Goal: Task Accomplishment & Management: Complete application form

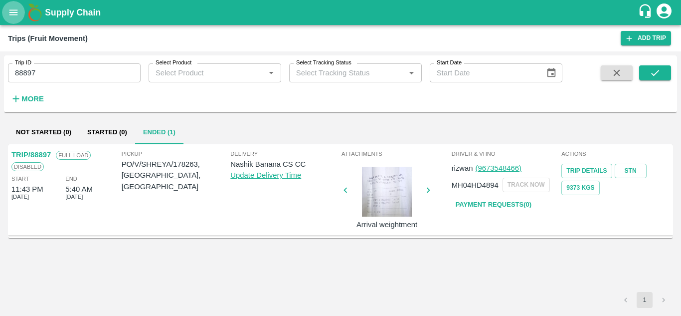
click at [13, 12] on icon "open drawer" at bounding box center [13, 11] width 8 height 5
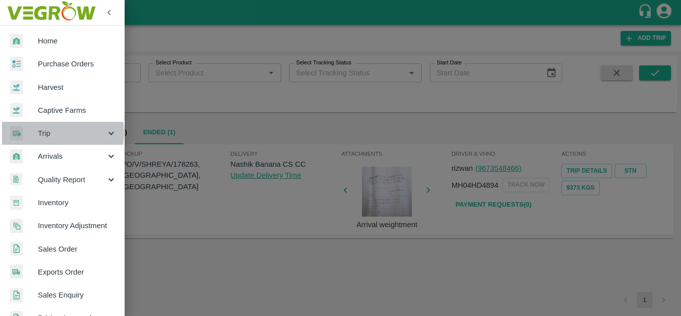
click at [54, 133] on span "Trip" at bounding box center [72, 133] width 68 height 11
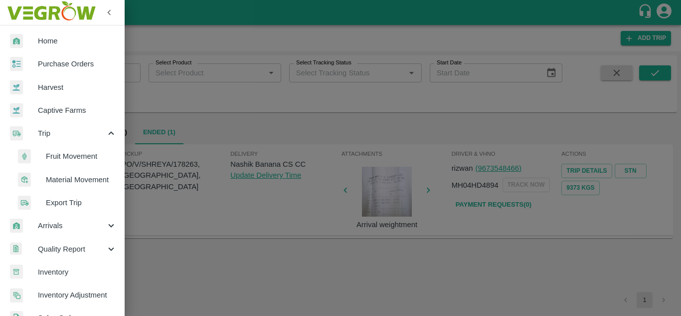
click at [59, 151] on span "Fruit Movement" at bounding box center [81, 156] width 71 height 11
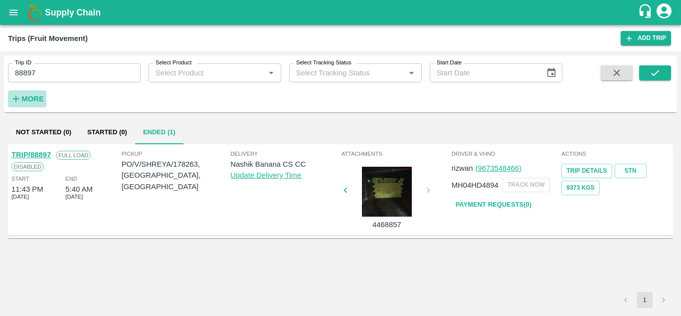
click at [33, 95] on strong "More" at bounding box center [32, 99] width 22 height 8
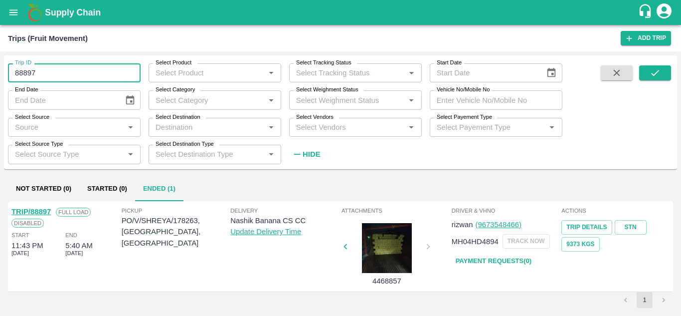
click at [50, 70] on input "88897" at bounding box center [74, 72] width 133 height 19
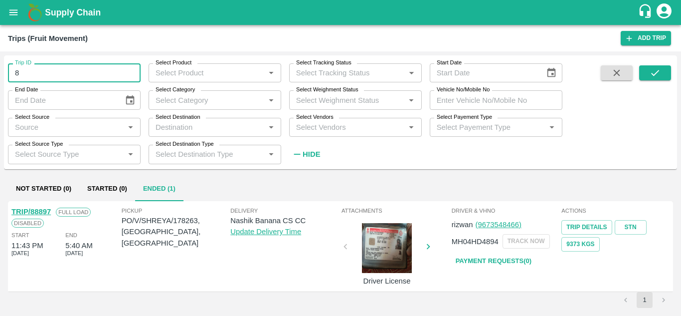
type input "8"
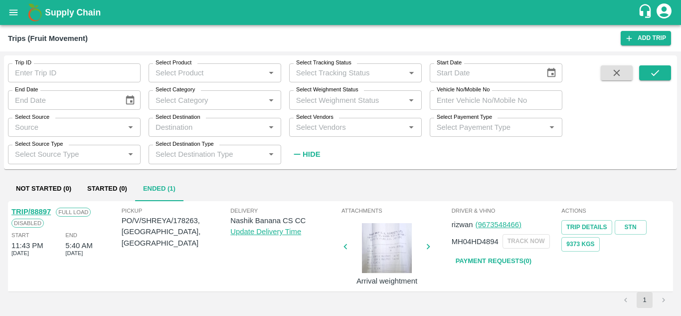
click at [314, 122] on input "Select Vendors" at bounding box center [347, 127] width 110 height 13
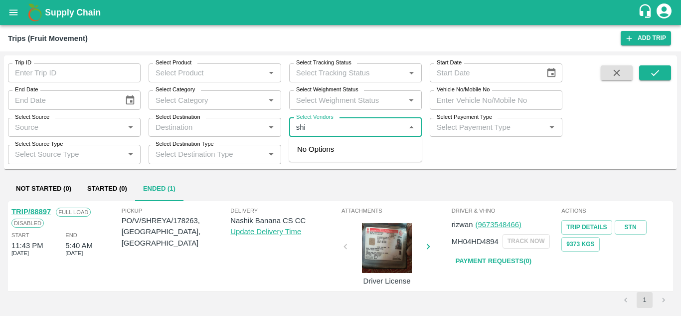
type input "shiv"
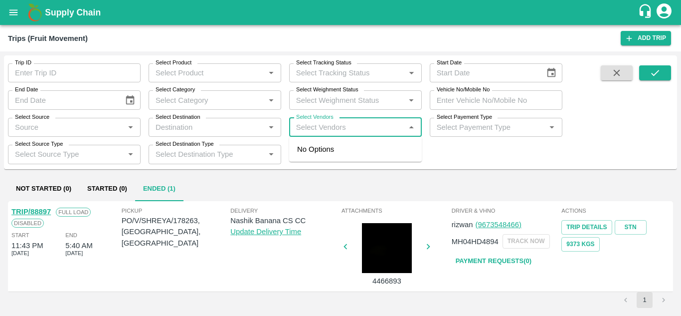
type input "89055"
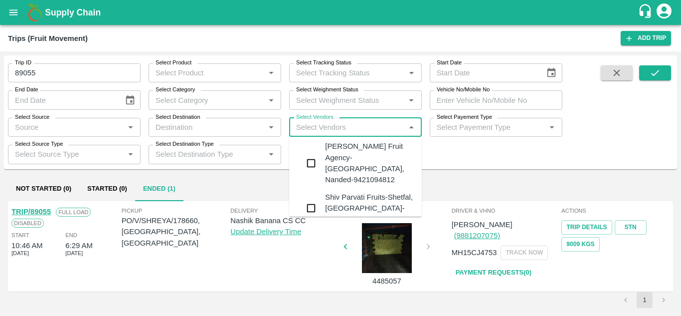
scroll to position [474, 0]
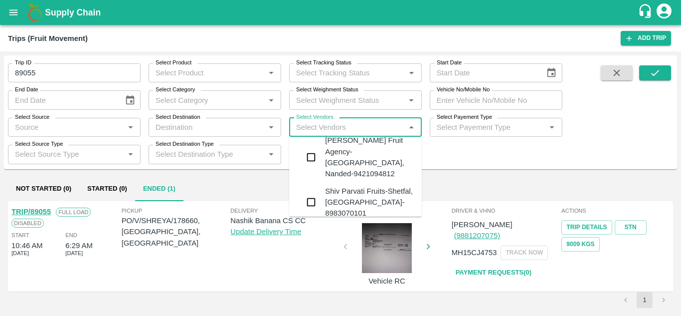
click at [341, 185] on div "Shiv Parvati Fruits-Shetfal, Solapur- 8983070101" at bounding box center [369, 201] width 89 height 33
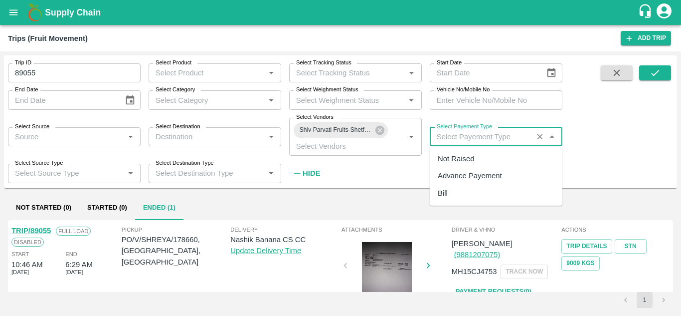
click at [444, 136] on input "Select Payement Type" at bounding box center [481, 136] width 97 height 13
click at [449, 158] on div "Not Raised" at bounding box center [456, 158] width 36 height 11
type input "Not Raised"
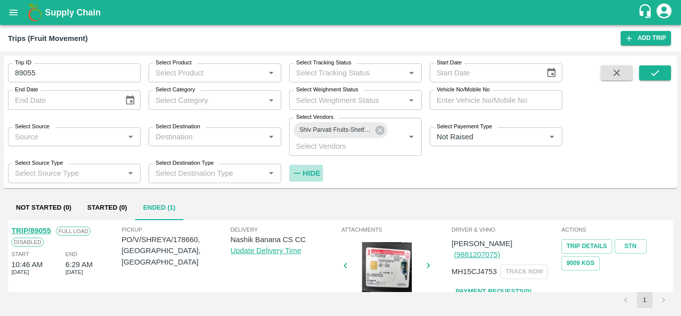
click at [306, 167] on h6 "Hide" at bounding box center [311, 172] width 17 height 13
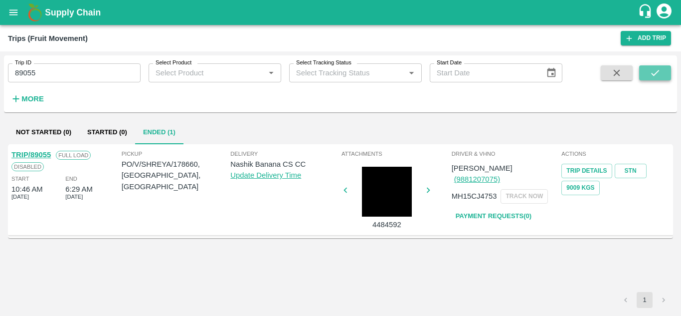
click at [654, 76] on icon "submit" at bounding box center [655, 72] width 11 height 11
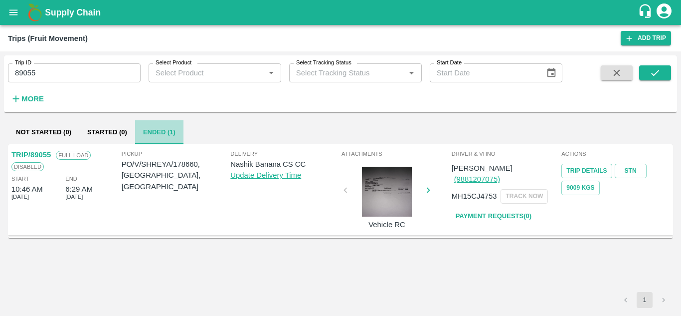
click at [163, 135] on button "Ended (1)" at bounding box center [159, 132] width 48 height 24
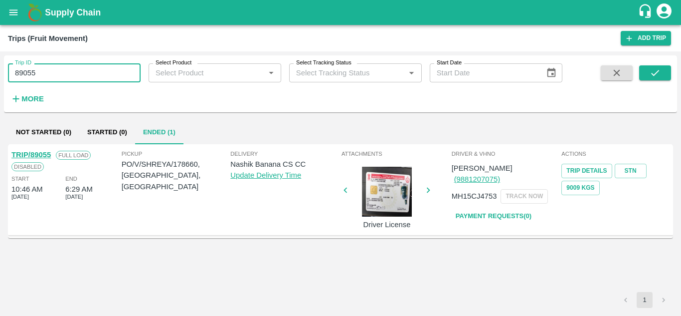
click at [47, 80] on input "89055" at bounding box center [74, 72] width 133 height 19
type input "8"
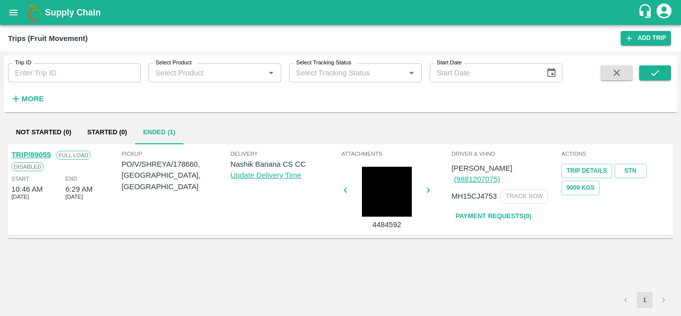
click at [197, 98] on div "Trip ID Trip ID Select Product Select Product   * Select Tracking Status Select…" at bounding box center [281, 81] width 562 height 52
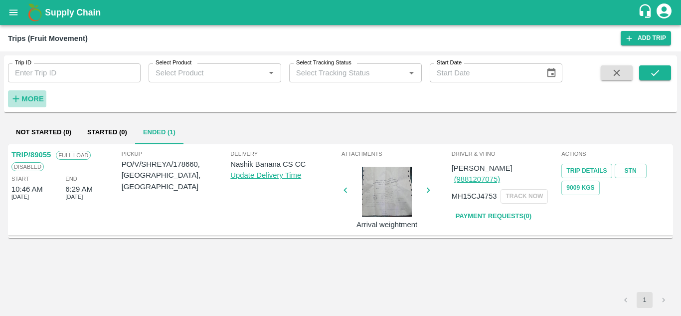
click at [35, 99] on strong "More" at bounding box center [32, 99] width 22 height 8
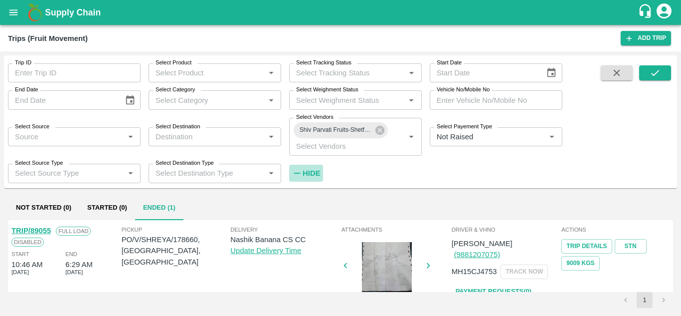
click at [308, 172] on strong "Hide" at bounding box center [311, 173] width 17 height 8
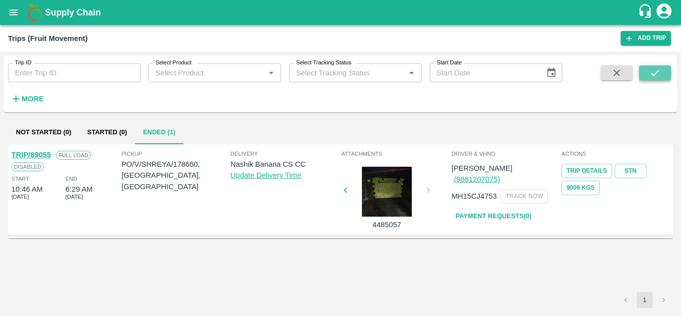
click at [654, 73] on icon "submit" at bounding box center [655, 72] width 11 height 11
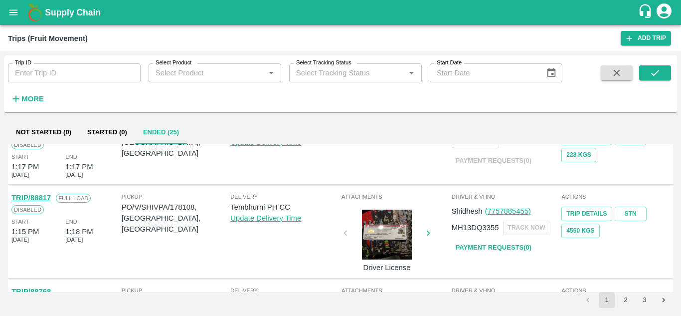
scroll to position [202, 0]
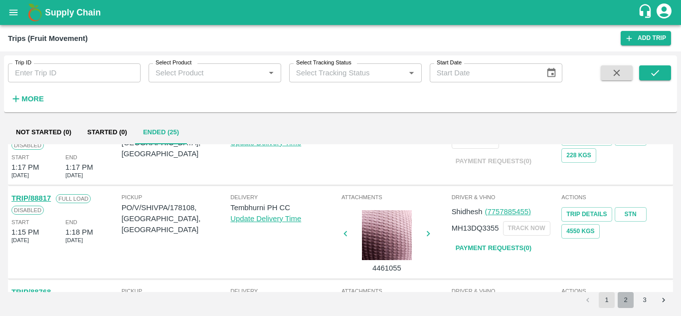
click at [628, 305] on button "2" at bounding box center [626, 300] width 16 height 16
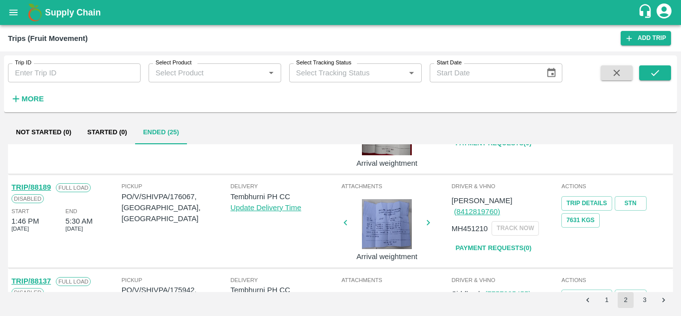
scroll to position [140, 0]
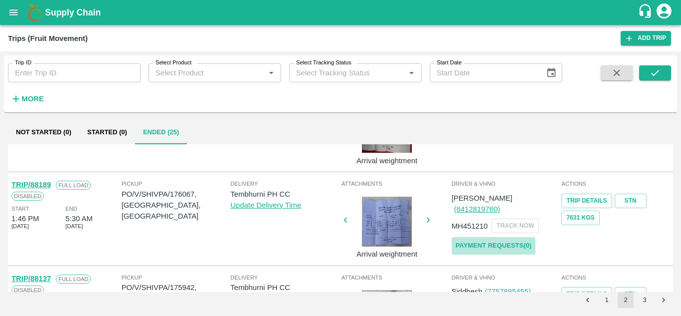
click at [499, 237] on link "Payment Requests( 0 )" at bounding box center [494, 245] width 84 height 17
click at [652, 73] on icon "submit" at bounding box center [655, 72] width 11 height 11
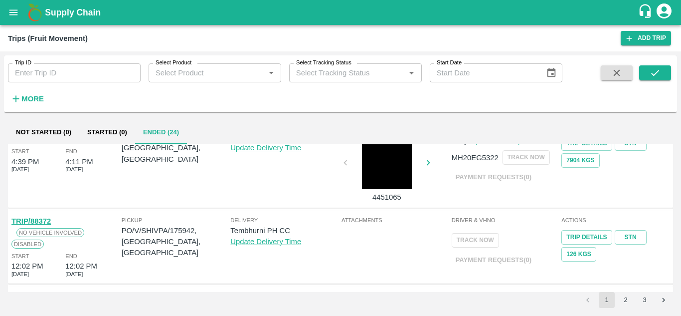
scroll to position [699, 0]
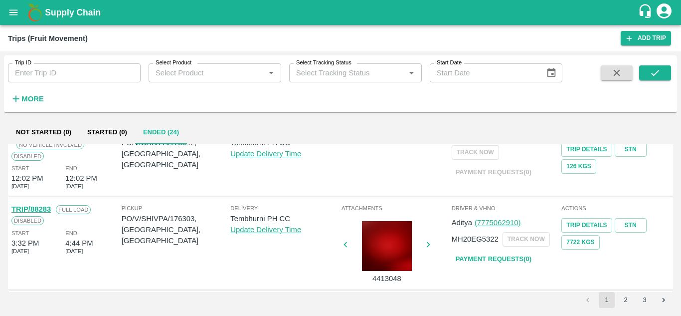
click at [625, 297] on button "2" at bounding box center [626, 300] width 16 height 16
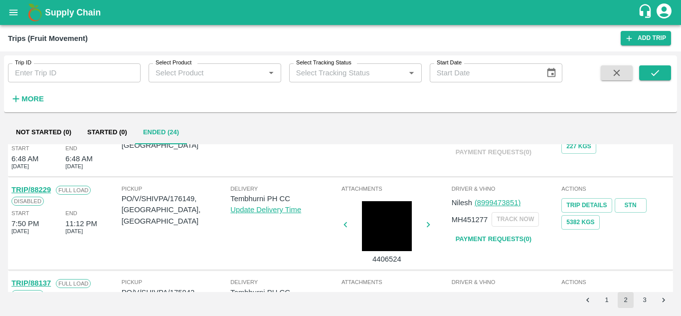
scroll to position [45, 0]
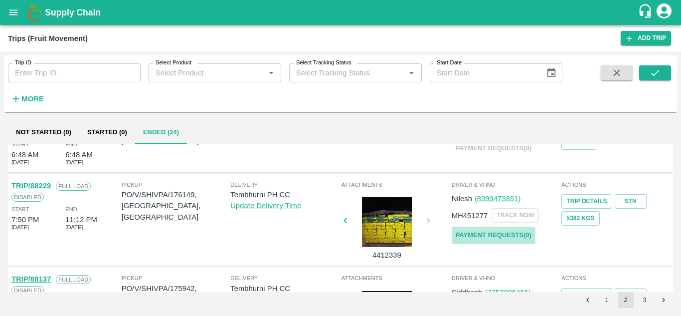
click at [504, 234] on link "Payment Requests( 0 )" at bounding box center [494, 234] width 84 height 17
click at [651, 69] on icon "submit" at bounding box center [655, 72] width 11 height 11
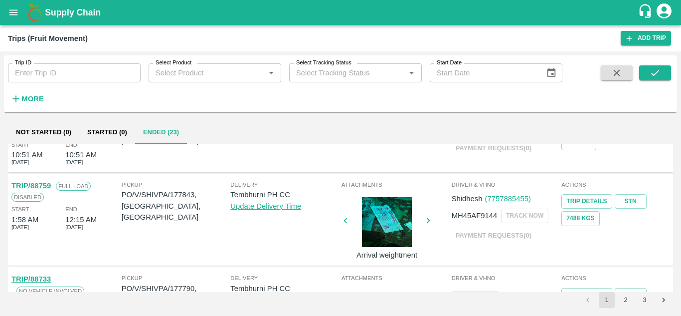
scroll to position [699, 0]
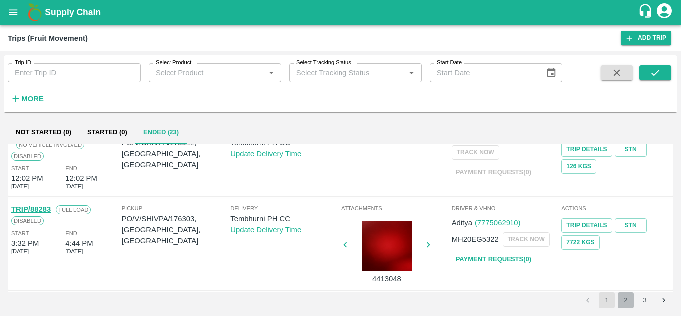
click at [626, 297] on button "2" at bounding box center [626, 300] width 16 height 16
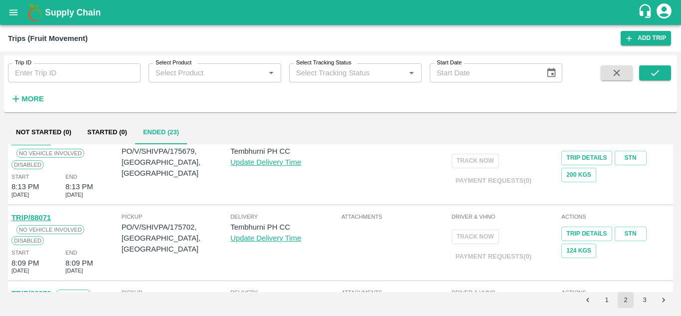
scroll to position [0, 0]
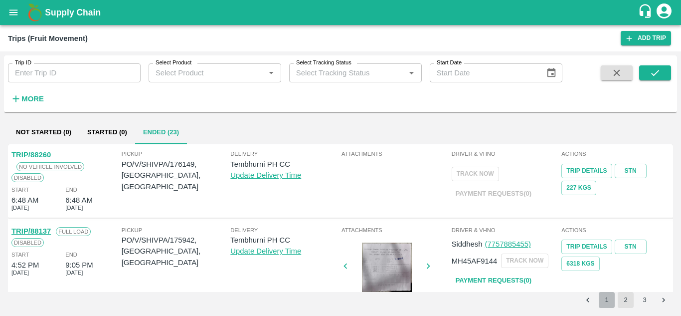
click at [603, 297] on button "1" at bounding box center [607, 300] width 16 height 16
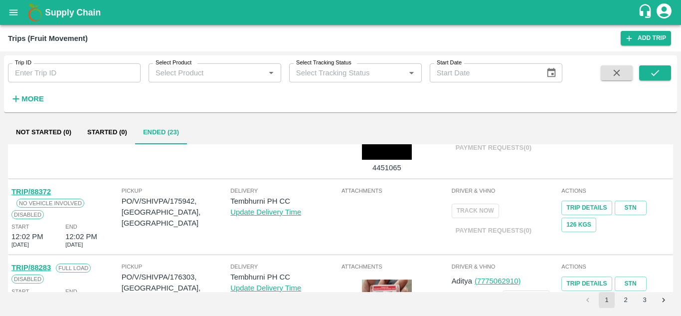
scroll to position [699, 0]
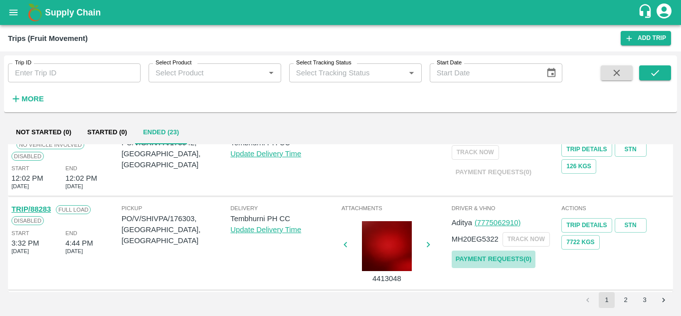
click at [496, 251] on link "Payment Requests( 0 )" at bounding box center [494, 258] width 84 height 17
click at [655, 73] on icon "submit" at bounding box center [655, 72] width 11 height 11
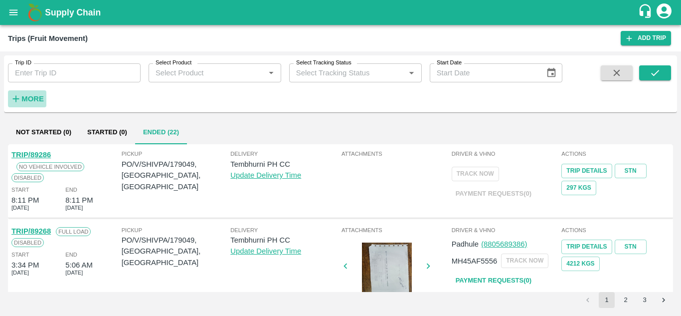
click at [38, 101] on strong "More" at bounding box center [32, 99] width 22 height 8
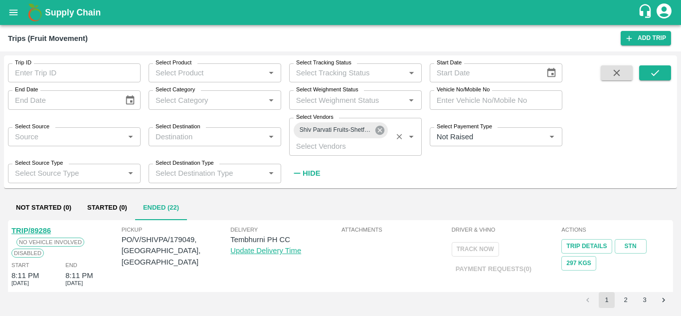
click at [380, 132] on icon at bounding box center [379, 130] width 9 height 9
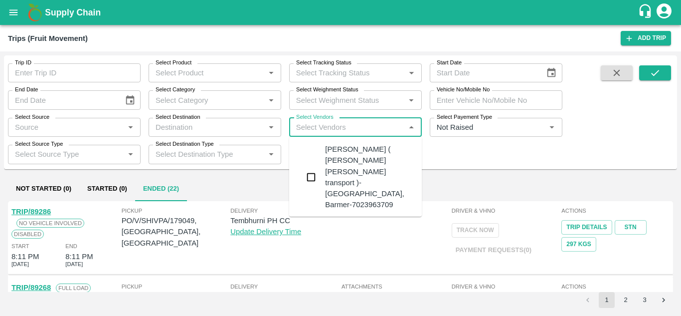
click at [308, 126] on input "Select Vendors" at bounding box center [347, 127] width 110 height 13
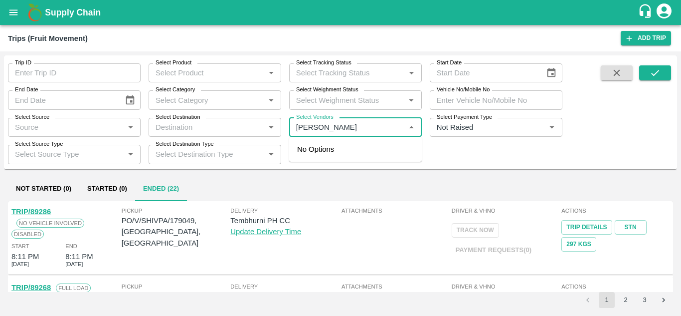
type input "KRUSH"
type input "89055"
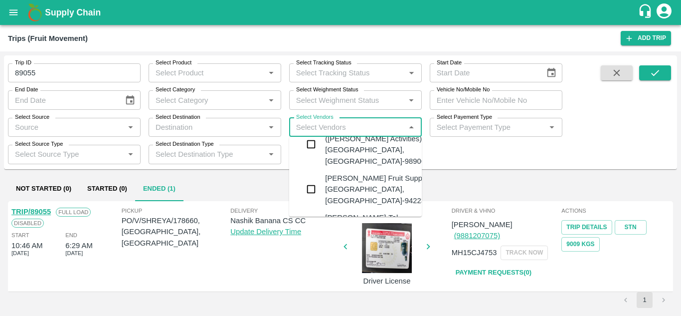
scroll to position [62, 0]
click at [355, 177] on div "Krushna Fruit Suppliers-Kanhergaon, Solapur-9422396907" at bounding box center [385, 187] width 121 height 33
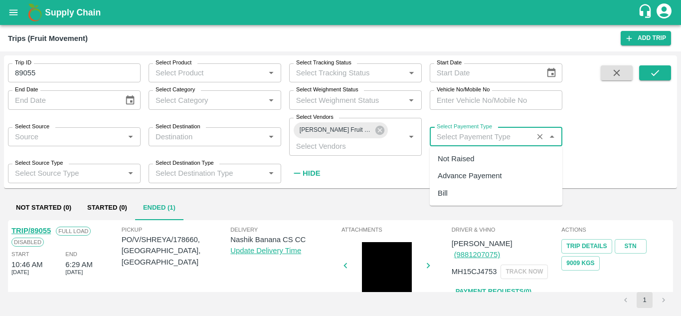
click at [453, 135] on input "Select Payement Type" at bounding box center [481, 136] width 97 height 13
click at [461, 154] on div "Not Raised" at bounding box center [456, 158] width 36 height 11
type input "Not Raised"
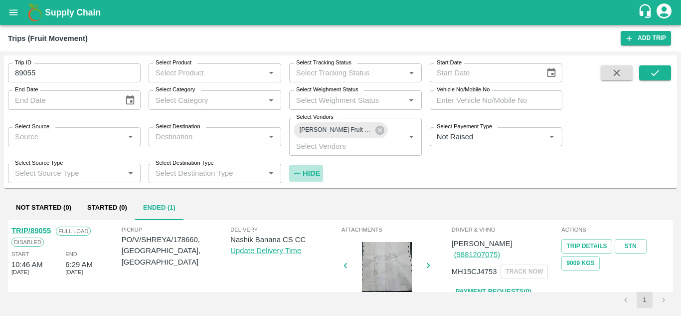
click at [313, 170] on strong "Hide" at bounding box center [311, 173] width 17 height 8
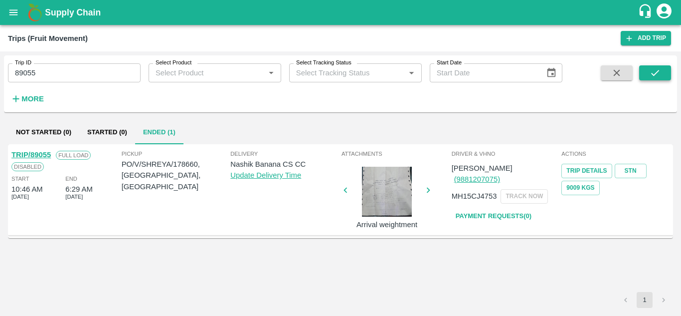
click at [653, 71] on icon "submit" at bounding box center [655, 72] width 11 height 11
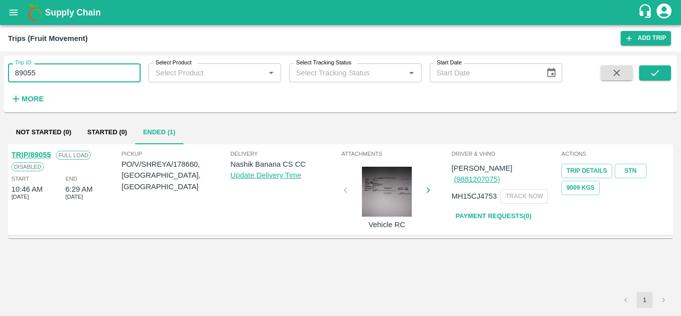
click at [56, 66] on input "89055" at bounding box center [74, 72] width 133 height 19
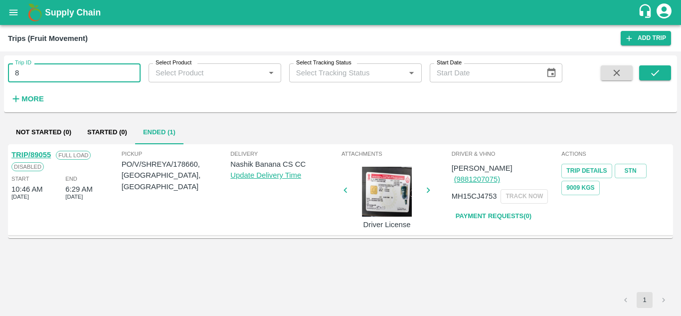
type input "8"
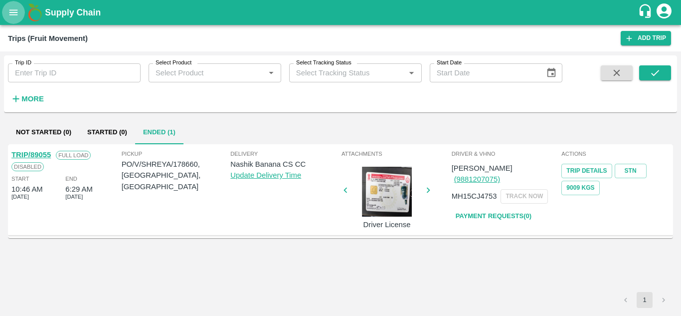
click at [19, 15] on button "open drawer" at bounding box center [13, 12] width 23 height 23
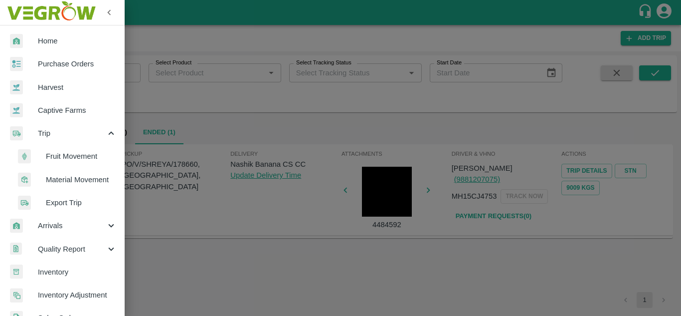
click at [206, 276] on div at bounding box center [340, 158] width 681 height 316
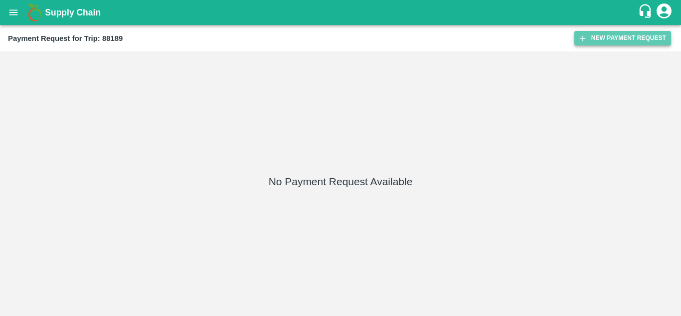
click at [632, 34] on button "New Payment Request" at bounding box center [622, 38] width 97 height 14
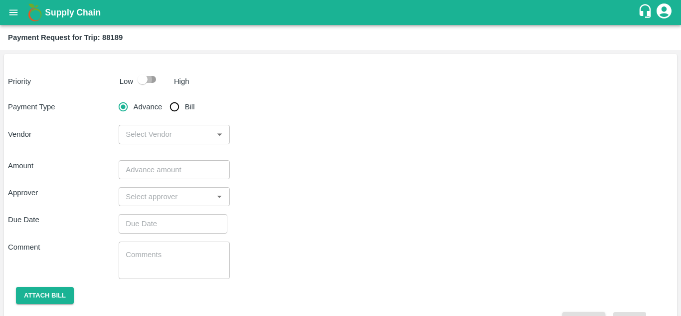
click at [150, 80] on input "checkbox" at bounding box center [142, 79] width 57 height 19
checkbox input "true"
click at [177, 104] on input "Bill" at bounding box center [174, 107] width 20 height 20
radio input "true"
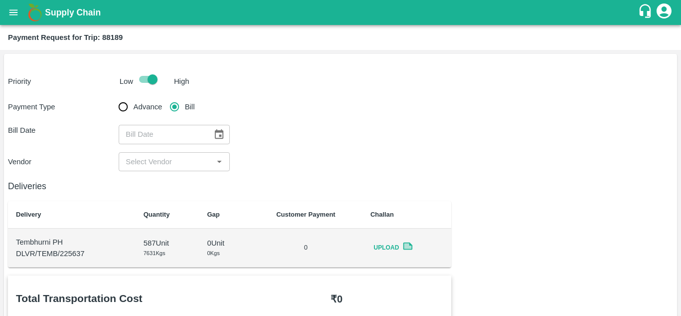
click at [216, 134] on icon "Choose date" at bounding box center [218, 134] width 11 height 11
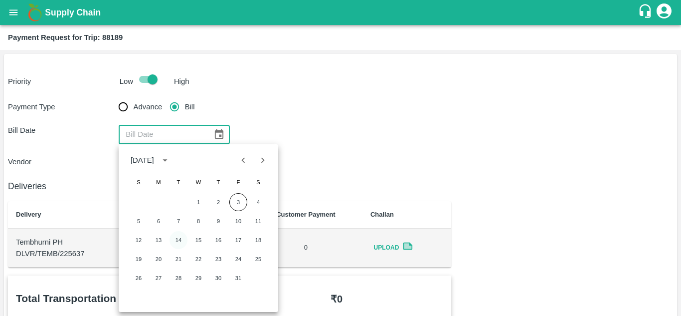
click at [178, 239] on button "14" at bounding box center [178, 240] width 18 height 18
type input "14/10/2025"
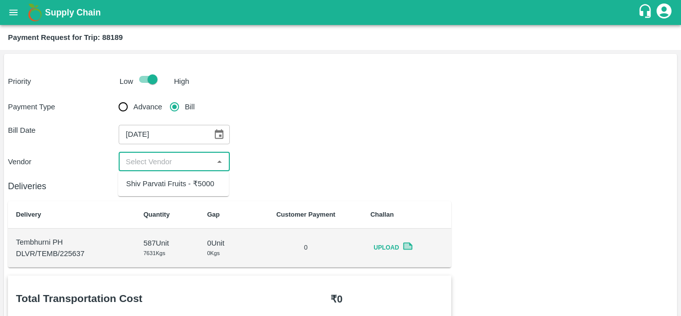
click at [148, 160] on input "input" at bounding box center [166, 161] width 88 height 13
click at [161, 178] on div "Shiv Parvati Fruits - ₹5000" at bounding box center [170, 183] width 88 height 11
type input "Shiv Parvati Fruits - ₹5000"
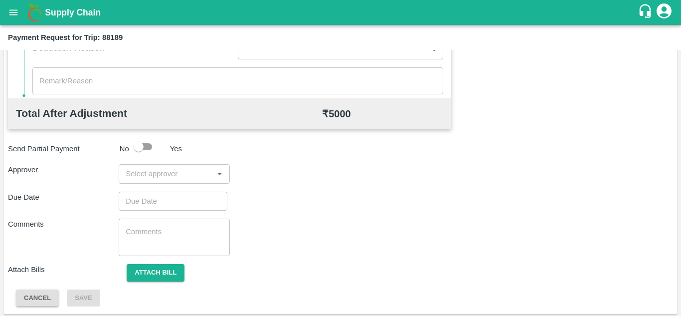
scroll to position [454, 0]
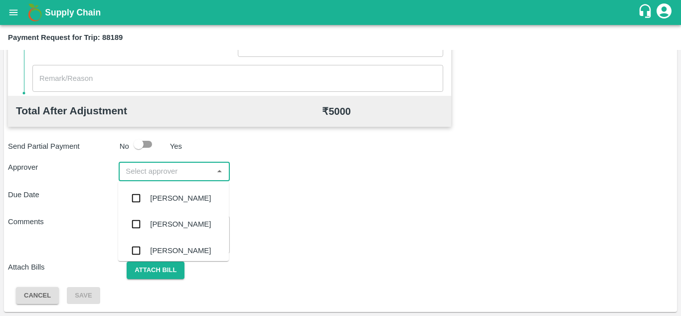
click at [139, 167] on input "input" at bounding box center [166, 170] width 88 height 13
type input "prasa"
click at [181, 200] on div "[PERSON_NAME]" at bounding box center [180, 197] width 61 height 11
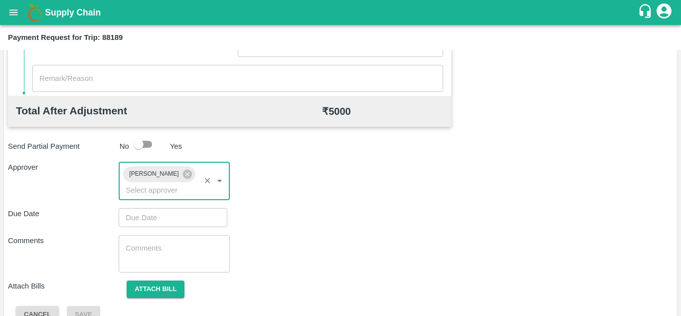
type input "DD/MM/YYYY hh:mm aa"
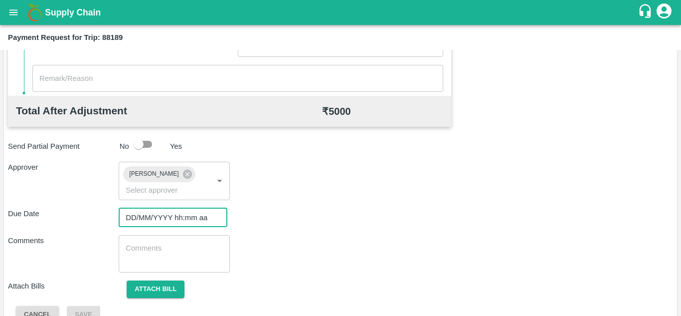
click at [133, 221] on input "DD/MM/YYYY hh:mm aa" at bounding box center [170, 217] width 102 height 19
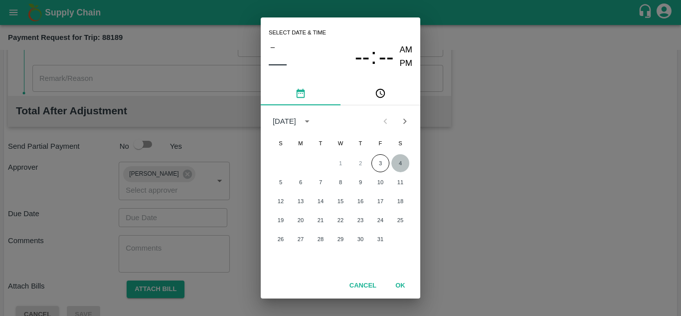
click at [400, 162] on button "4" at bounding box center [400, 163] width 18 height 18
type input "[DATE] 12:00 AM"
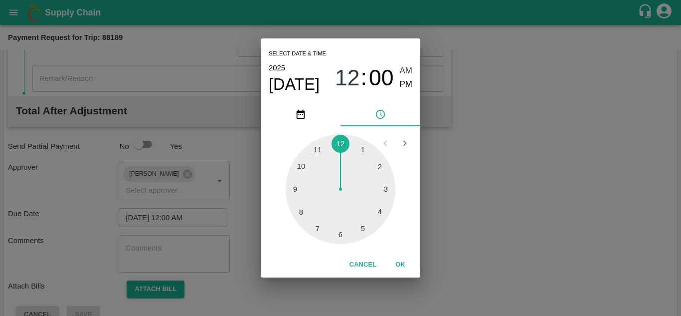
click at [153, 257] on div "Select date & time 2025 Oct 4 12 : 00 AM PM 1 2 3 4 5 6 7 8 9 10 11 12 Cancel OK" at bounding box center [340, 158] width 681 height 316
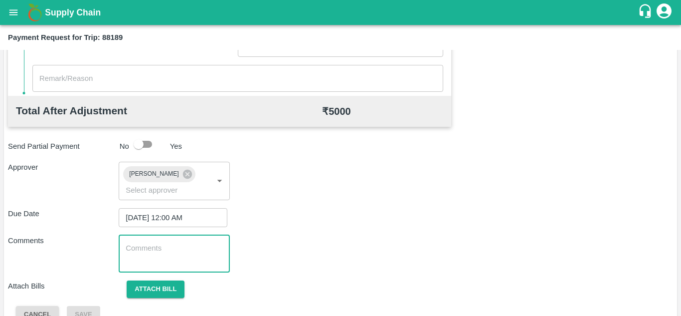
click at [152, 257] on textarea at bounding box center [174, 253] width 97 height 21
type textarea "Transport Bill"
click at [323, 265] on div "Comments Transport Bill x ​" at bounding box center [340, 253] width 665 height 37
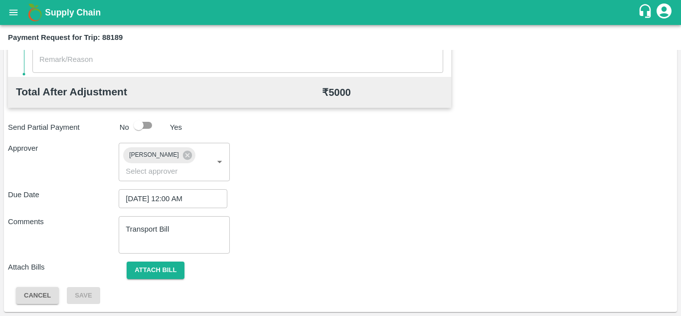
click at [368, 155] on div "Approver Prasad Waghade ​" at bounding box center [340, 162] width 665 height 38
click at [149, 264] on button "Attach bill" at bounding box center [156, 269] width 58 height 17
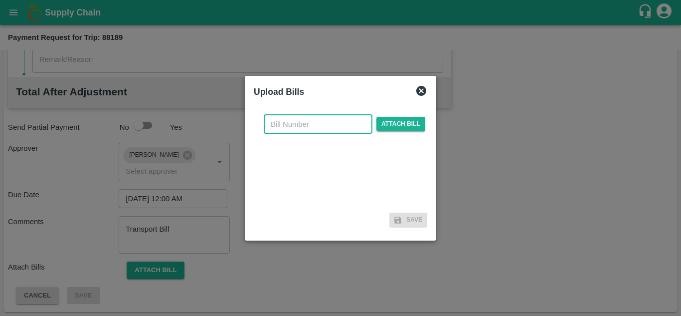
click at [286, 123] on input "text" at bounding box center [318, 124] width 109 height 19
type input "535"
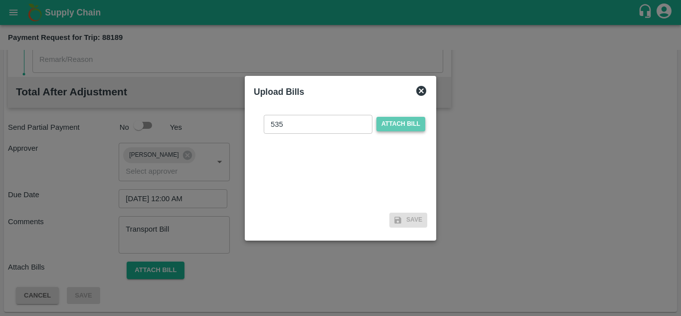
click at [396, 122] on span "Attach bill" at bounding box center [400, 124] width 49 height 14
click at [0, 0] on input "Attach bill" at bounding box center [0, 0] width 0 height 0
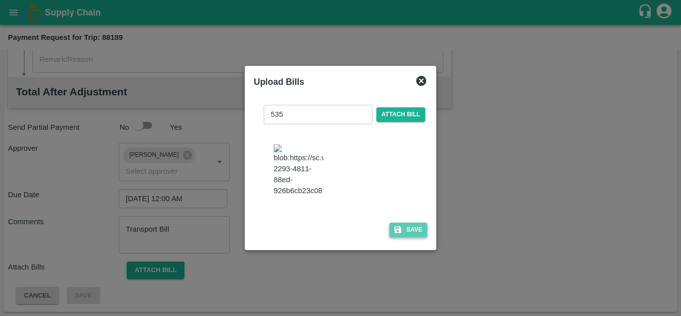
click at [407, 237] on button "Save" at bounding box center [408, 229] width 38 height 14
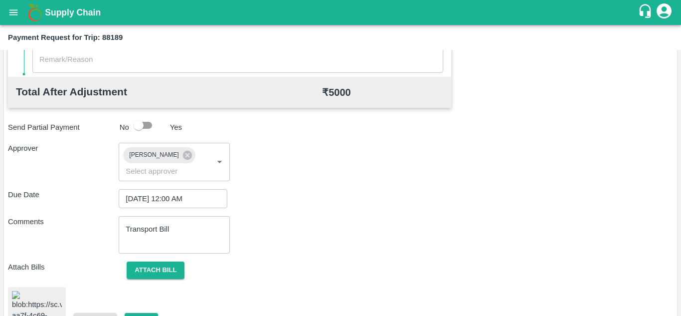
scroll to position [536, 0]
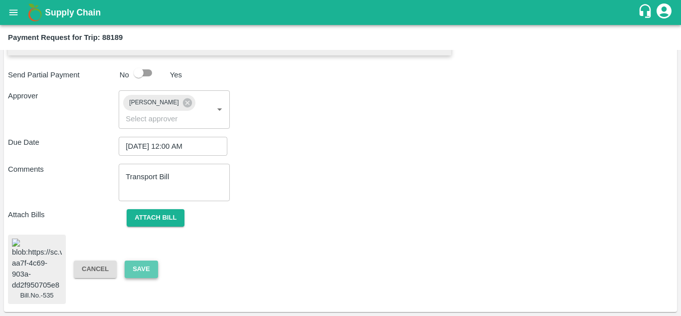
click at [145, 260] on button "Save" at bounding box center [141, 268] width 33 height 17
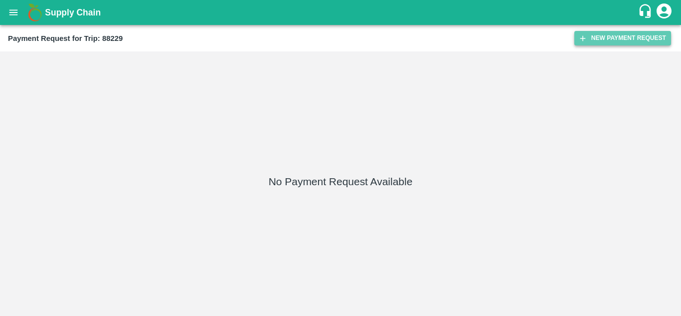
click at [603, 39] on button "New Payment Request" at bounding box center [622, 38] width 97 height 14
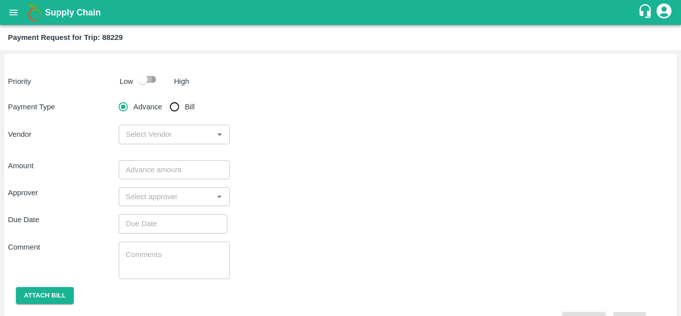
click at [148, 79] on input "checkbox" at bounding box center [142, 79] width 57 height 19
checkbox input "true"
click at [174, 106] on input "Bill" at bounding box center [174, 107] width 20 height 20
radio input "true"
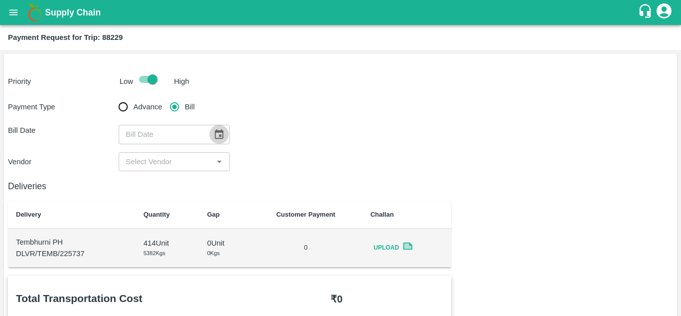
click at [220, 132] on icon "Choose date" at bounding box center [219, 133] width 8 height 9
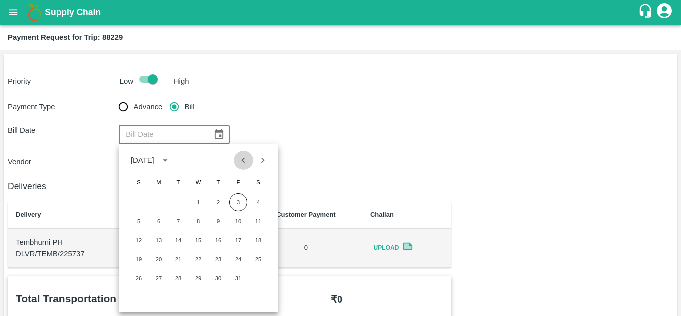
click at [243, 158] on icon "Previous month" at bounding box center [243, 160] width 11 height 11
click at [133, 240] on button "14" at bounding box center [139, 240] width 18 height 18
type input "14/09/2025"
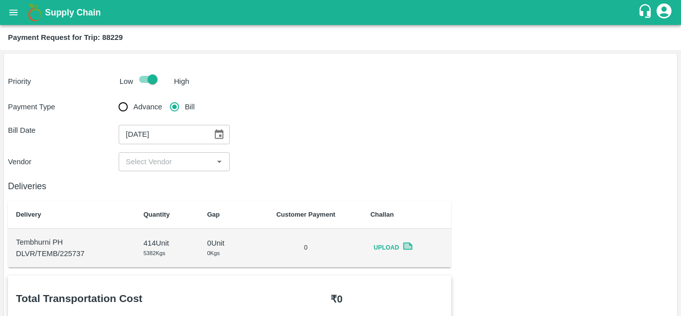
click at [153, 169] on div "​" at bounding box center [174, 161] width 111 height 19
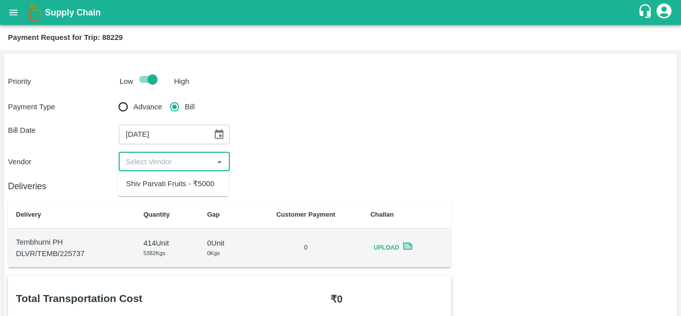
click at [152, 185] on div "Shiv Parvati Fruits - ₹5000" at bounding box center [170, 183] width 88 height 11
type input "Shiv Parvati Fruits - ₹5000"
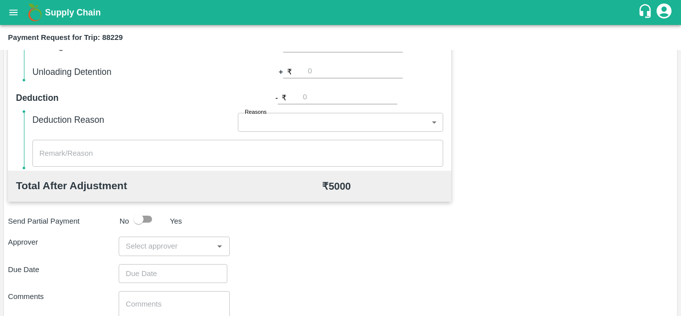
scroll to position [379, 0]
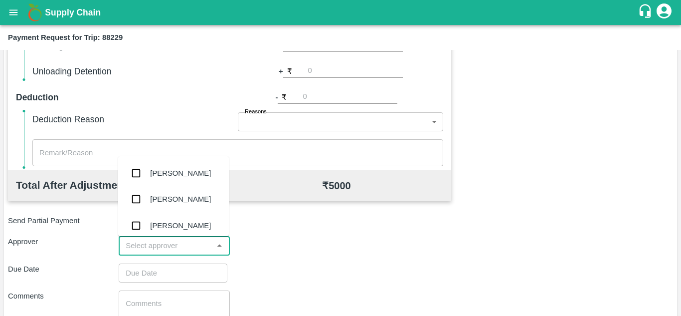
click at [141, 247] on input "input" at bounding box center [166, 245] width 88 height 13
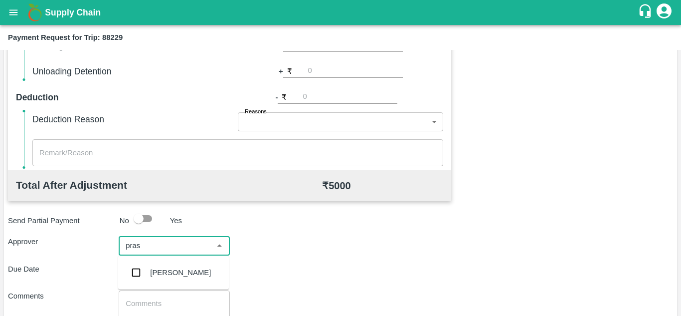
type input "prasa"
click at [182, 271] on div "[PERSON_NAME]" at bounding box center [180, 272] width 61 height 11
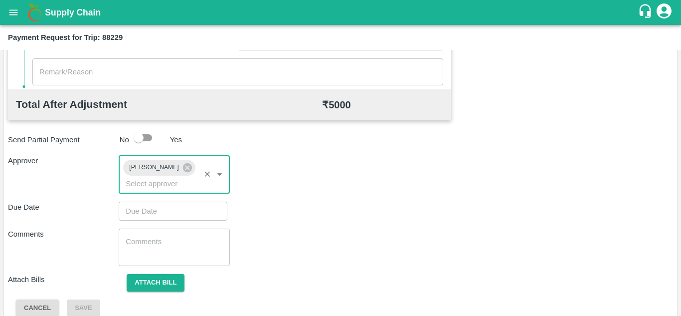
scroll to position [473, 0]
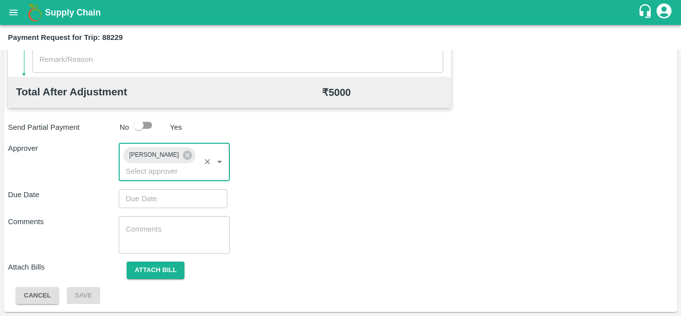
type input "DD/MM/YYYY hh:mm aa"
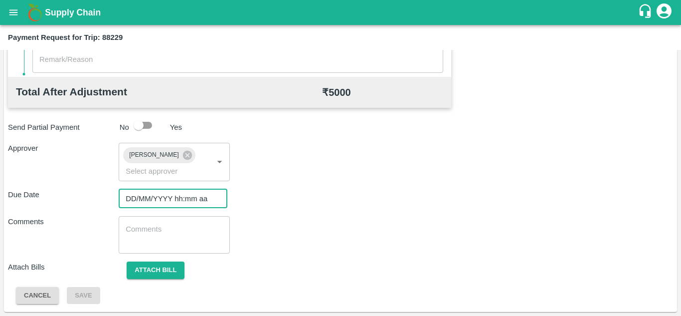
click at [141, 200] on input "DD/MM/YYYY hh:mm aa" at bounding box center [170, 198] width 102 height 19
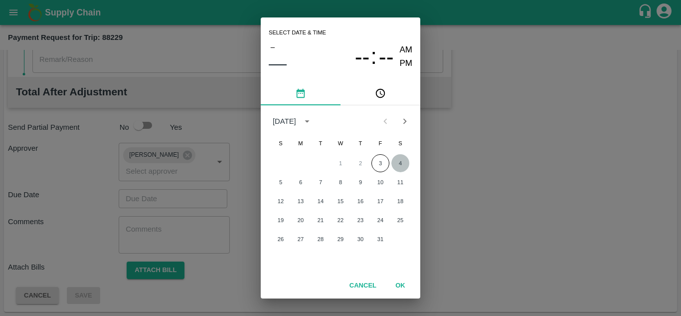
click at [398, 163] on button "4" at bounding box center [400, 163] width 18 height 18
type input "[DATE] 12:00 AM"
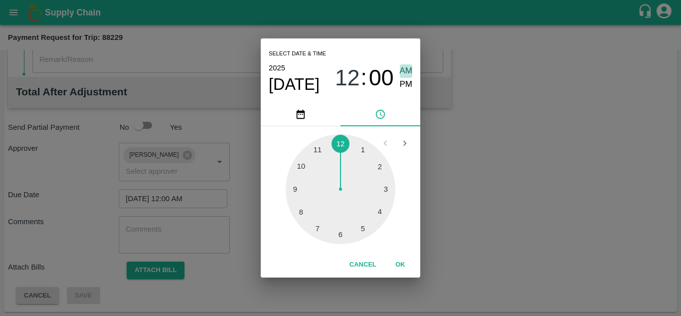
click at [405, 66] on span "AM" at bounding box center [406, 70] width 13 height 13
click at [396, 263] on button "OK" at bounding box center [400, 264] width 32 height 17
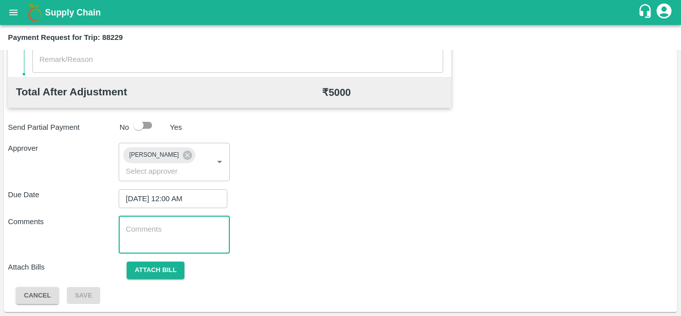
click at [155, 233] on textarea at bounding box center [174, 234] width 97 height 21
paste textarea "T"
type textarea "T"
type textarea "Transport Bill"
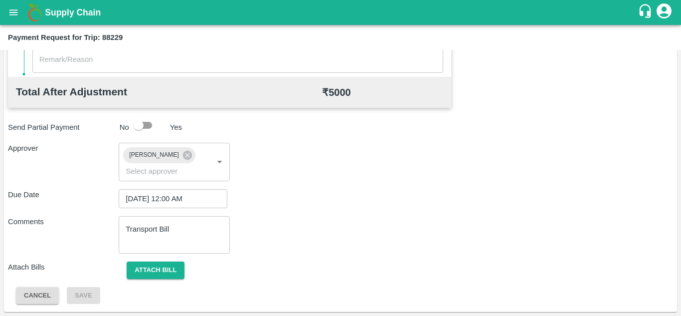
click at [346, 228] on div "Comments Transport Bill x ​" at bounding box center [340, 234] width 665 height 37
click at [171, 267] on button "Attach bill" at bounding box center [156, 269] width 58 height 17
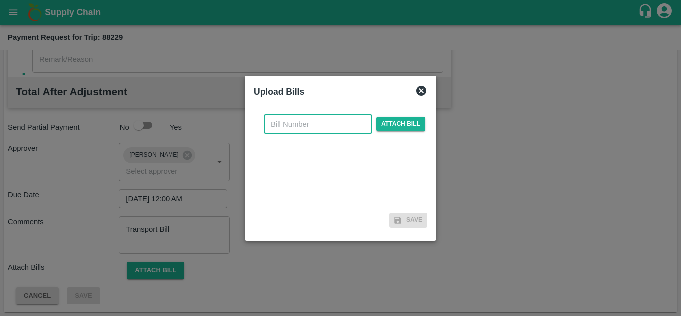
click at [279, 126] on input "text" at bounding box center [318, 124] width 109 height 19
type input "533"
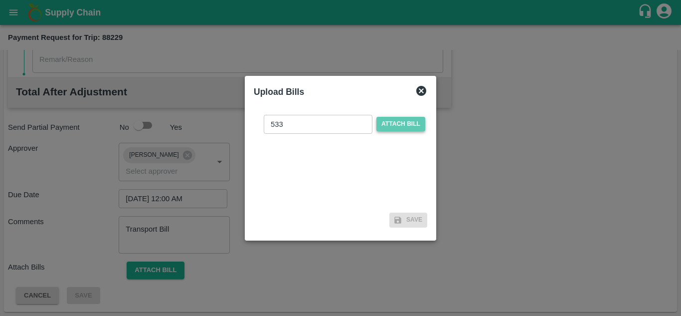
click at [398, 127] on span "Attach bill" at bounding box center [400, 124] width 49 height 14
click at [0, 0] on input "Attach bill" at bounding box center [0, 0] width 0 height 0
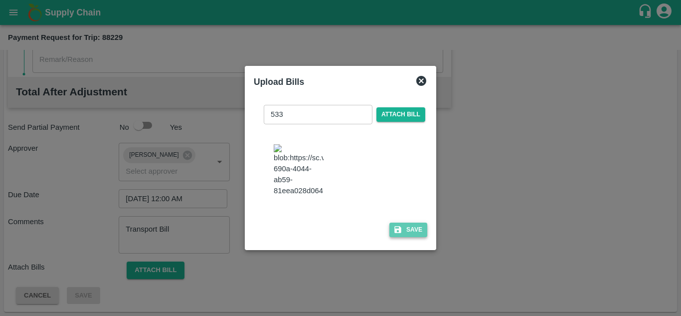
click at [407, 232] on button "Save" at bounding box center [408, 229] width 38 height 14
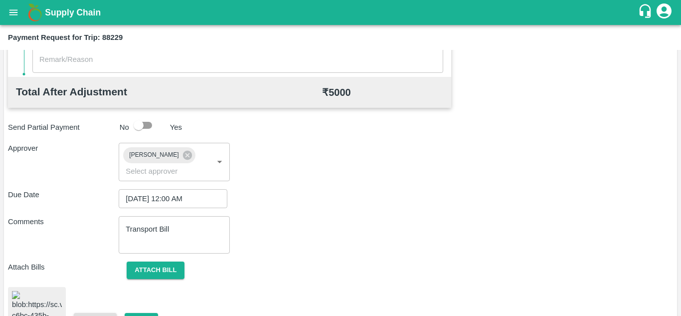
scroll to position [536, 0]
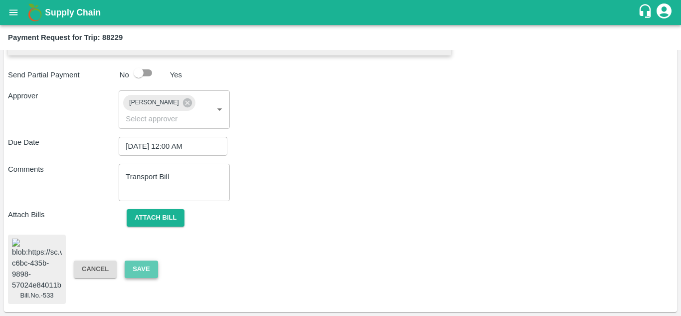
click at [139, 260] on button "Save" at bounding box center [141, 268] width 33 height 17
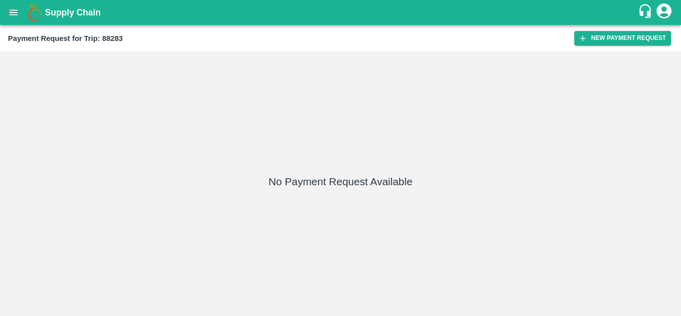
click at [593, 50] on div "Payment Request for Trip: 88283 New Payment Request" at bounding box center [340, 38] width 681 height 26
click at [606, 38] on button "New Payment Request" at bounding box center [622, 38] width 97 height 14
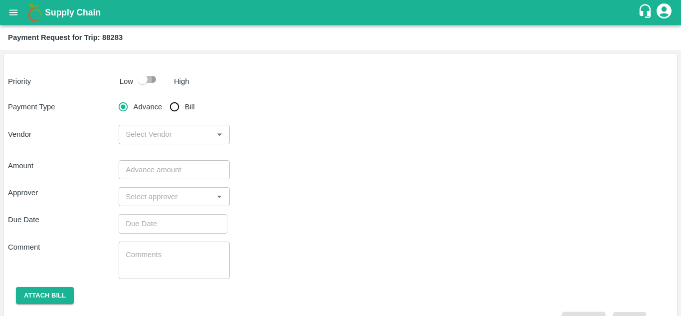
click at [150, 77] on input "checkbox" at bounding box center [142, 79] width 57 height 19
checkbox input "true"
click at [174, 105] on input "Bill" at bounding box center [174, 107] width 20 height 20
radio input "true"
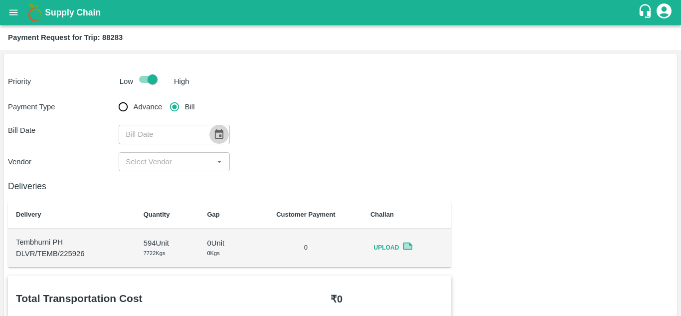
click at [215, 135] on icon "Choose date" at bounding box center [218, 134] width 11 height 11
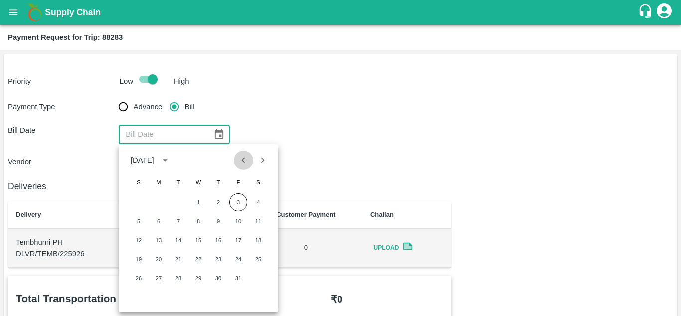
click at [243, 163] on icon "Previous month" at bounding box center [243, 160] width 11 height 11
click at [163, 237] on button "15" at bounding box center [159, 240] width 18 height 18
type input "15/09/2025"
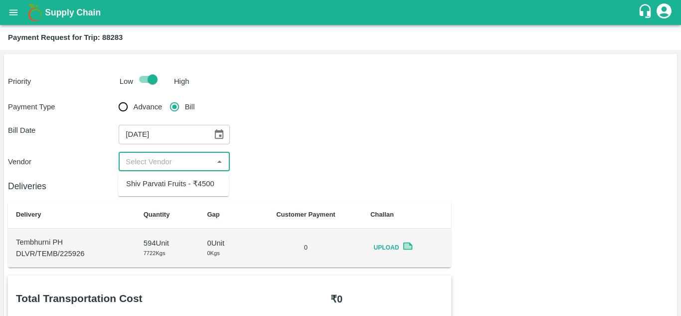
click at [162, 156] on input "input" at bounding box center [166, 161] width 88 height 13
click at [158, 181] on div "Shiv Parvati Fruits - ₹4500" at bounding box center [170, 183] width 88 height 11
type input "Shiv Parvati Fruits - ₹4500"
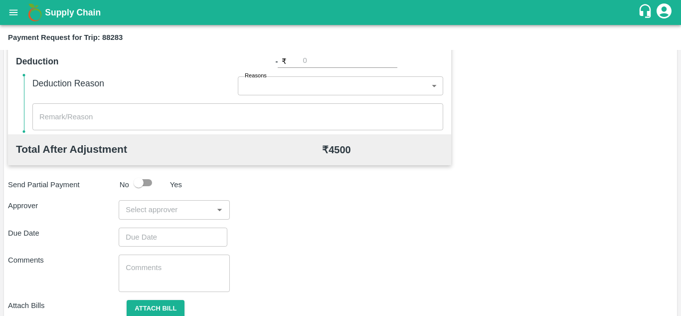
scroll to position [454, 0]
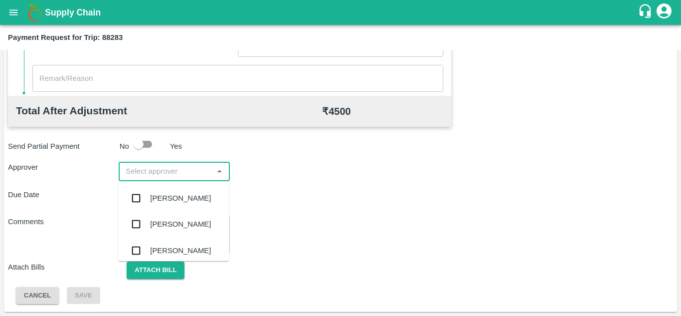
click at [142, 171] on input "input" at bounding box center [166, 170] width 88 height 13
type input "prasad"
click at [170, 205] on div "[PERSON_NAME]" at bounding box center [173, 198] width 111 height 26
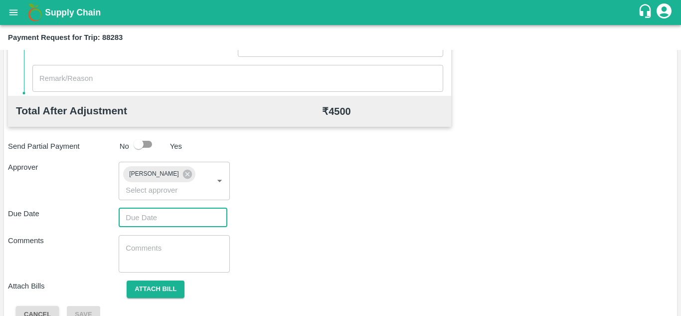
type input "DD/MM/YYYY hh:mm aa"
click at [139, 218] on input "DD/MM/YYYY hh:mm aa" at bounding box center [170, 217] width 102 height 19
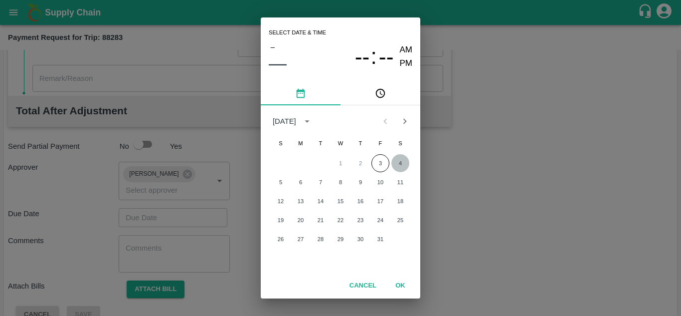
click at [401, 163] on button "4" at bounding box center [400, 163] width 18 height 18
type input "[DATE] 12:00 AM"
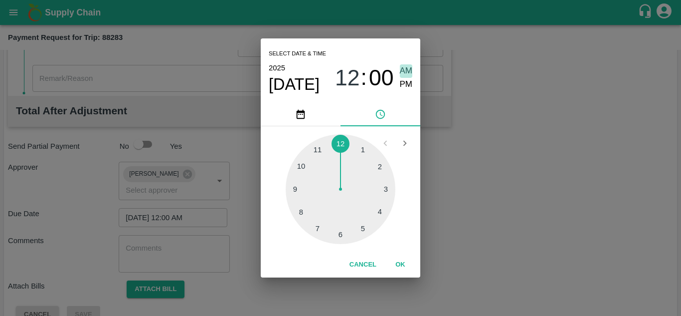
click at [402, 66] on span "AM" at bounding box center [406, 70] width 13 height 13
click at [398, 260] on button "OK" at bounding box center [400, 264] width 32 height 17
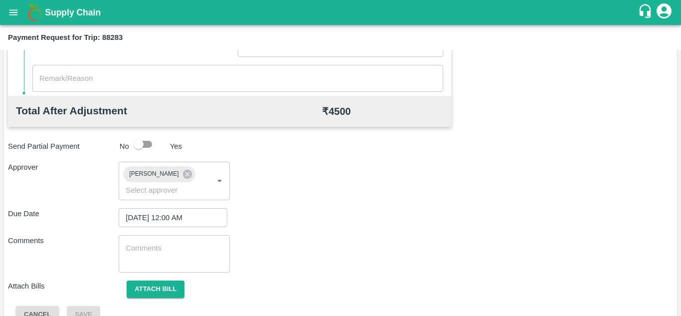
click at [164, 237] on div "x ​" at bounding box center [174, 253] width 111 height 37
paste textarea "Transport Bill"
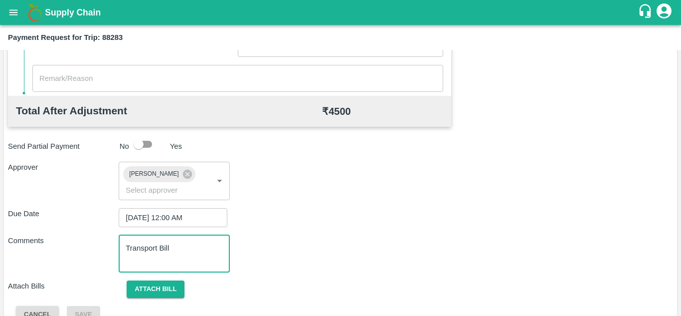
type textarea "Transport Bill"
click at [292, 253] on div "Comments Transport Bill x ​" at bounding box center [340, 253] width 665 height 37
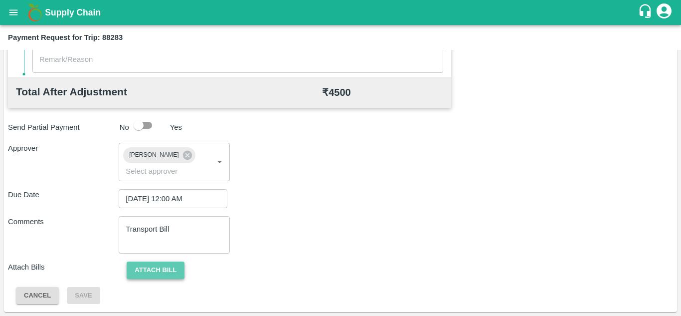
click at [163, 263] on button "Attach bill" at bounding box center [156, 269] width 58 height 17
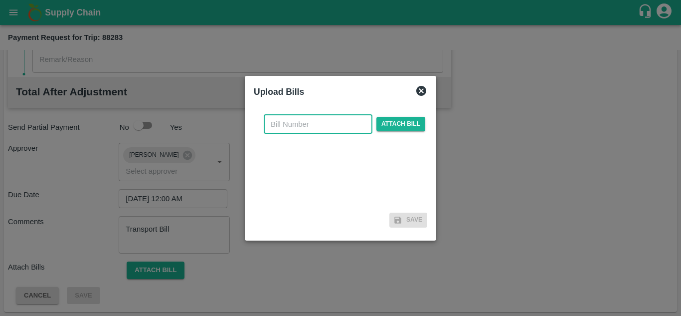
click at [279, 127] on input "text" at bounding box center [318, 124] width 109 height 19
type input "537"
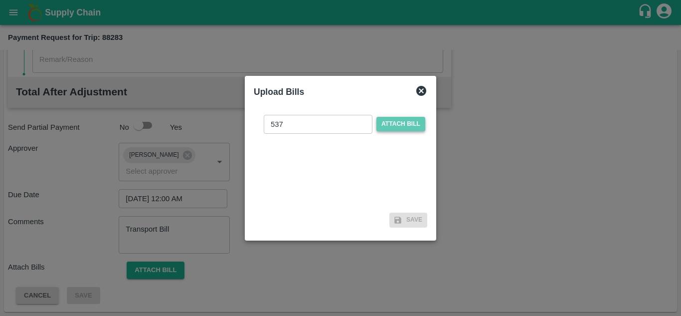
click at [403, 125] on span "Attach bill" at bounding box center [400, 124] width 49 height 14
click at [0, 0] on input "Attach bill" at bounding box center [0, 0] width 0 height 0
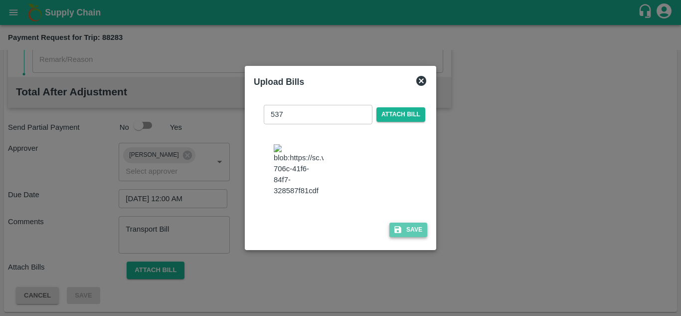
click at [411, 234] on button "Save" at bounding box center [408, 229] width 38 height 14
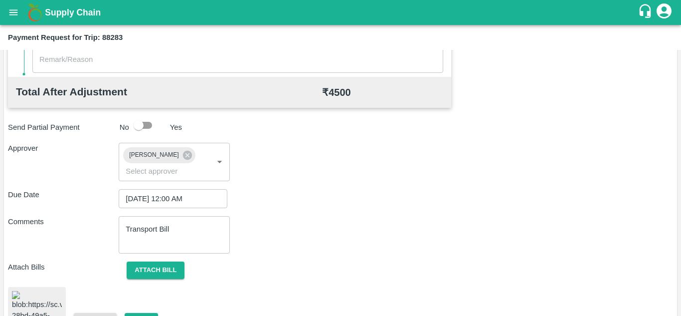
scroll to position [539, 0]
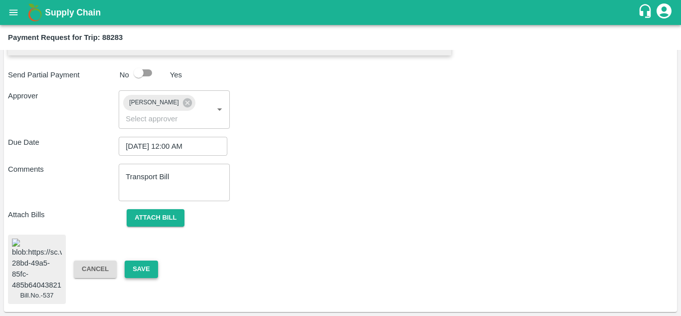
click at [147, 260] on button "Save" at bounding box center [141, 268] width 33 height 17
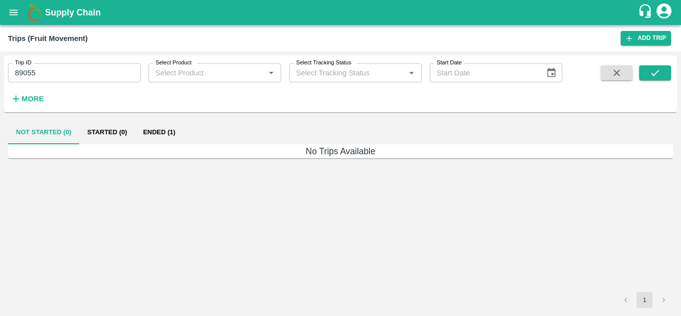
click at [51, 65] on input "89055" at bounding box center [74, 72] width 133 height 19
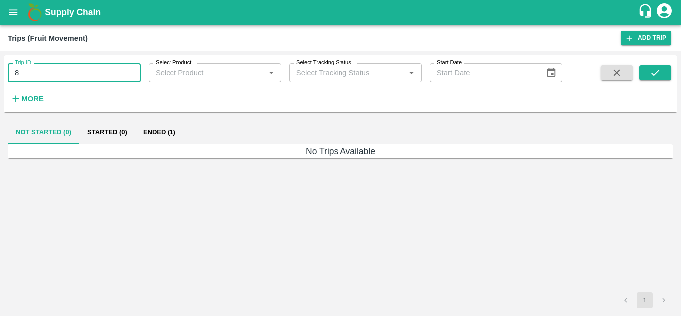
type input "8"
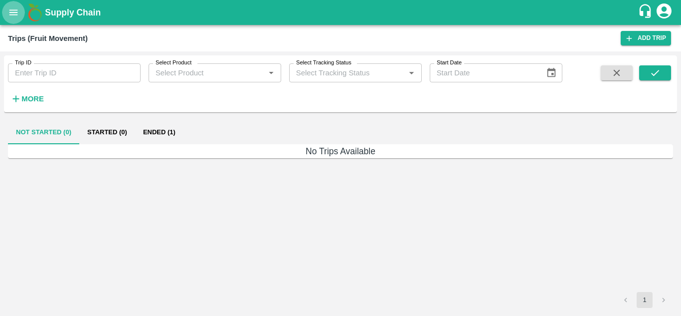
click at [11, 9] on icon "open drawer" at bounding box center [13, 12] width 11 height 11
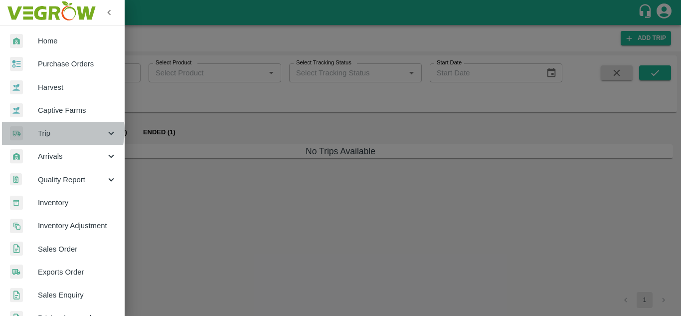
click at [56, 131] on span "Trip" at bounding box center [72, 133] width 68 height 11
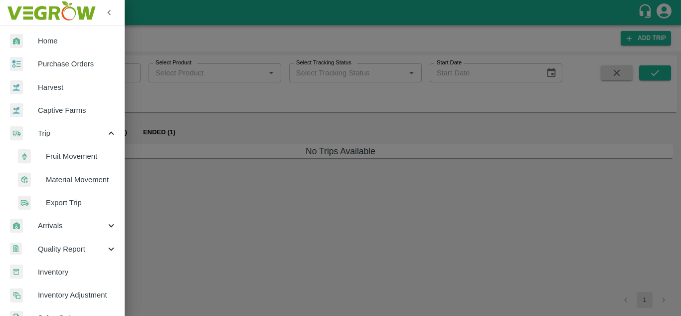
click at [64, 159] on span "Fruit Movement" at bounding box center [81, 156] width 71 height 11
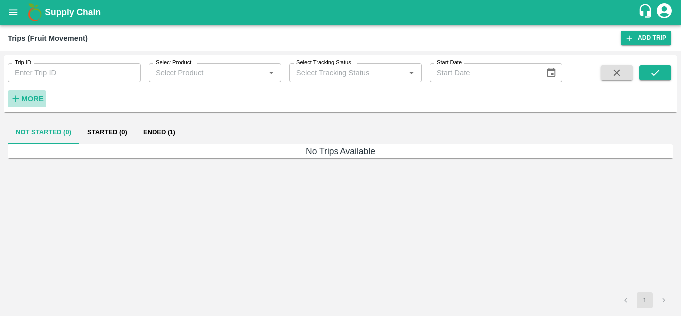
click at [34, 98] on strong "More" at bounding box center [32, 99] width 22 height 8
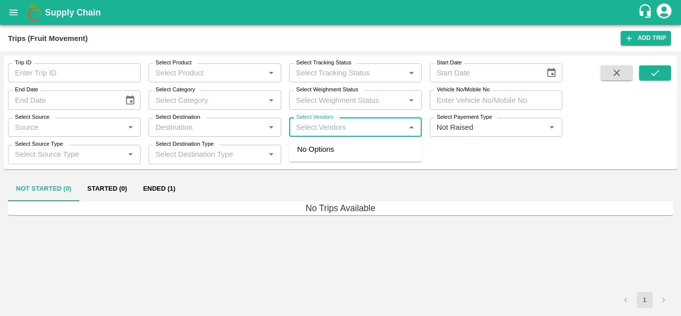
click at [319, 122] on input "Select Vendors" at bounding box center [347, 127] width 110 height 13
type input "KRUSH"
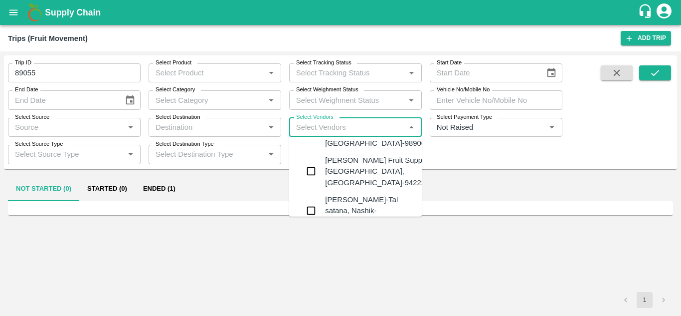
scroll to position [79, 0]
click at [357, 166] on div "Krushna Fruit Suppliers-Kanhergaon, Solapur-9422396907" at bounding box center [385, 170] width 121 height 33
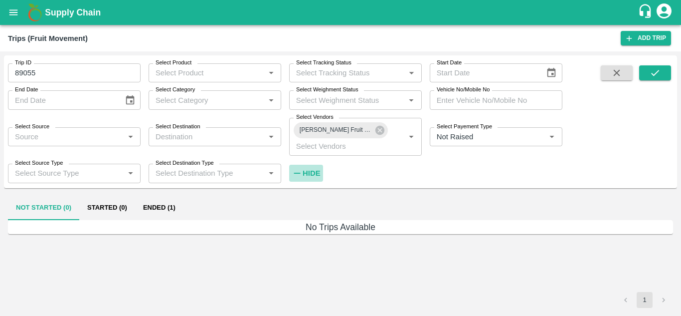
click at [313, 174] on strong "Hide" at bounding box center [311, 173] width 17 height 8
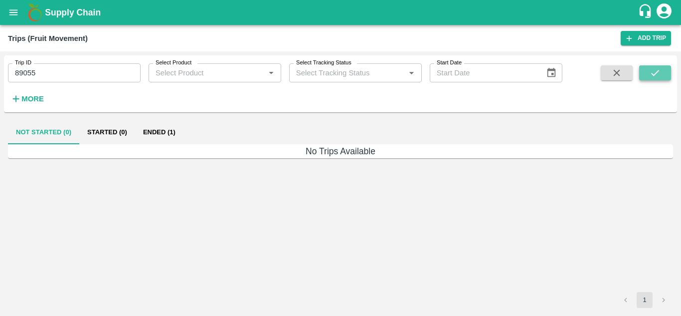
click at [655, 71] on icon "submit" at bounding box center [655, 72] width 11 height 11
click at [8, 10] on icon "open drawer" at bounding box center [13, 12] width 11 height 11
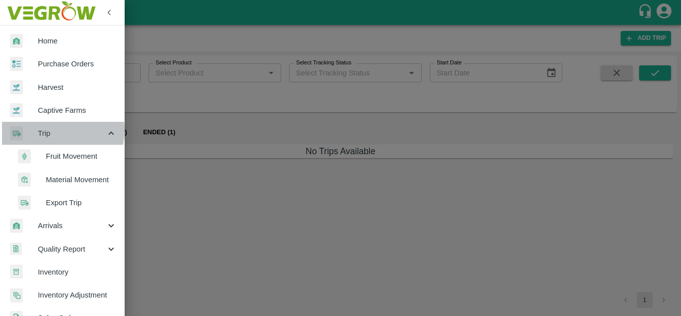
click at [54, 130] on span "Trip" at bounding box center [72, 133] width 68 height 11
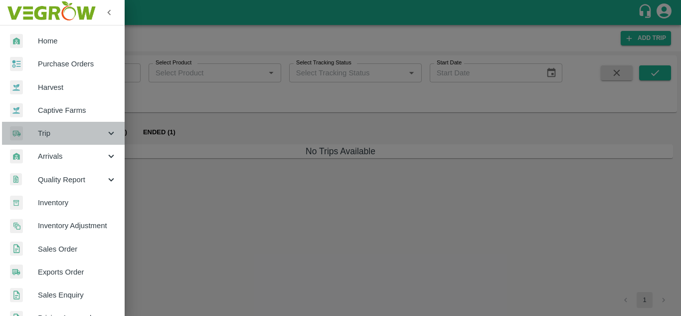
click at [65, 135] on span "Trip" at bounding box center [72, 133] width 68 height 11
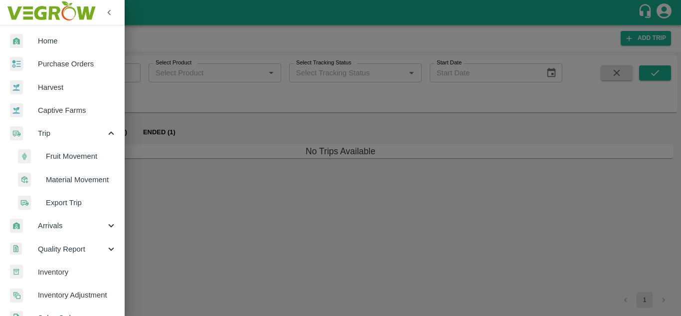
click at [69, 158] on span "Fruit Movement" at bounding box center [81, 156] width 71 height 11
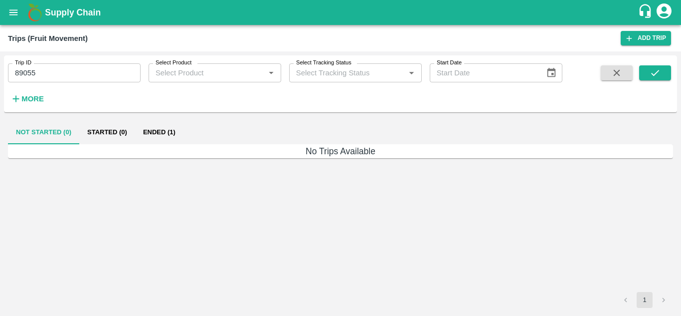
click at [55, 70] on input "89055" at bounding box center [74, 72] width 133 height 19
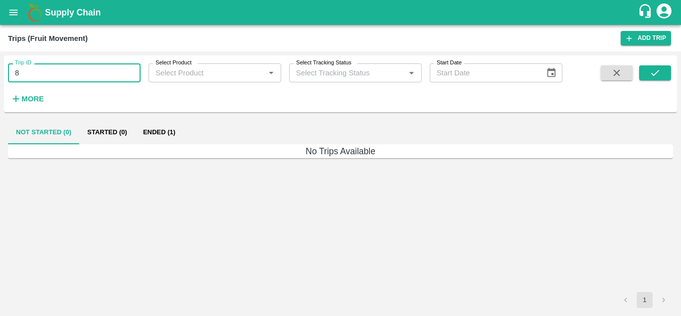
type input "8"
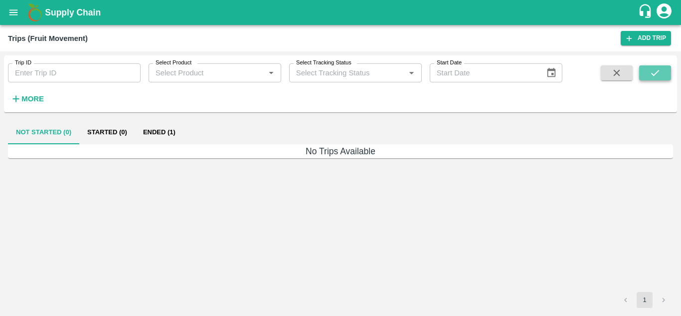
click at [663, 71] on button "submit" at bounding box center [655, 72] width 32 height 15
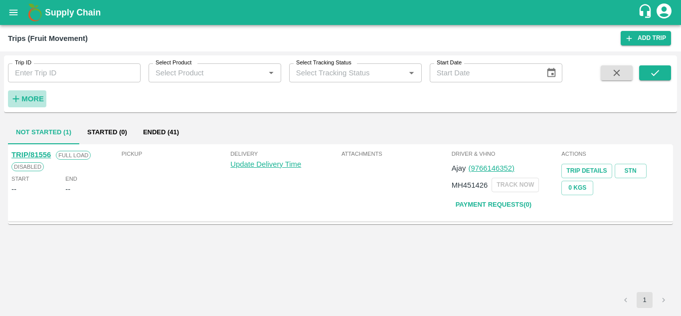
click at [24, 97] on strong "More" at bounding box center [32, 99] width 22 height 8
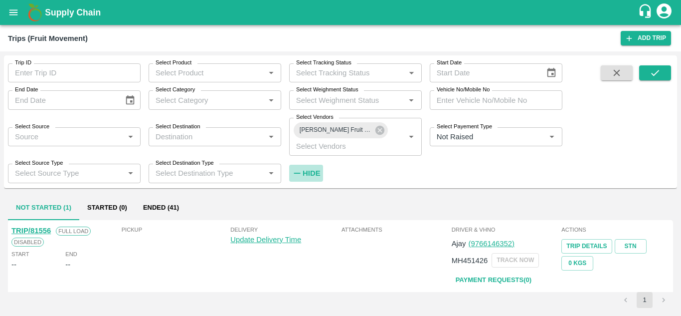
click at [315, 171] on strong "Hide" at bounding box center [311, 173] width 17 height 8
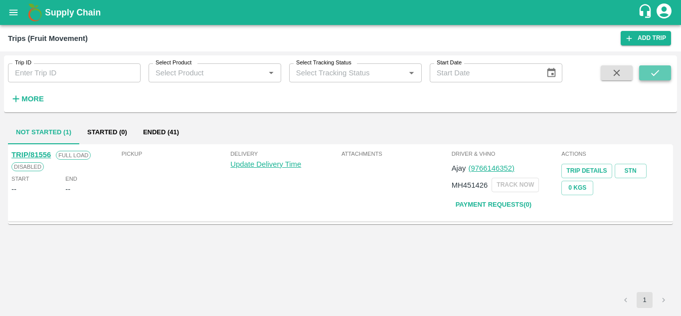
click at [652, 72] on icon "submit" at bounding box center [655, 72] width 11 height 11
click at [158, 132] on button "Ended (41)" at bounding box center [161, 132] width 52 height 24
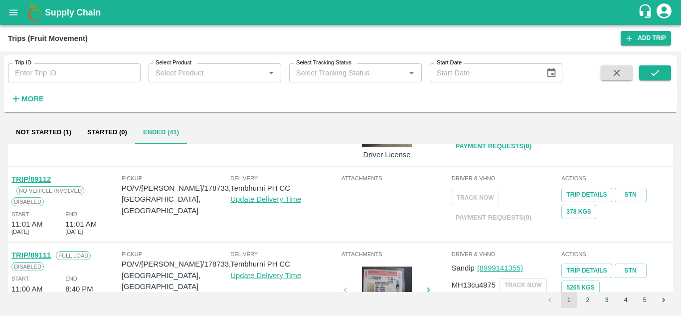
scroll to position [752, 0]
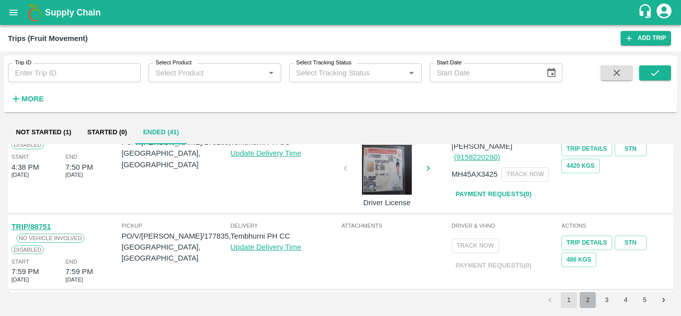
click at [588, 298] on button "2" at bounding box center [588, 300] width 16 height 16
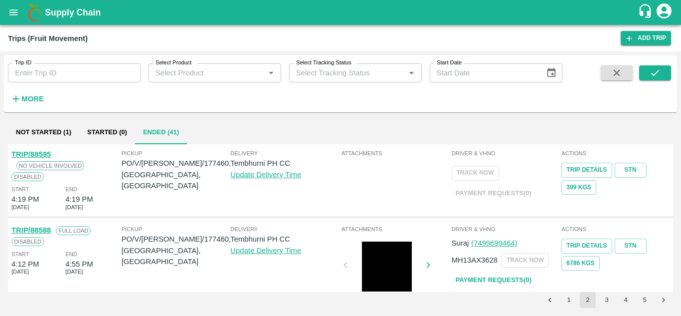
scroll to position [717, 0]
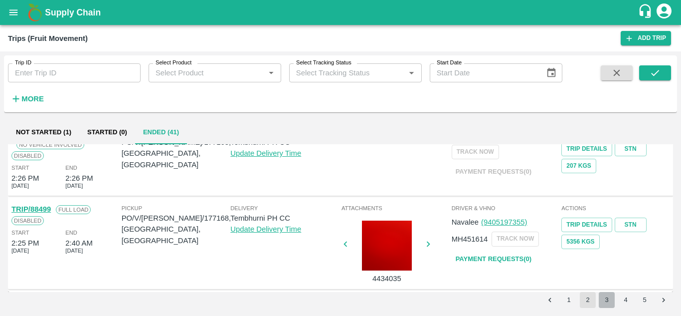
click at [612, 299] on button "3" at bounding box center [607, 300] width 16 height 16
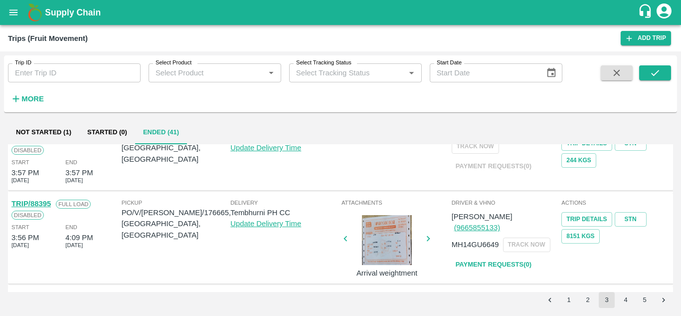
scroll to position [29, 0]
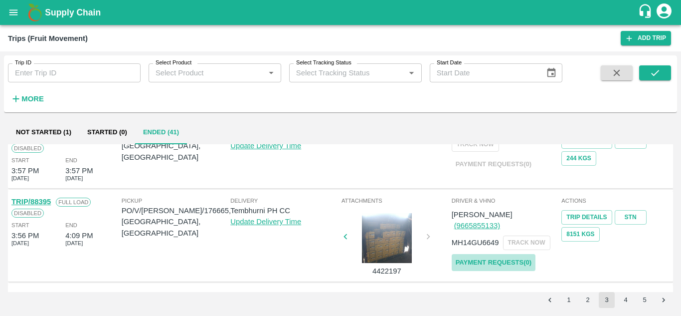
click at [509, 254] on link "Payment Requests( 0 )" at bounding box center [494, 262] width 84 height 17
click at [656, 73] on icon "submit" at bounding box center [655, 73] width 8 height 6
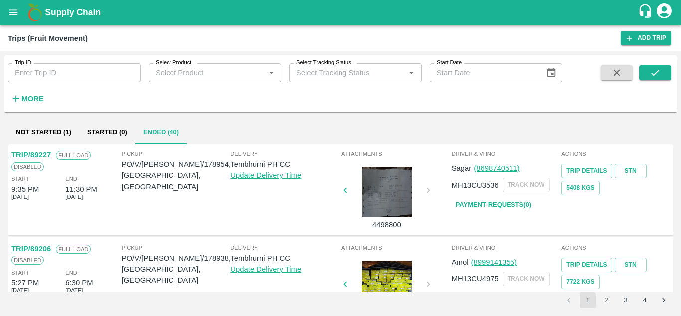
click at [609, 299] on button "2" at bounding box center [607, 300] width 16 height 16
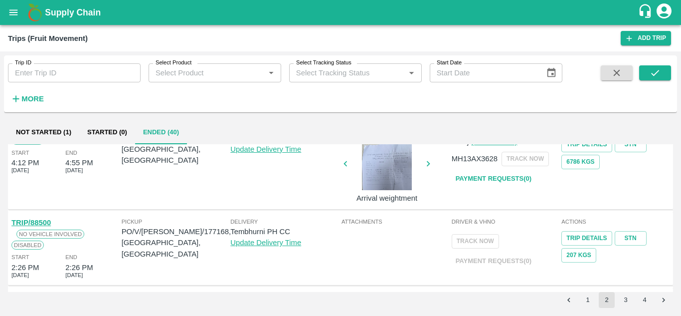
scroll to position [717, 0]
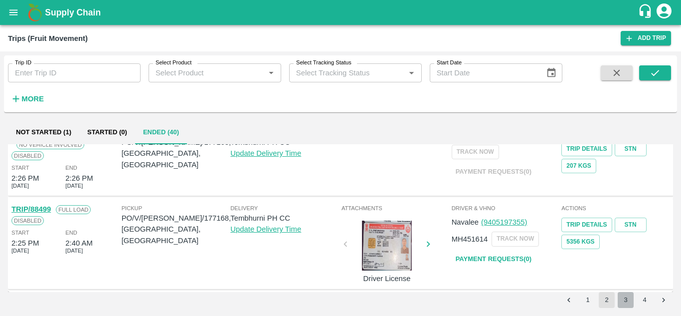
click at [630, 299] on button "3" at bounding box center [626, 300] width 16 height 16
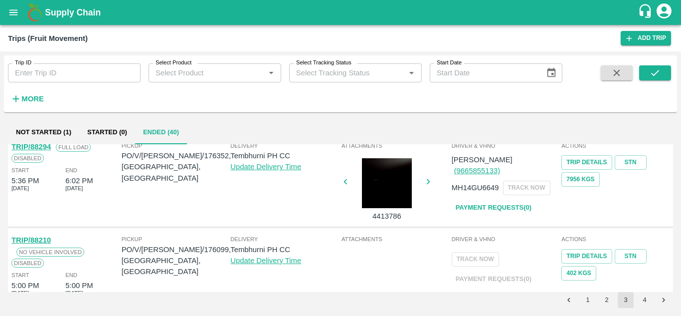
scroll to position [161, 0]
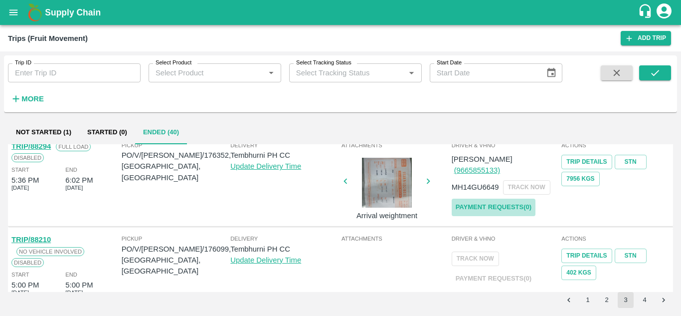
click at [488, 198] on link "Payment Requests( 0 )" at bounding box center [494, 206] width 84 height 17
click at [660, 72] on icon "submit" at bounding box center [655, 72] width 11 height 11
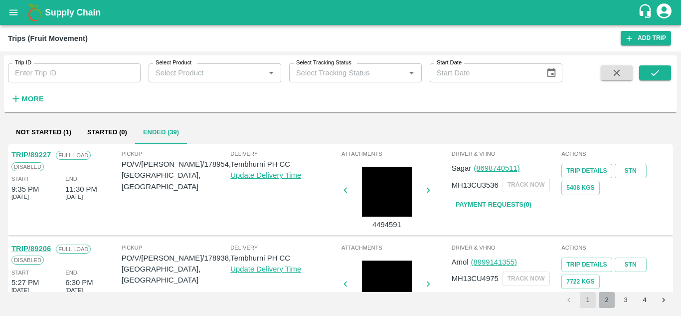
click at [603, 298] on button "2" at bounding box center [607, 300] width 16 height 16
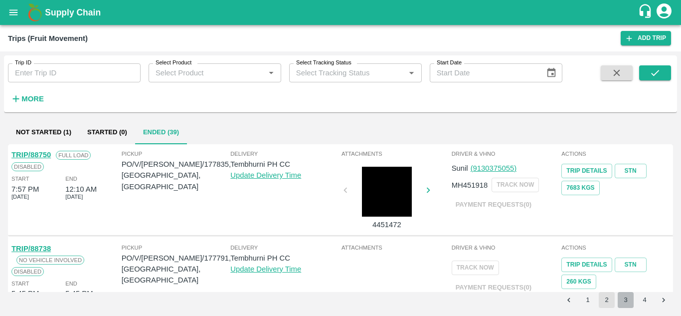
click at [620, 300] on button "3" at bounding box center [626, 300] width 16 height 16
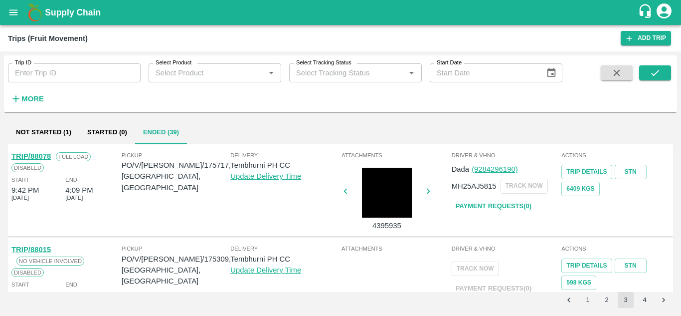
scroll to position [681, 0]
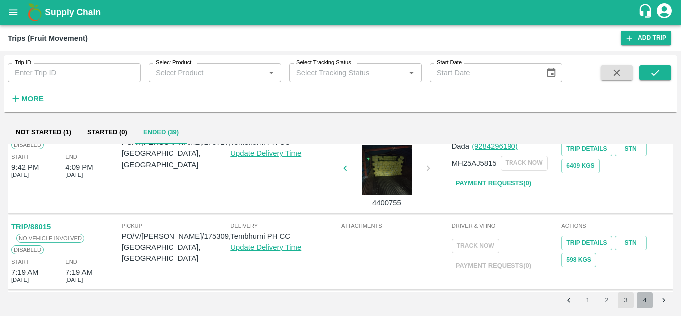
click at [645, 298] on button "4" at bounding box center [645, 300] width 16 height 16
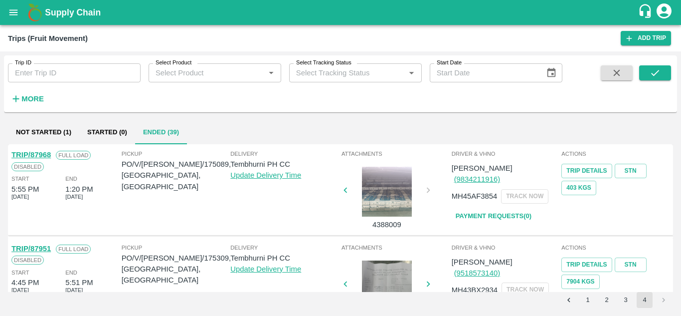
scroll to position [694, 0]
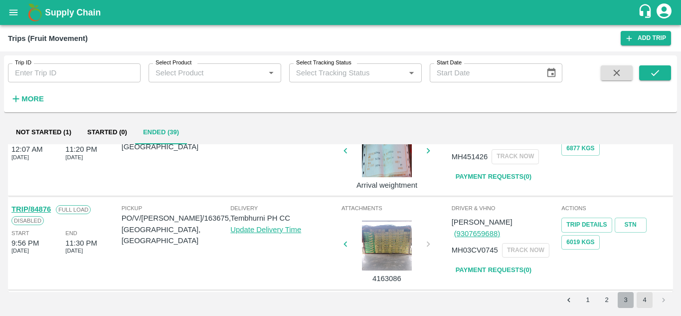
click at [622, 299] on button "3" at bounding box center [626, 300] width 16 height 16
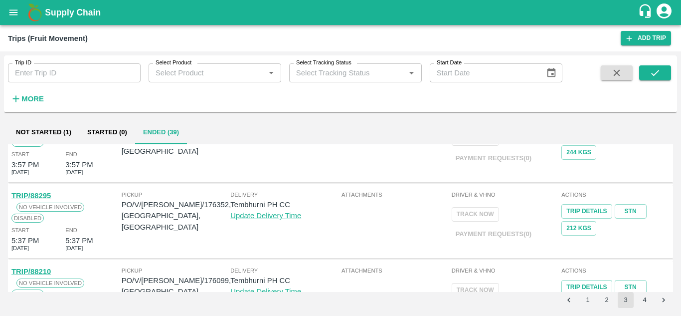
scroll to position [0, 0]
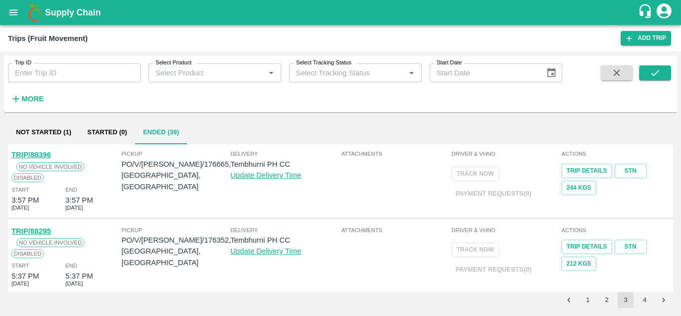
click at [606, 299] on button "2" at bounding box center [607, 300] width 16 height 16
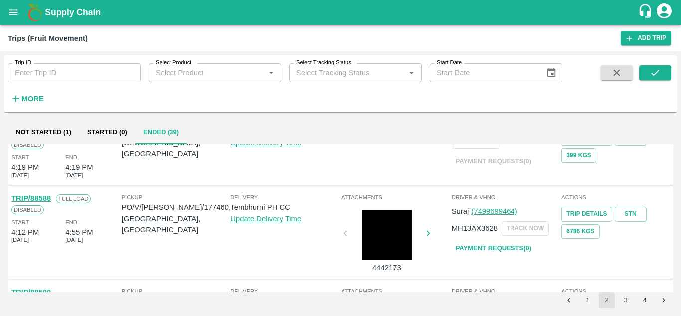
scroll to position [546, 0]
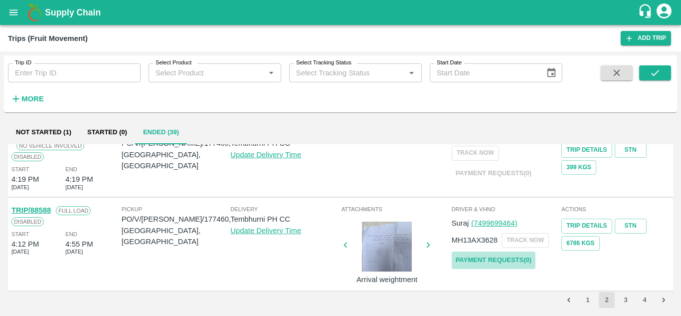
click at [500, 263] on link "Payment Requests( 0 )" at bounding box center [494, 259] width 84 height 17
click at [652, 68] on icon "submit" at bounding box center [655, 72] width 11 height 11
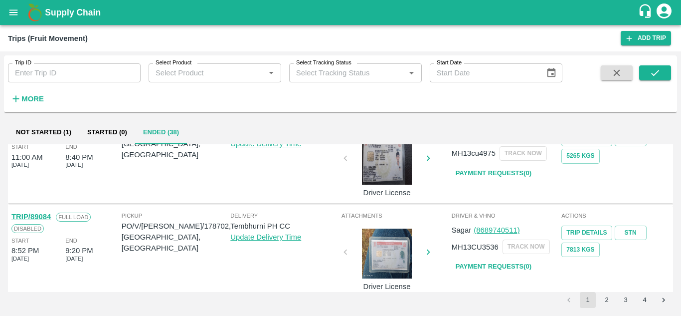
scroll to position [479, 0]
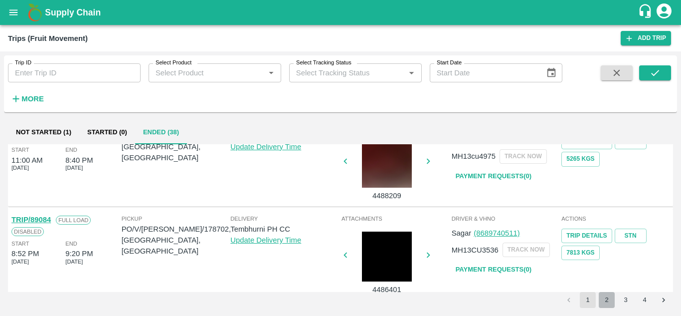
click at [608, 296] on button "2" at bounding box center [607, 300] width 16 height 16
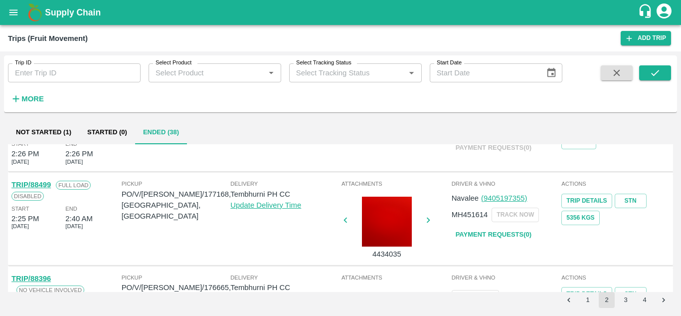
scroll to position [644, 0]
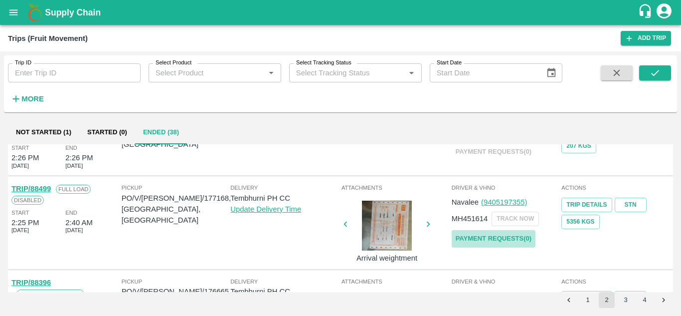
click at [495, 236] on link "Payment Requests( 0 )" at bounding box center [494, 238] width 84 height 17
click at [653, 74] on icon "submit" at bounding box center [655, 72] width 11 height 11
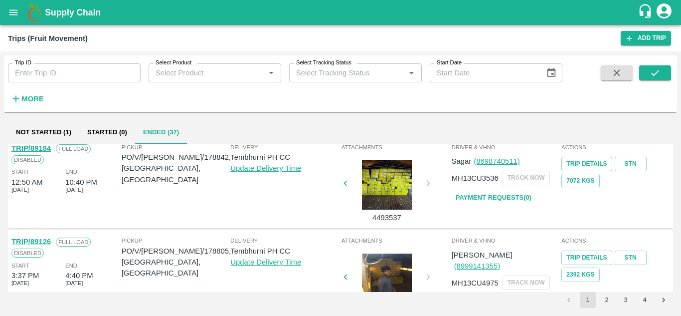
scroll to position [0, 0]
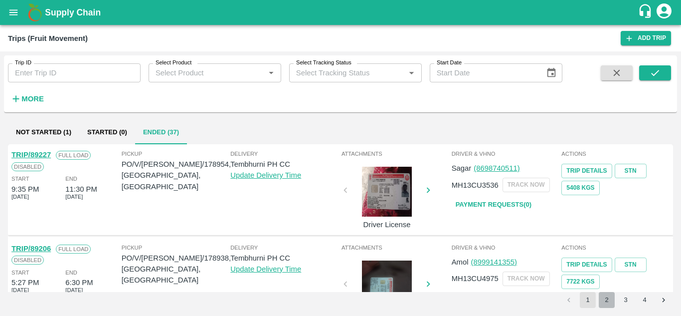
click at [608, 299] on button "2" at bounding box center [607, 300] width 16 height 16
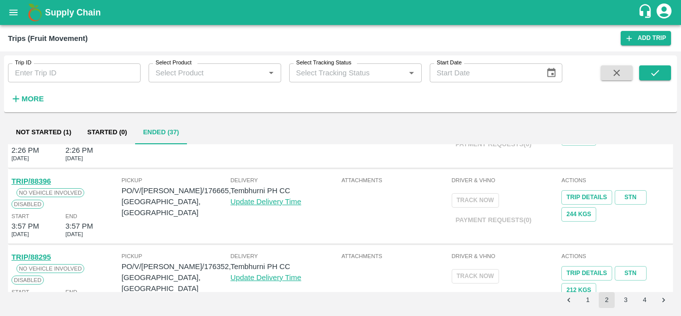
scroll to position [681, 0]
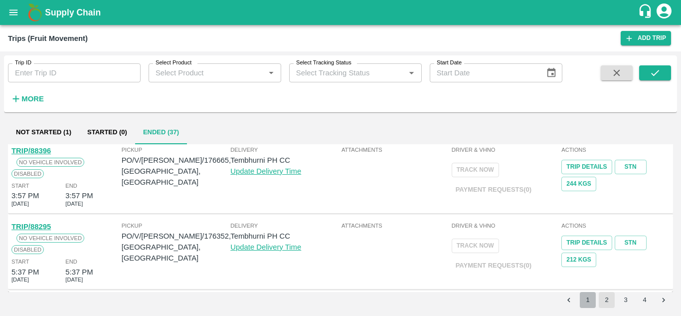
click at [585, 302] on button "1" at bounding box center [588, 300] width 16 height 16
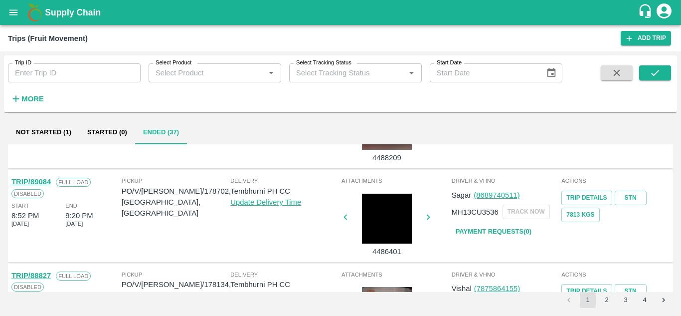
scroll to position [516, 0]
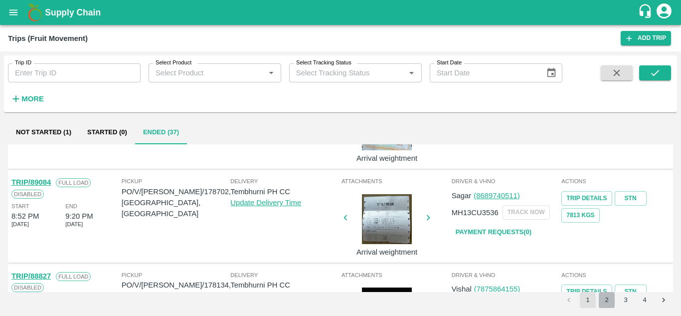
click at [605, 306] on button "2" at bounding box center [607, 300] width 16 height 16
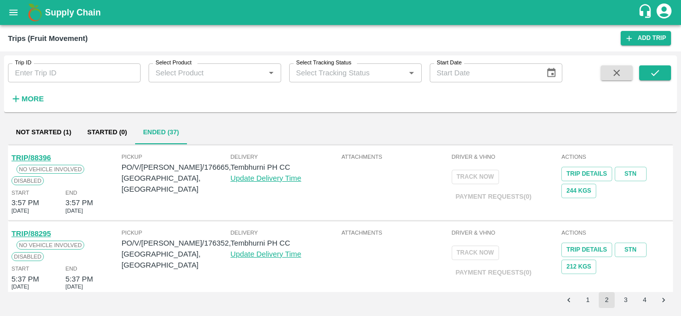
scroll to position [681, 0]
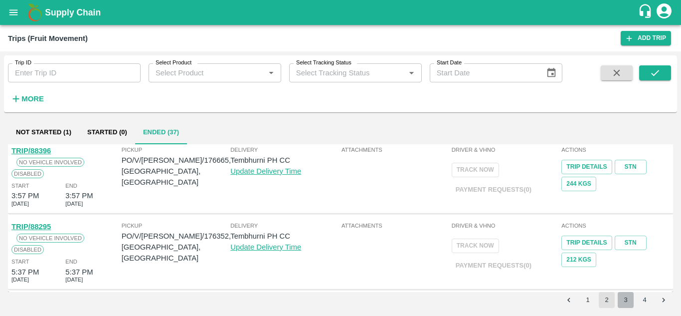
click at [621, 298] on button "3" at bounding box center [626, 300] width 16 height 16
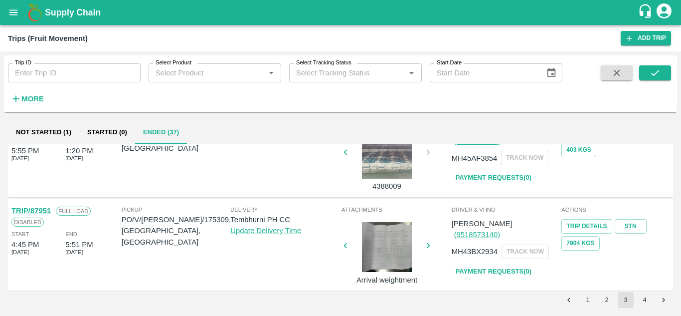
scroll to position [717, 0]
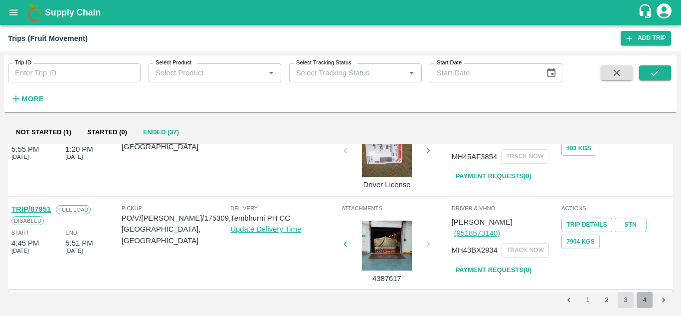
click at [642, 299] on button "4" at bounding box center [645, 300] width 16 height 16
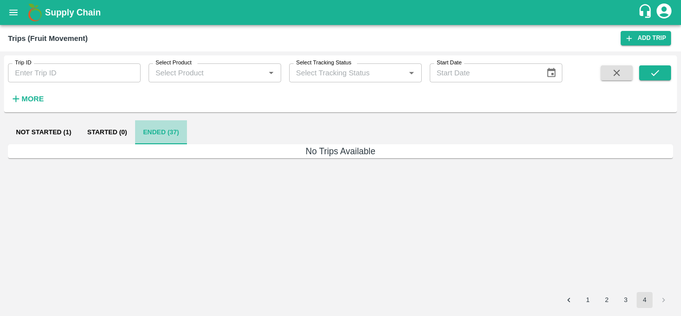
click at [157, 128] on button "Ended (37)" at bounding box center [161, 132] width 52 height 24
click at [648, 301] on button "4" at bounding box center [645, 300] width 16 height 16
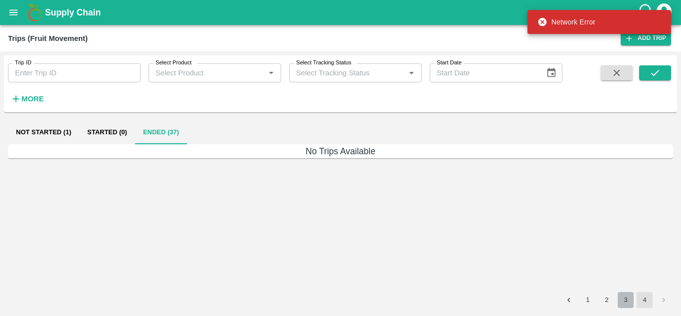
click at [625, 298] on button "3" at bounding box center [626, 300] width 16 height 16
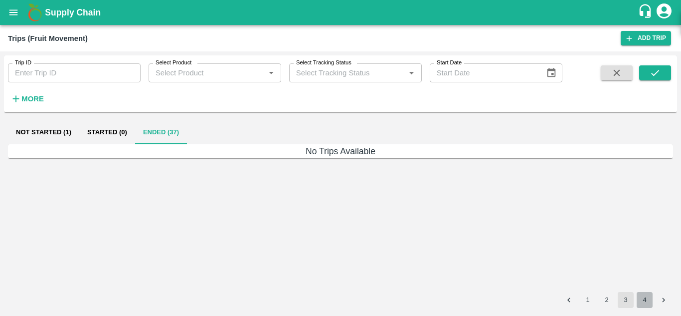
click at [644, 297] on button "4" at bounding box center [645, 300] width 16 height 16
click at [626, 297] on button "3" at bounding box center [626, 300] width 16 height 16
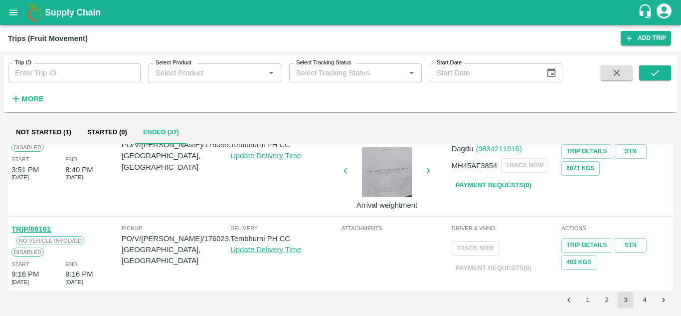
scroll to position [0, 0]
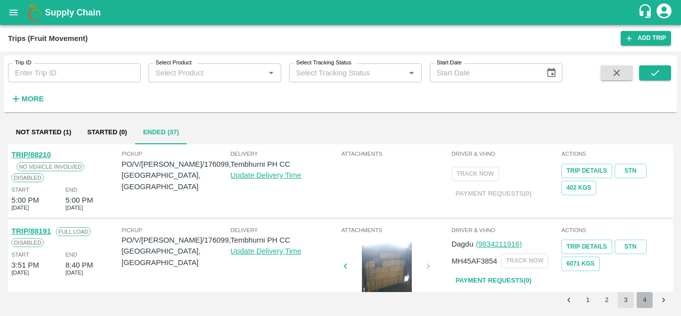
click at [644, 301] on button "4" at bounding box center [645, 300] width 16 height 16
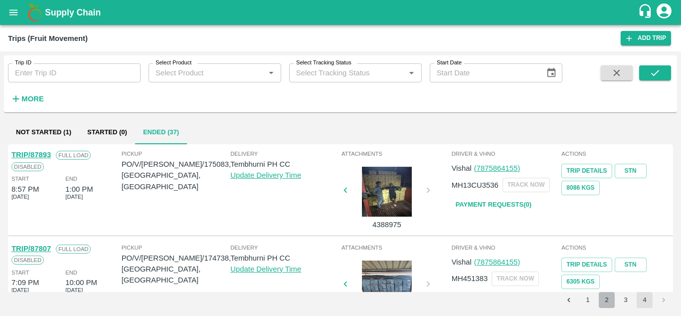
click at [613, 299] on button "2" at bounding box center [607, 300] width 16 height 16
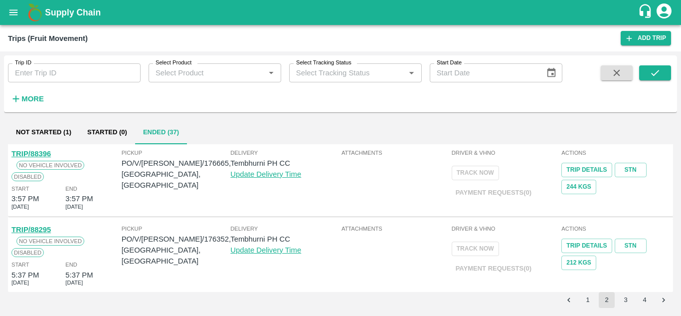
scroll to position [681, 0]
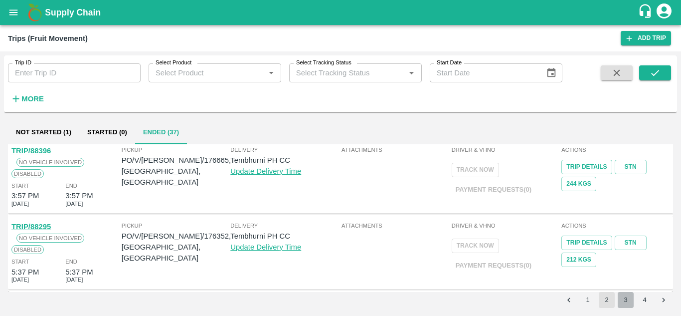
click at [627, 296] on button "3" at bounding box center [626, 300] width 16 height 16
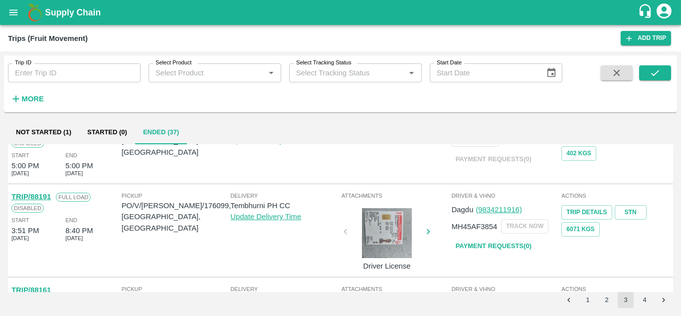
scroll to position [0, 0]
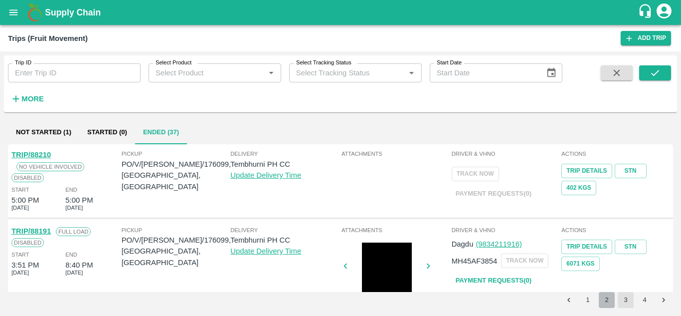
click at [605, 299] on button "2" at bounding box center [607, 300] width 16 height 16
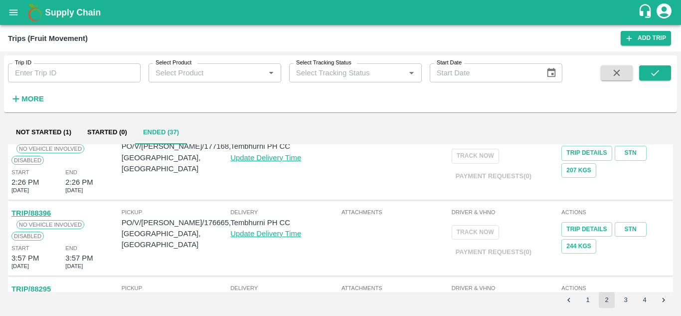
scroll to position [623, 0]
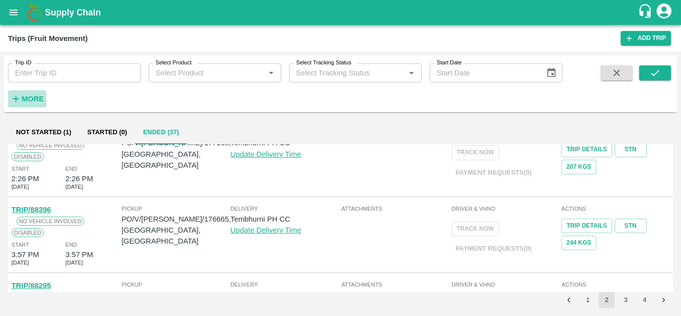
click at [37, 100] on strong "More" at bounding box center [32, 99] width 22 height 8
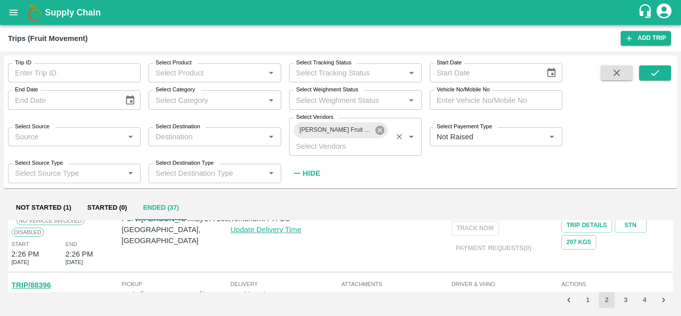
click at [376, 131] on icon at bounding box center [379, 130] width 9 height 9
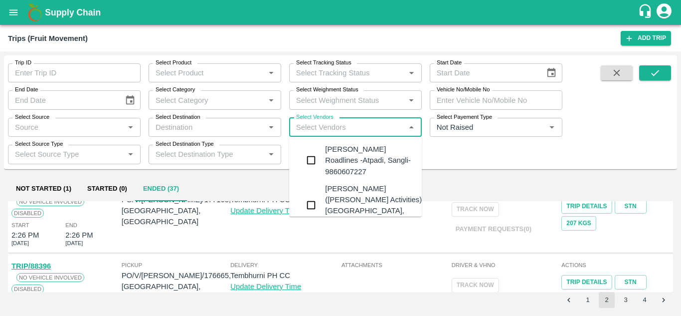
click at [306, 128] on input "Select Vendors" at bounding box center [347, 127] width 110 height 13
type input "A"
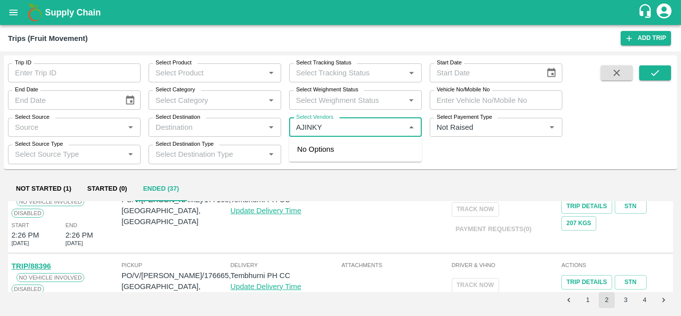
type input "AJINKYA"
type input "89055"
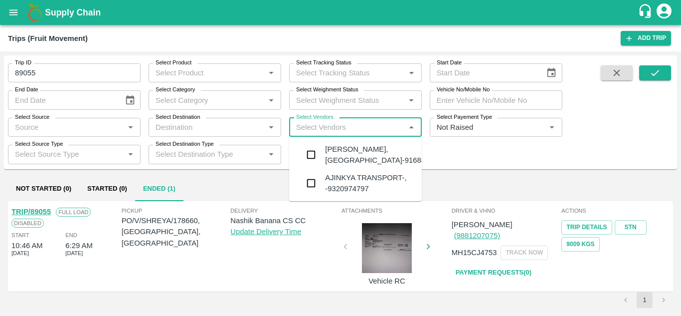
click at [358, 158] on div "Ajinkya Haridas Takik-Wangi, Solapur-9168800742" at bounding box center [385, 155] width 121 height 22
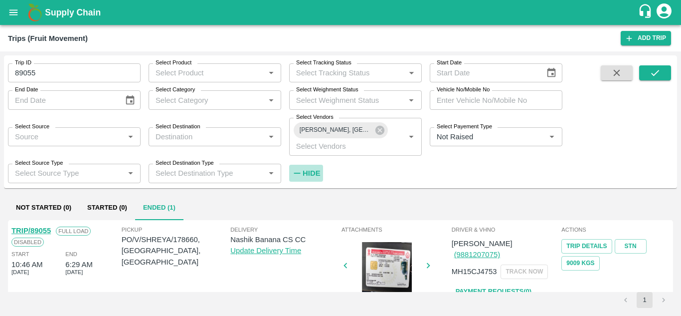
click at [311, 169] on strong "Hide" at bounding box center [311, 173] width 17 height 8
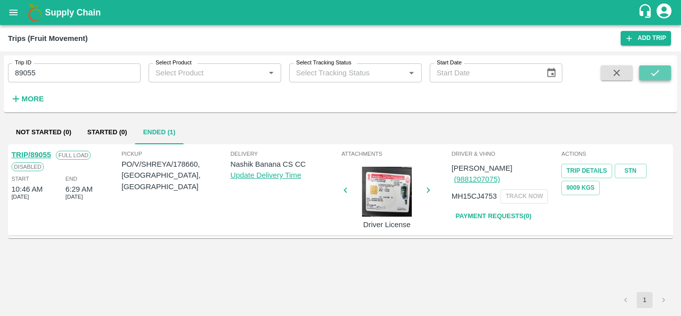
click at [651, 69] on icon "submit" at bounding box center [655, 72] width 11 height 11
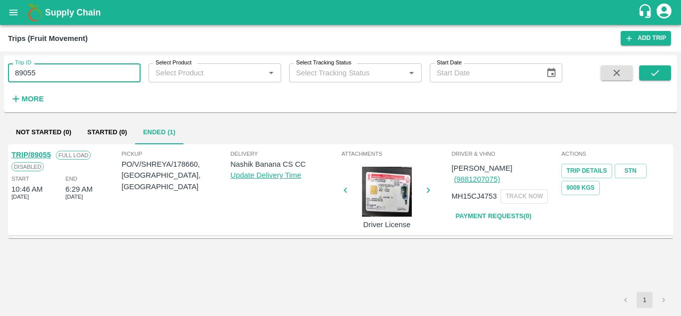
click at [44, 66] on input "89055" at bounding box center [74, 72] width 133 height 19
type input "8"
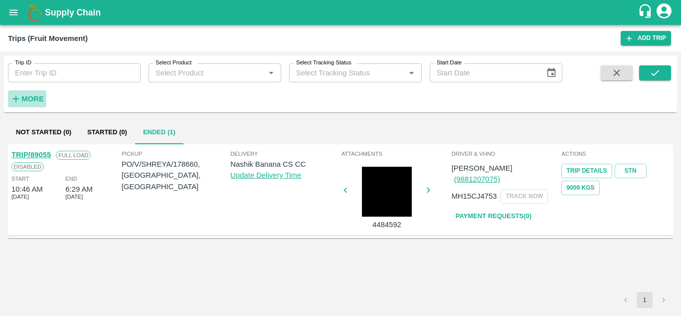
click at [31, 102] on strong "More" at bounding box center [32, 99] width 22 height 8
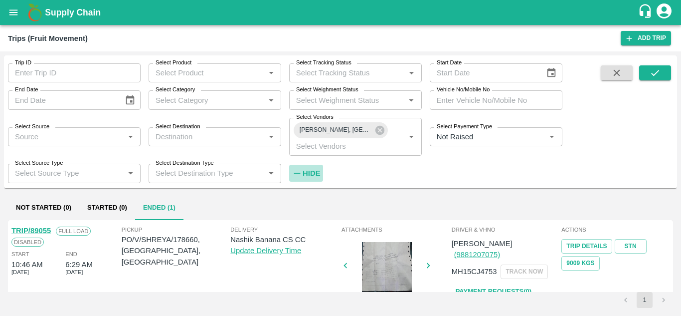
click at [313, 173] on strong "Hide" at bounding box center [311, 173] width 17 height 8
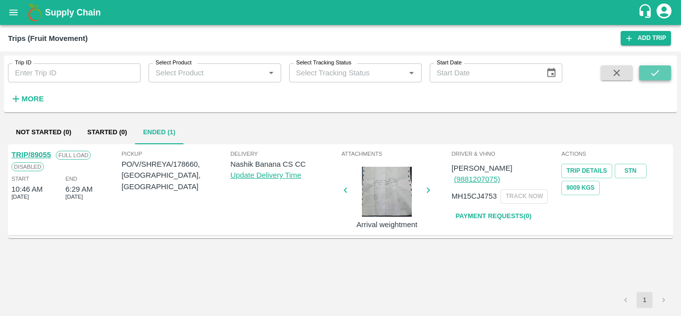
click at [655, 76] on icon "submit" at bounding box center [655, 72] width 11 height 11
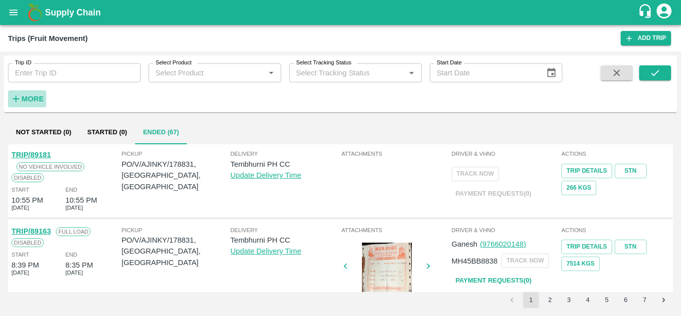
click at [33, 99] on strong "More" at bounding box center [32, 99] width 22 height 8
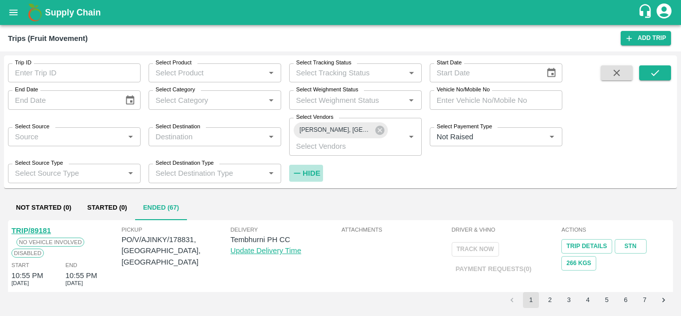
click at [311, 172] on strong "Hide" at bounding box center [311, 173] width 17 height 8
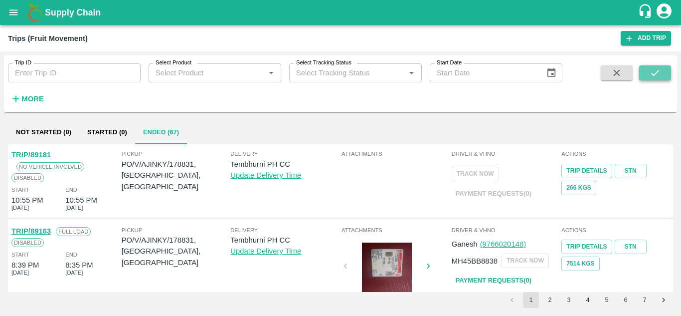
click at [660, 76] on icon "submit" at bounding box center [655, 72] width 11 height 11
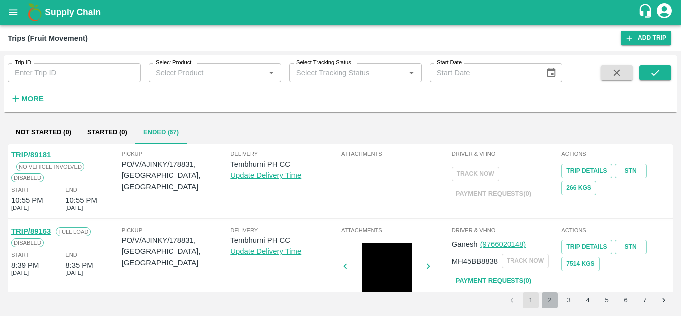
click at [550, 298] on button "2" at bounding box center [550, 300] width 16 height 16
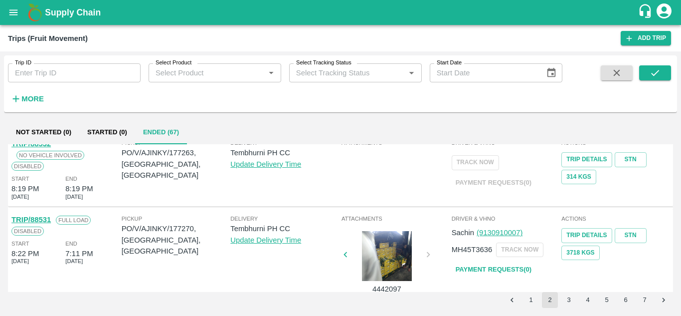
scroll to position [543, 0]
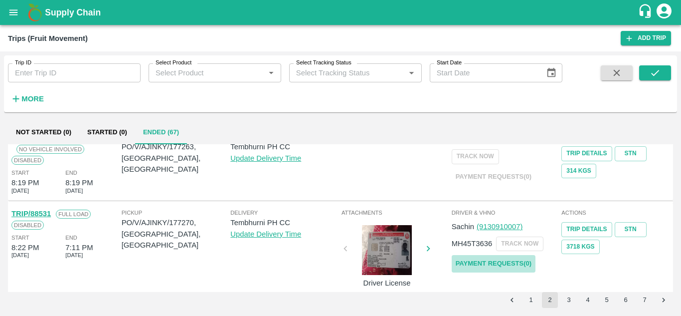
click at [499, 262] on link "Payment Requests( 0 )" at bounding box center [494, 263] width 84 height 17
click at [661, 72] on button "submit" at bounding box center [655, 72] width 32 height 15
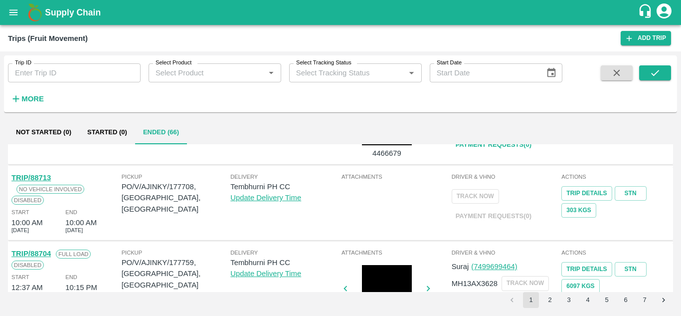
scroll to position [717, 0]
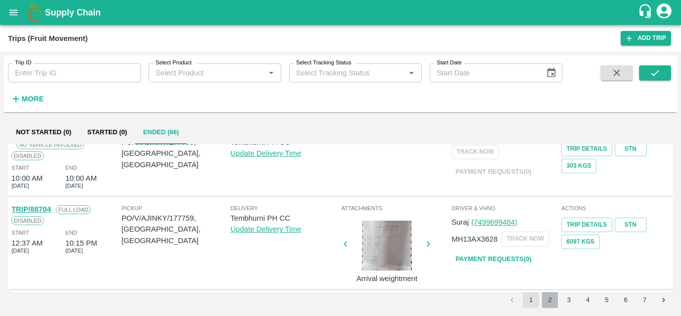
click at [549, 301] on button "2" at bounding box center [550, 300] width 16 height 16
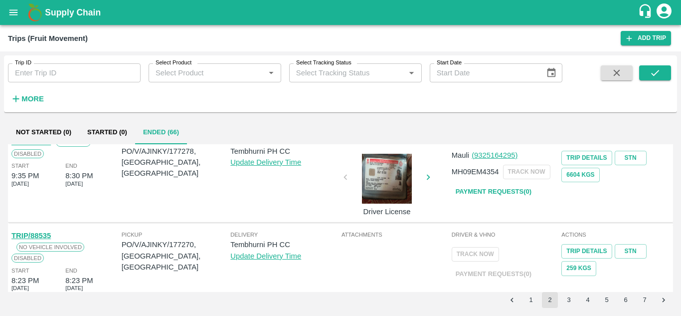
scroll to position [370, 0]
click at [507, 192] on link "Payment Requests( 0 )" at bounding box center [494, 190] width 84 height 17
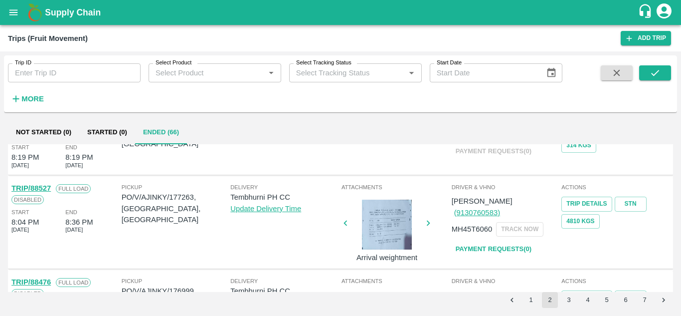
scroll to position [572, 0]
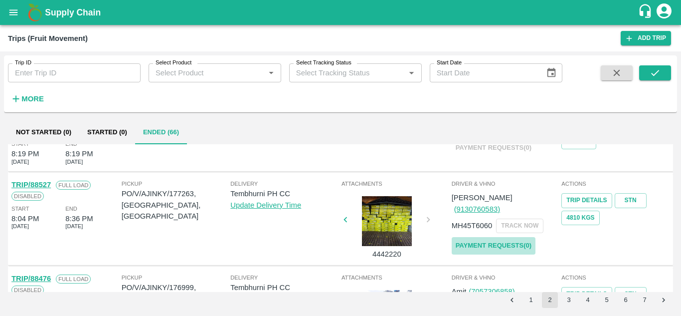
click at [487, 237] on link "Payment Requests( 0 )" at bounding box center [494, 245] width 84 height 17
click at [654, 77] on icon "submit" at bounding box center [655, 72] width 11 height 11
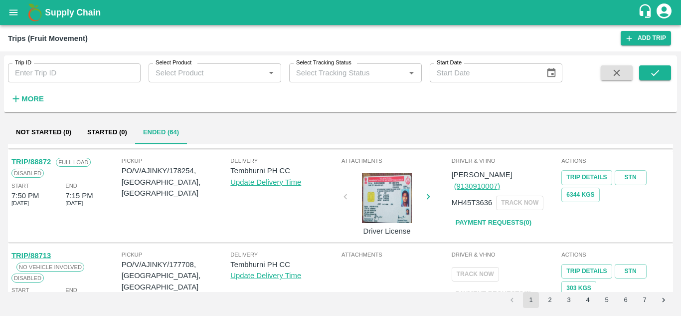
scroll to position [717, 0]
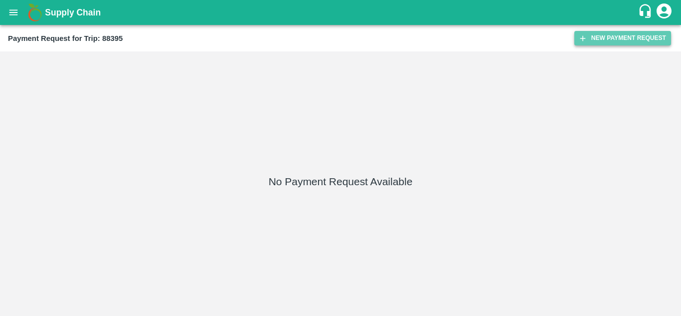
click at [616, 37] on button "New Payment Request" at bounding box center [622, 38] width 97 height 14
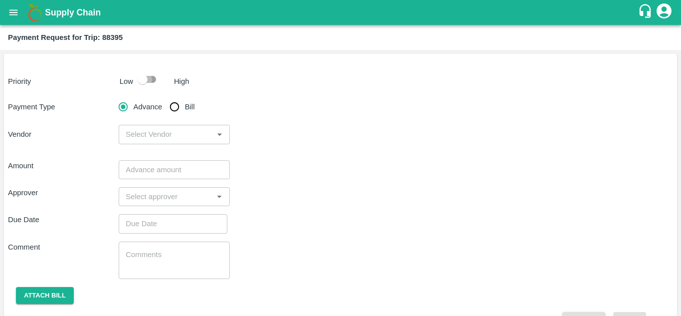
click at [154, 83] on input "checkbox" at bounding box center [142, 79] width 57 height 19
checkbox input "true"
click at [175, 105] on input "Bill" at bounding box center [174, 107] width 20 height 20
radio input "true"
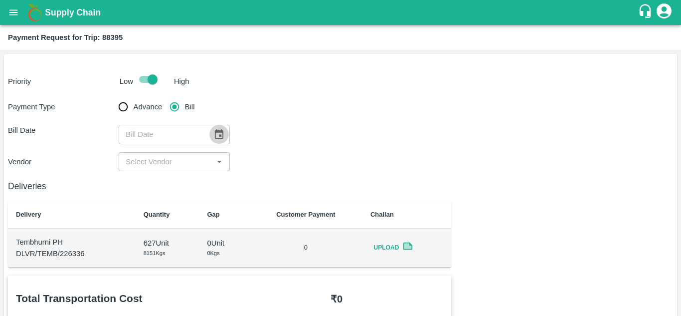
click at [218, 137] on icon "Choose date" at bounding box center [218, 134] width 11 height 11
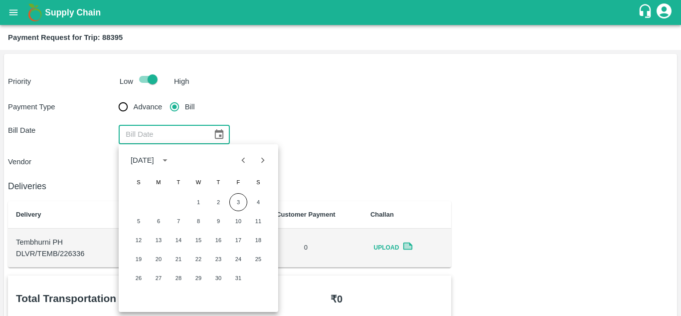
click at [237, 165] on button "Previous month" at bounding box center [243, 160] width 19 height 19
click at [176, 239] on button "16" at bounding box center [178, 240] width 18 height 18
type input "[DATE]"
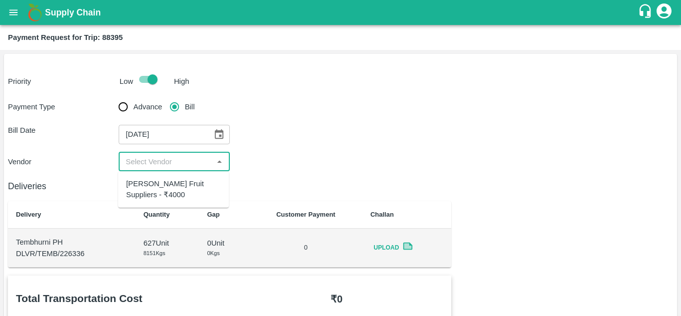
click at [158, 157] on input "input" at bounding box center [166, 161] width 88 height 13
click at [146, 180] on div "[PERSON_NAME] Fruit Suppliers - ₹4000" at bounding box center [173, 189] width 95 height 22
type input "[PERSON_NAME] Fruit Suppliers - ₹4000"
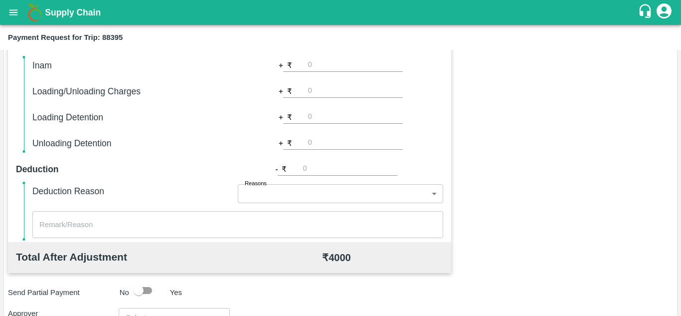
scroll to position [454, 0]
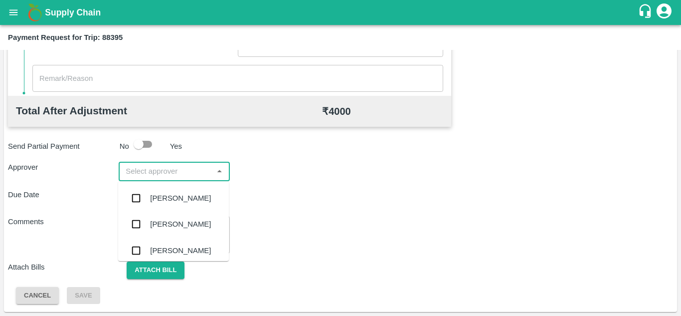
click at [144, 165] on input "input" at bounding box center [166, 170] width 88 height 13
type input "PRASAD"
click at [161, 201] on div "[PERSON_NAME]" at bounding box center [180, 197] width 61 height 11
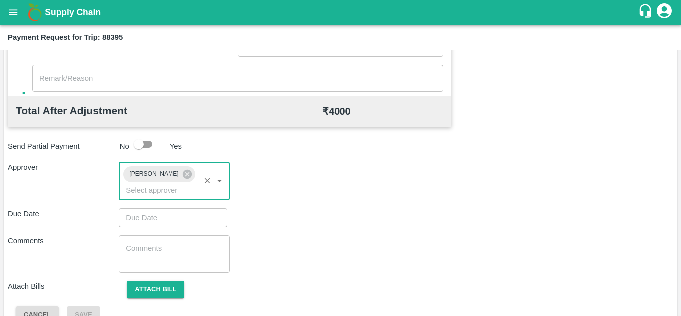
type input "DD/MM/YYYY hh:mm aa"
click at [125, 216] on input "DD/MM/YYYY hh:mm aa" at bounding box center [170, 217] width 102 height 19
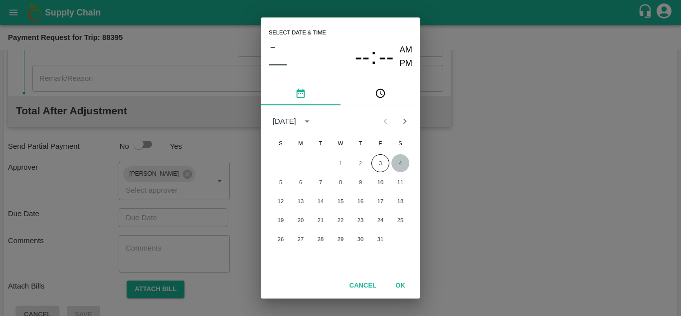
click at [403, 165] on button "4" at bounding box center [400, 163] width 18 height 18
type input "[DATE] 12:00 AM"
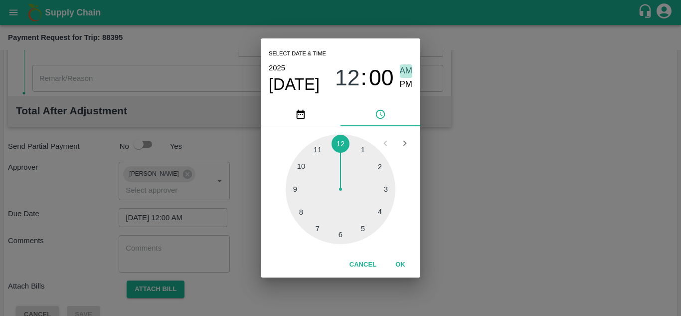
click at [408, 68] on span "AM" at bounding box center [406, 70] width 13 height 13
click at [402, 258] on button "OK" at bounding box center [400, 264] width 32 height 17
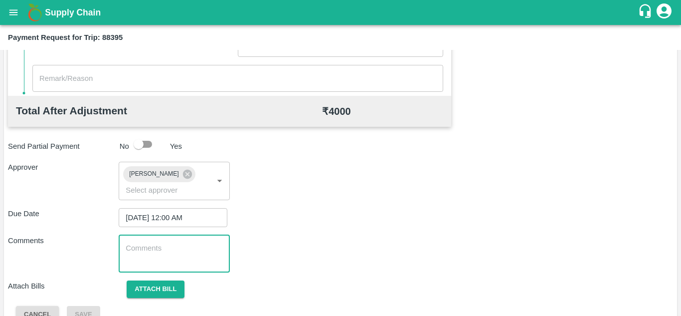
click at [140, 260] on textarea at bounding box center [174, 253] width 97 height 21
paste textarea "Transport Bill"
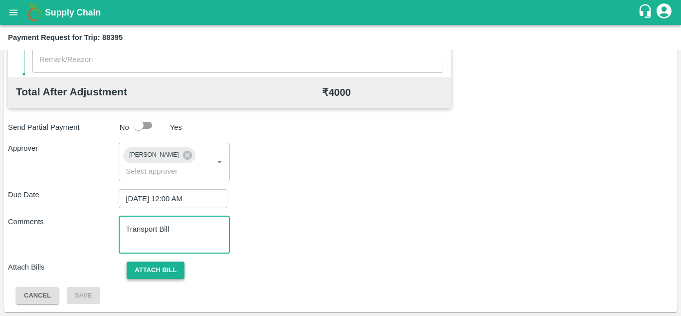
type textarea "Transport Bill"
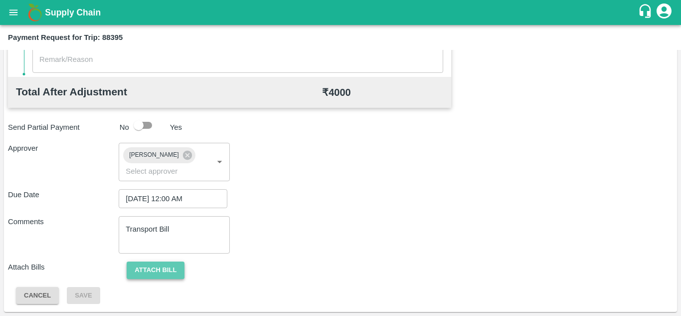
click at [152, 264] on button "Attach bill" at bounding box center [156, 269] width 58 height 17
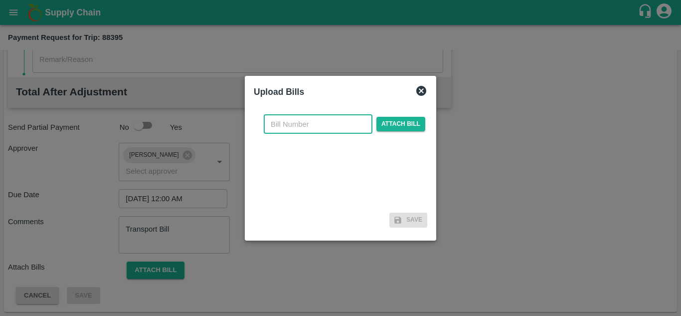
click at [282, 124] on input "text" at bounding box center [318, 124] width 109 height 19
type input "1261"
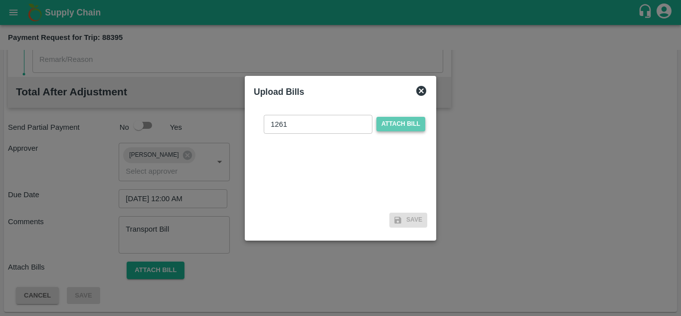
click at [395, 123] on span "Attach bill" at bounding box center [400, 124] width 49 height 14
click at [0, 0] on input "Attach bill" at bounding box center [0, 0] width 0 height 0
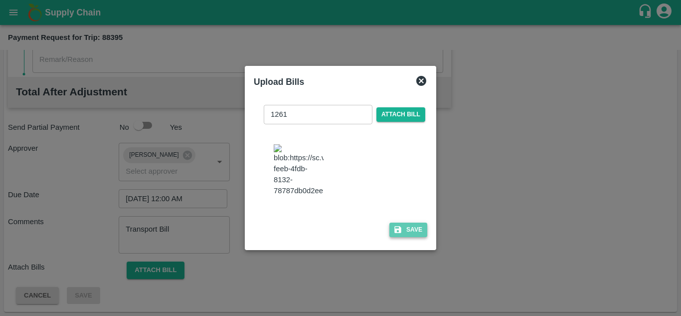
click at [414, 236] on button "Save" at bounding box center [408, 229] width 38 height 14
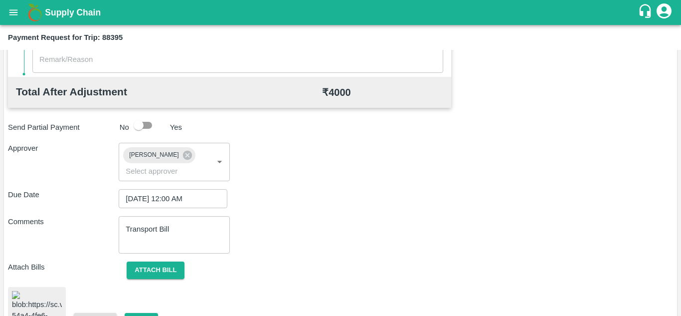
scroll to position [544, 0]
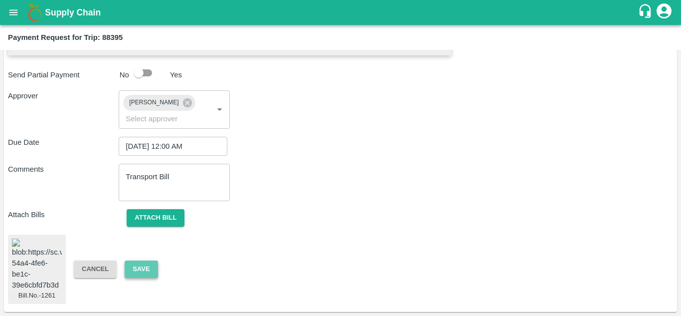
click at [144, 260] on button "Save" at bounding box center [141, 268] width 33 height 17
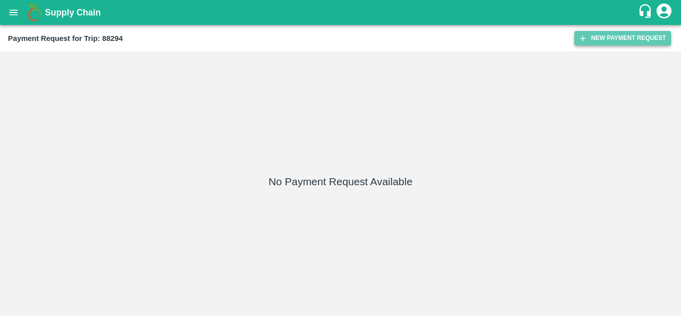
click at [644, 33] on button "New Payment Request" at bounding box center [622, 38] width 97 height 14
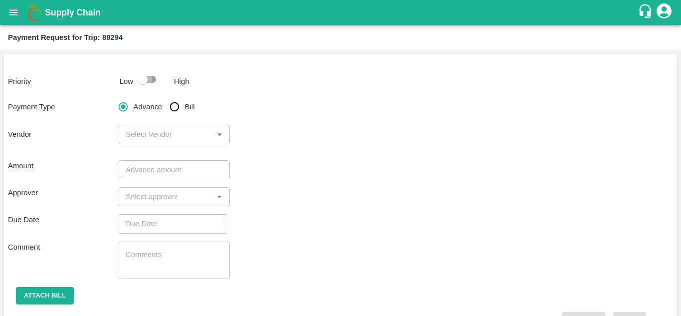
click at [153, 79] on input "checkbox" at bounding box center [142, 79] width 57 height 19
checkbox input "true"
click at [172, 105] on input "Bill" at bounding box center [174, 107] width 20 height 20
radio input "true"
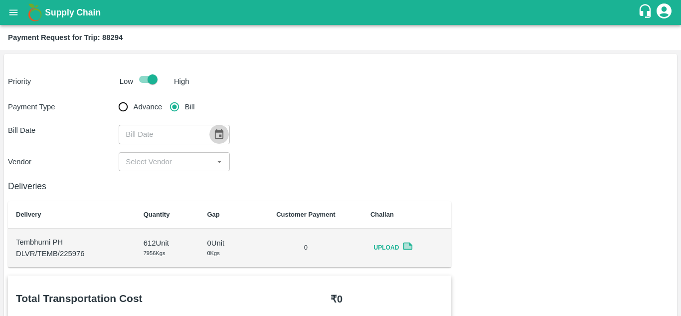
click at [218, 133] on icon "Choose date" at bounding box center [218, 134] width 11 height 11
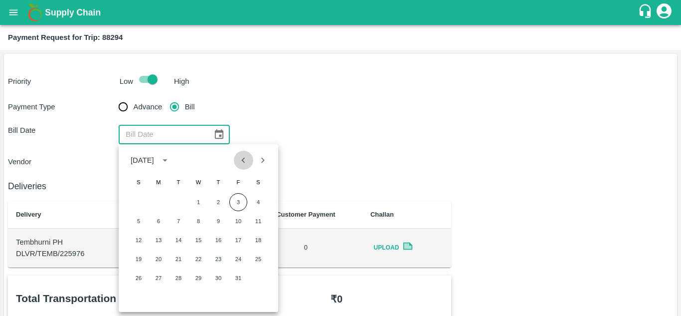
click at [244, 161] on icon "Previous month" at bounding box center [243, 160] width 11 height 11
click at [158, 241] on button "15" at bounding box center [159, 240] width 18 height 18
type input "[DATE]"
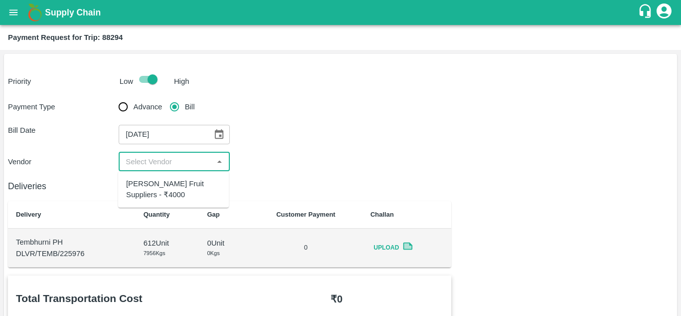
click at [152, 163] on input "input" at bounding box center [166, 161] width 88 height 13
click at [158, 188] on div "[PERSON_NAME] Fruit Suppliers - ₹4000" at bounding box center [173, 189] width 95 height 22
type input "[PERSON_NAME] Fruit Suppliers - ₹4000"
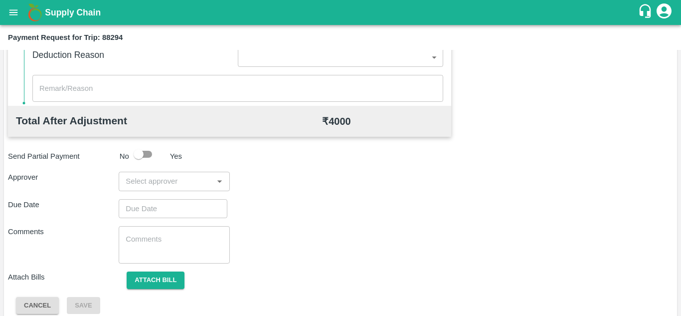
scroll to position [450, 0]
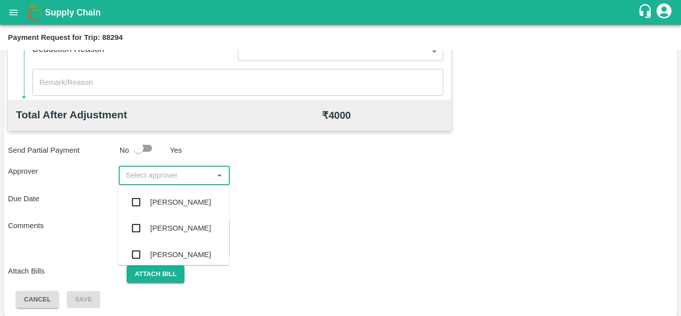
click at [136, 177] on input "input" at bounding box center [166, 174] width 88 height 13
type input "PRASAD"
click at [181, 199] on div "[PERSON_NAME]" at bounding box center [180, 201] width 61 height 11
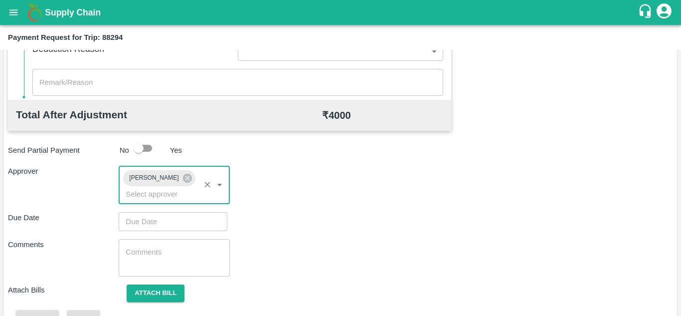
type input "DD/MM/YYYY hh:mm aa"
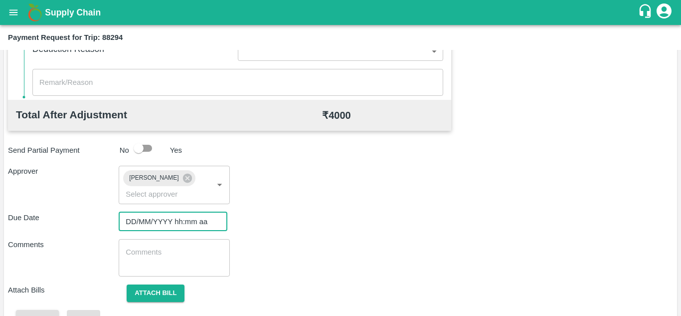
click at [151, 219] on input "DD/MM/YYYY hh:mm aa" at bounding box center [170, 221] width 102 height 19
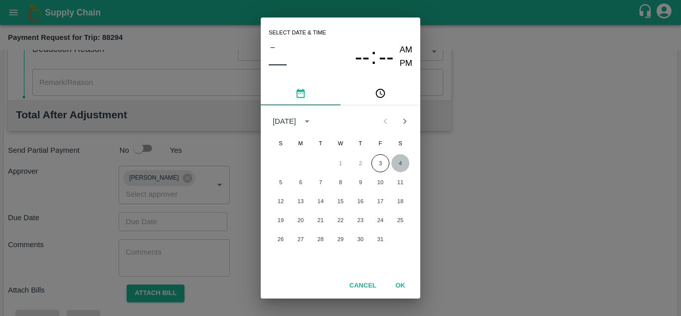
click at [394, 163] on button "4" at bounding box center [400, 163] width 18 height 18
type input "[DATE] 12:00 AM"
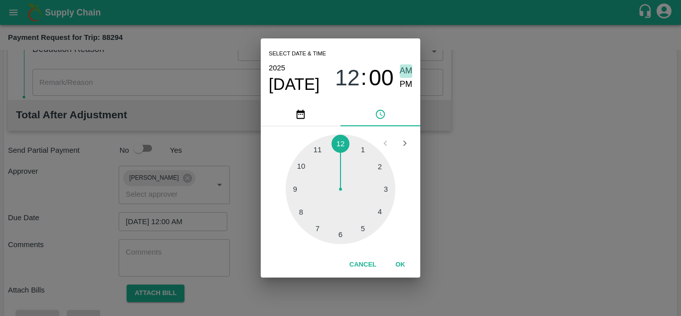
click at [402, 69] on span "AM" at bounding box center [406, 70] width 13 height 13
click at [395, 261] on button "OK" at bounding box center [400, 264] width 32 height 17
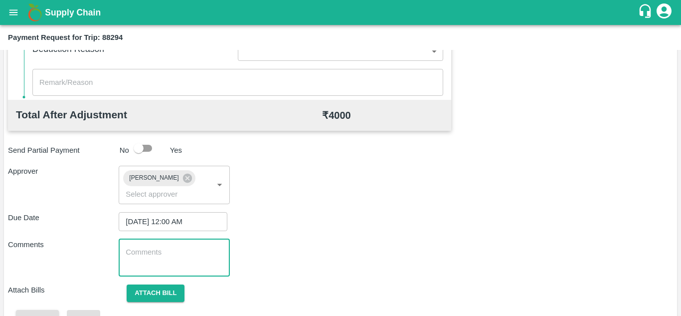
click at [158, 261] on textarea at bounding box center [174, 257] width 97 height 21
paste textarea "Transport Bill"
type textarea "Transport Bill"
click at [324, 247] on div "Comments Transport Bill x ​" at bounding box center [340, 257] width 665 height 37
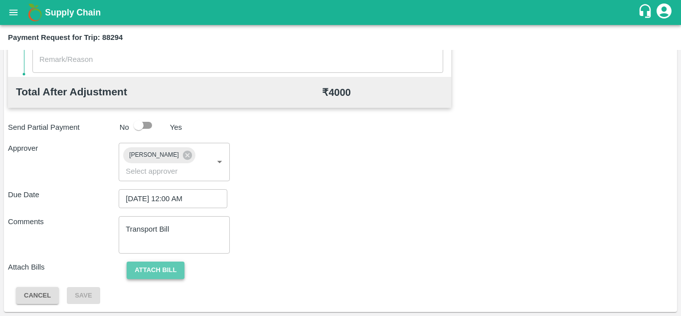
click at [174, 267] on button "Attach bill" at bounding box center [156, 269] width 58 height 17
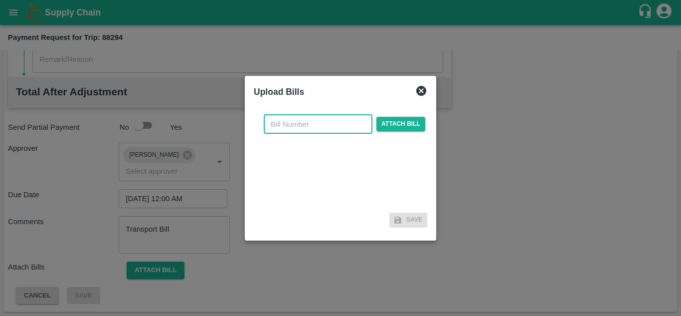
click at [278, 122] on input "text" at bounding box center [318, 124] width 109 height 19
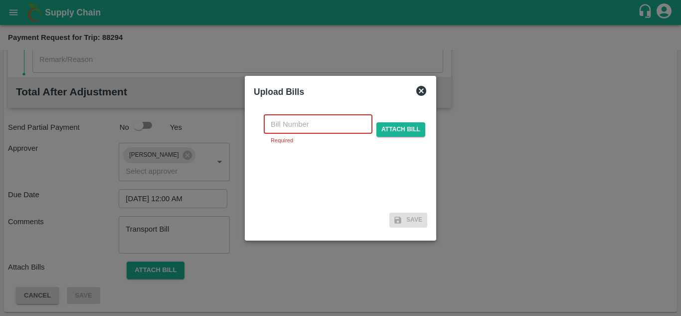
click at [277, 120] on input "text" at bounding box center [318, 124] width 109 height 19
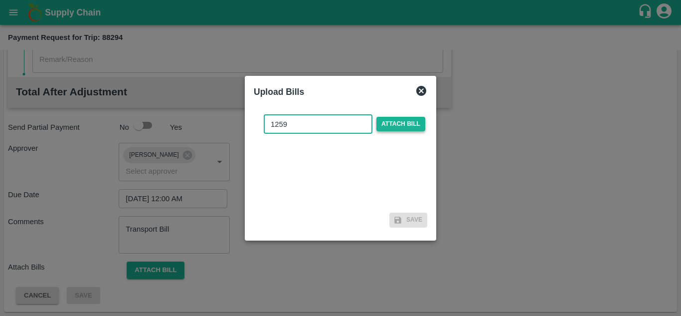
type input "1259"
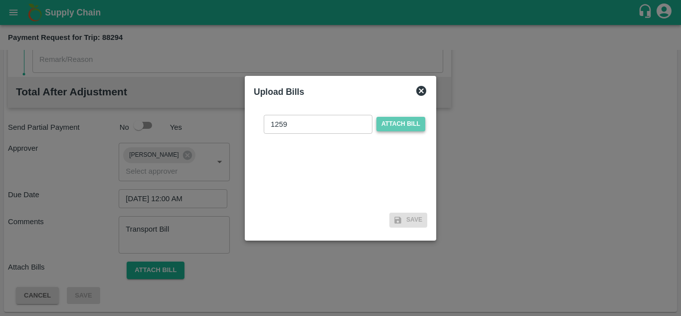
click at [400, 124] on span "Attach bill" at bounding box center [400, 124] width 49 height 14
click at [0, 0] on input "Attach bill" at bounding box center [0, 0] width 0 height 0
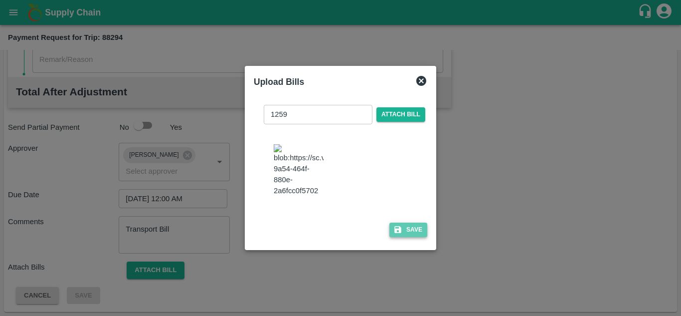
click at [410, 231] on button "Save" at bounding box center [408, 229] width 38 height 14
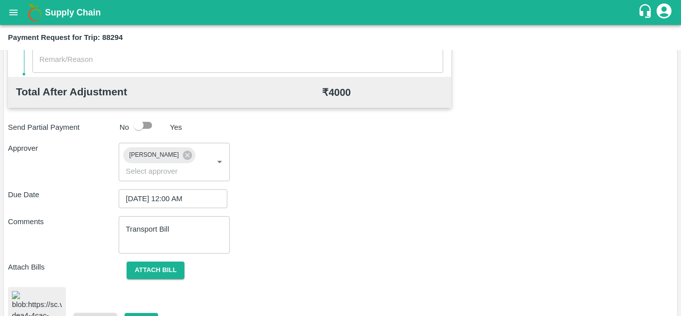
scroll to position [538, 0]
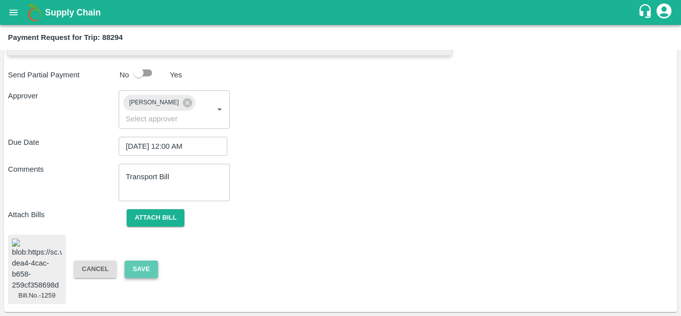
click at [143, 260] on button "Save" at bounding box center [141, 268] width 33 height 17
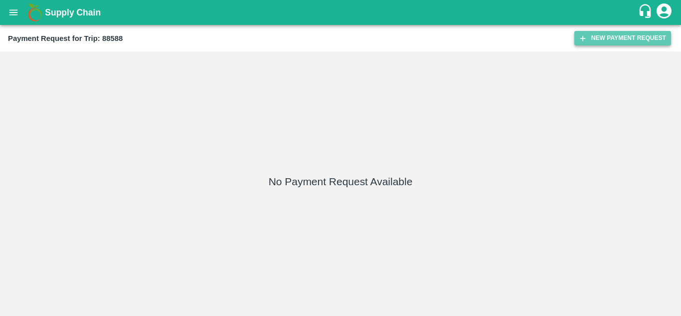
click at [621, 40] on button "New Payment Request" at bounding box center [622, 38] width 97 height 14
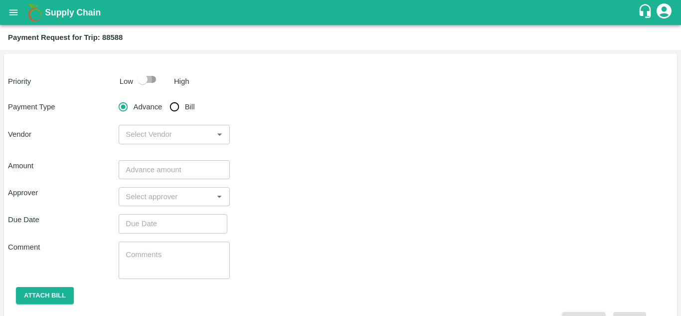
click at [154, 82] on input "checkbox" at bounding box center [142, 79] width 57 height 19
checkbox input "true"
click at [172, 109] on input "Bill" at bounding box center [174, 107] width 20 height 20
radio input "true"
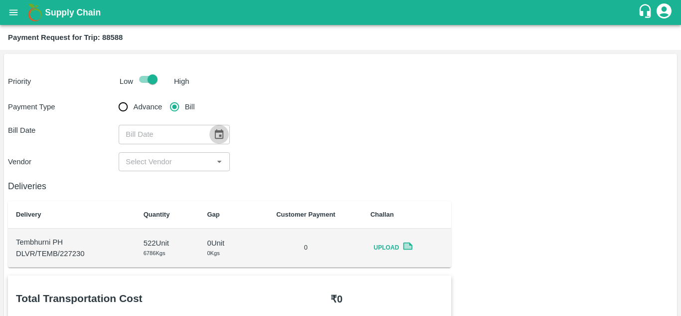
click at [222, 136] on icon "Choose date" at bounding box center [219, 133] width 8 height 9
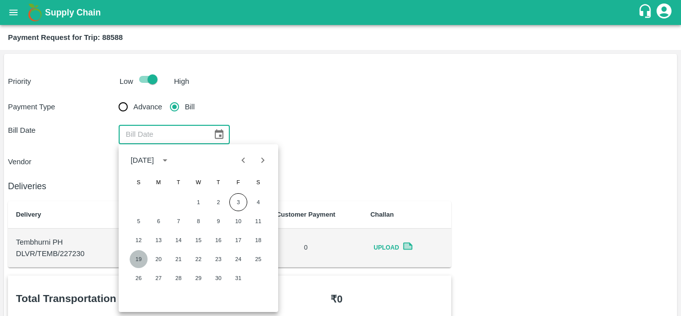
click at [136, 256] on button "19" at bounding box center [139, 259] width 18 height 18
type input "[DATE]"
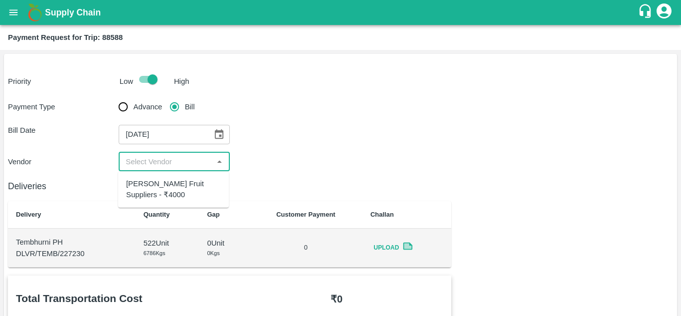
click at [183, 165] on input "input" at bounding box center [166, 161] width 88 height 13
click at [173, 178] on div "[PERSON_NAME] Fruit Suppliers - ₹4000" at bounding box center [173, 189] width 95 height 22
type input "[PERSON_NAME] Fruit Suppliers - ₹4000"
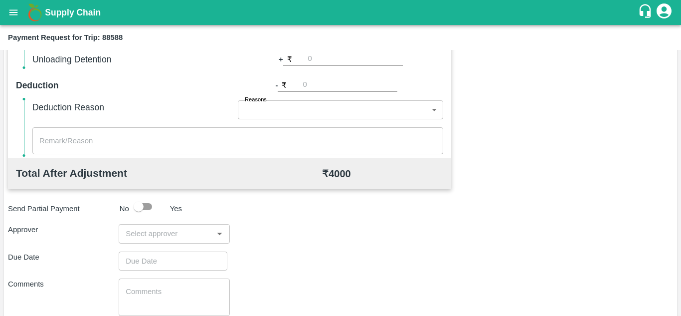
scroll to position [454, 0]
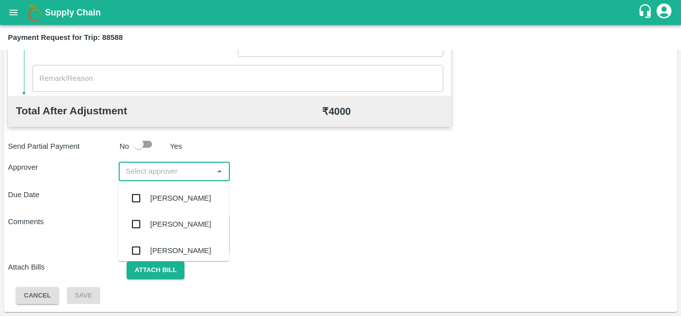
click at [137, 166] on input "input" at bounding box center [166, 170] width 88 height 13
type input "PRASA"
click at [182, 194] on div "[PERSON_NAME]" at bounding box center [180, 197] width 61 height 11
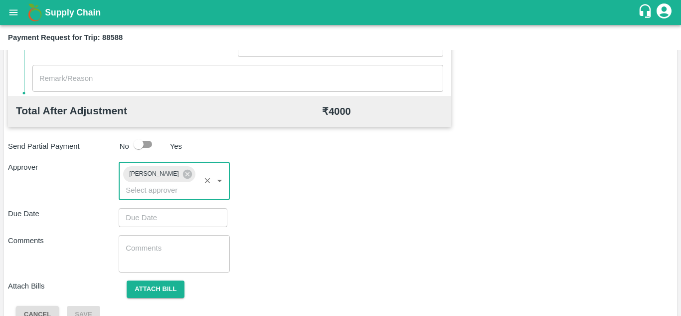
type input "DD/MM/YYYY hh:mm aa"
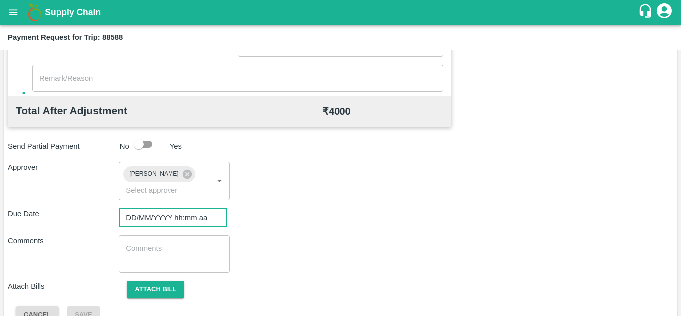
click at [140, 216] on input "DD/MM/YYYY hh:mm aa" at bounding box center [170, 217] width 102 height 19
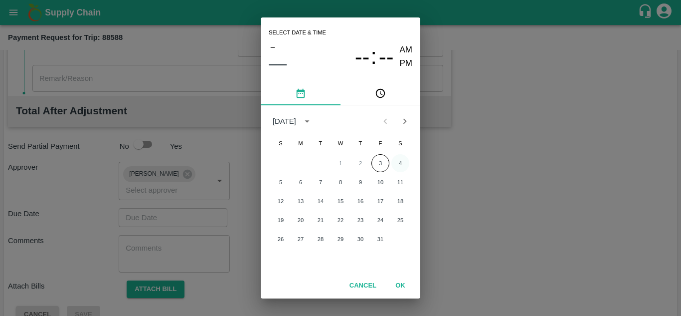
click at [400, 163] on button "4" at bounding box center [400, 163] width 18 height 18
type input "[DATE] 12:00 AM"
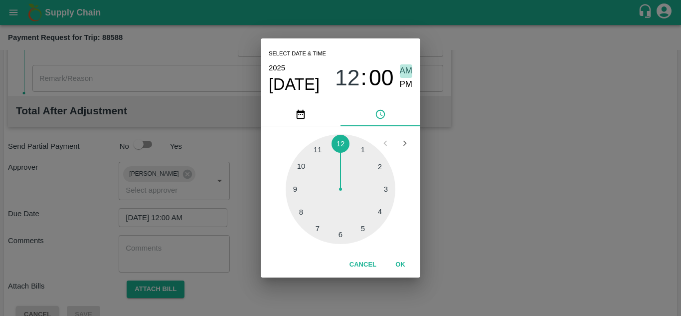
click at [405, 69] on span "AM" at bounding box center [406, 70] width 13 height 13
click at [398, 266] on button "OK" at bounding box center [400, 264] width 32 height 17
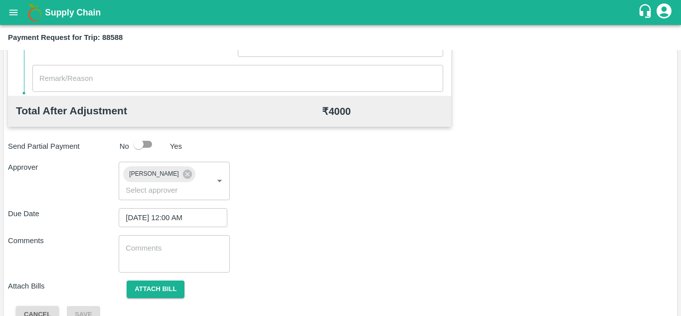
click at [167, 242] on div "x ​" at bounding box center [174, 253] width 111 height 37
paste textarea "Transport Bill"
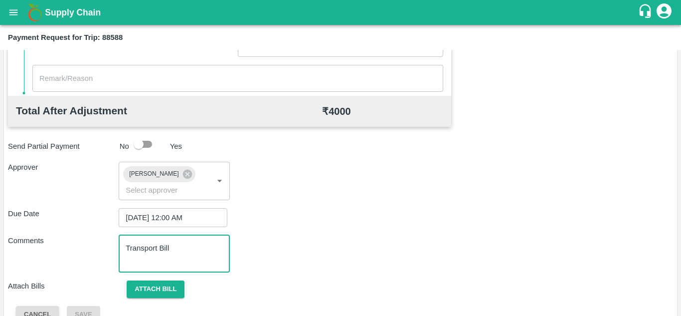
type textarea "Transport Bill"
click at [275, 244] on div "Comments Transport Bill x ​" at bounding box center [340, 253] width 665 height 37
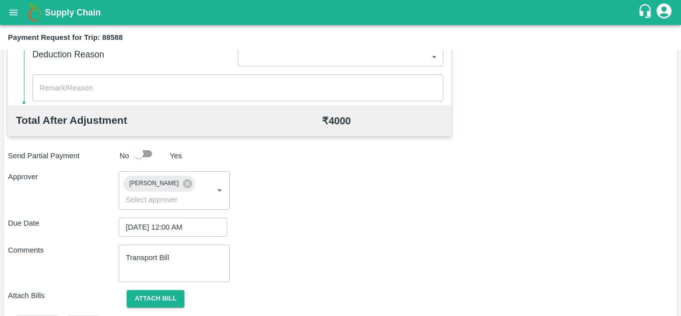
scroll to position [473, 0]
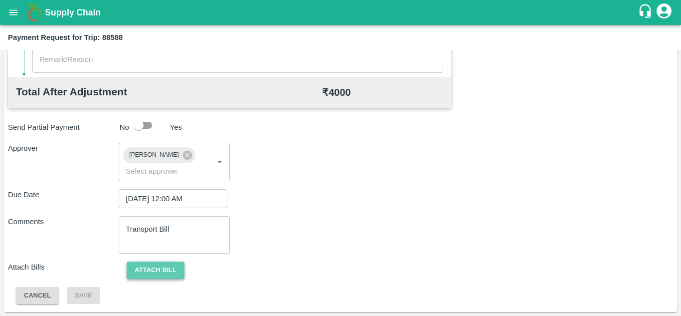
click at [163, 271] on button "Attach bill" at bounding box center [156, 269] width 58 height 17
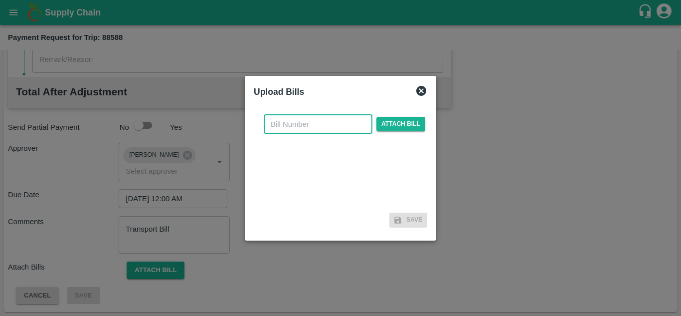
click at [279, 125] on input "text" at bounding box center [318, 124] width 109 height 19
type input "1265"
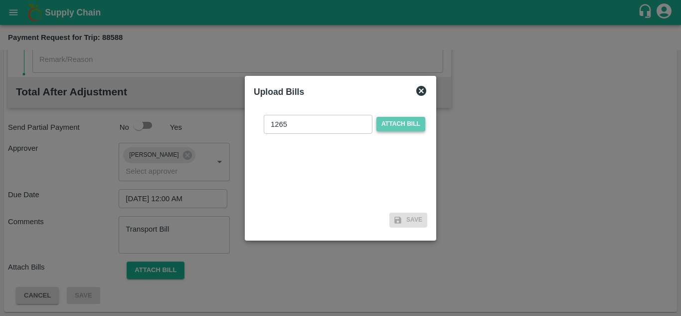
click at [402, 124] on span "Attach bill" at bounding box center [400, 124] width 49 height 14
click at [0, 0] on input "Attach bill" at bounding box center [0, 0] width 0 height 0
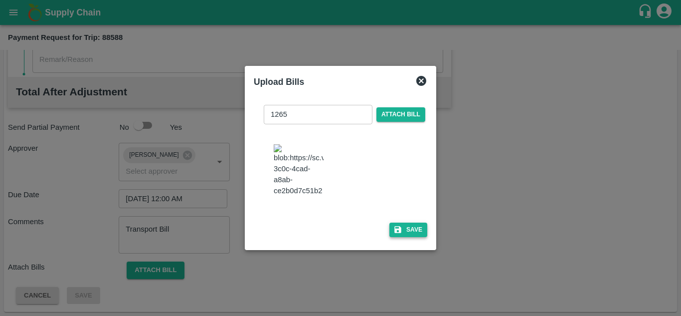
click at [415, 237] on button "Save" at bounding box center [408, 229] width 38 height 14
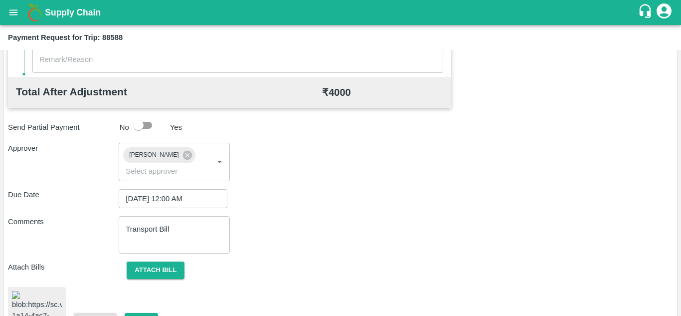
scroll to position [541, 0]
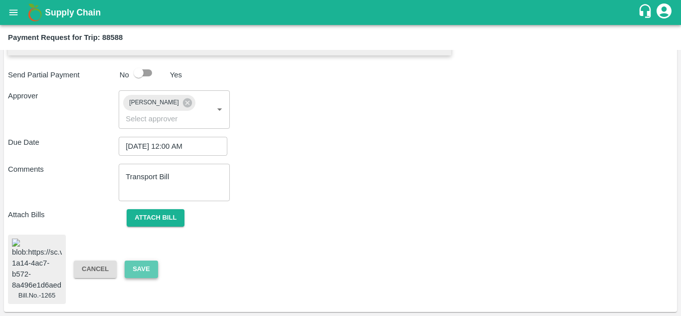
click at [145, 260] on button "Save" at bounding box center [141, 268] width 33 height 17
click at [351, 178] on div "Comments Transport Bill x ​" at bounding box center [340, 181] width 665 height 37
click at [148, 260] on button "Save" at bounding box center [141, 268] width 33 height 17
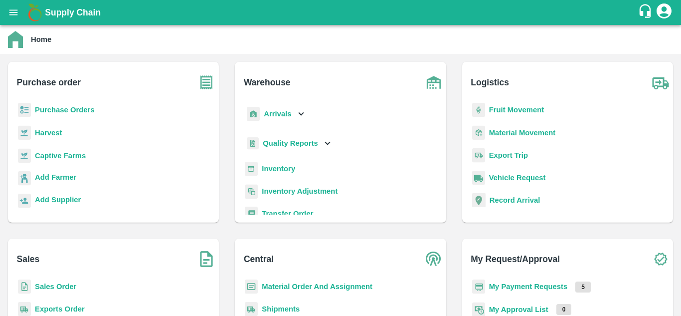
click at [510, 104] on p "Fruit Movement" at bounding box center [516, 109] width 55 height 11
click at [507, 107] on b "Fruit Movement" at bounding box center [516, 110] width 55 height 8
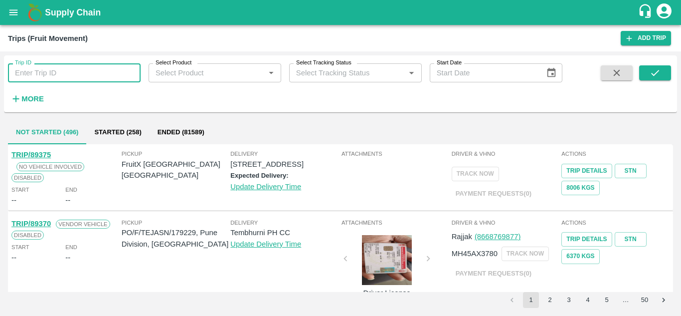
click at [35, 72] on input "Trip ID" at bounding box center [74, 72] width 133 height 19
type input "88588"
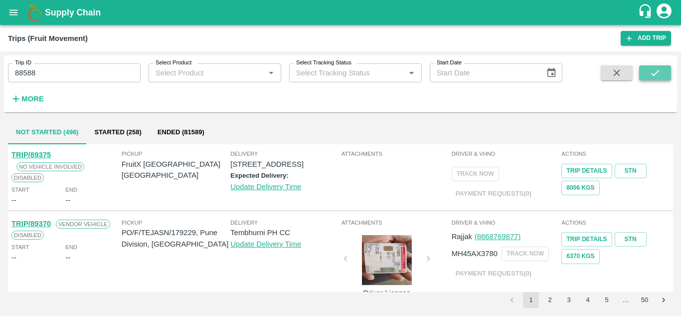
click at [655, 72] on icon "submit" at bounding box center [655, 72] width 11 height 11
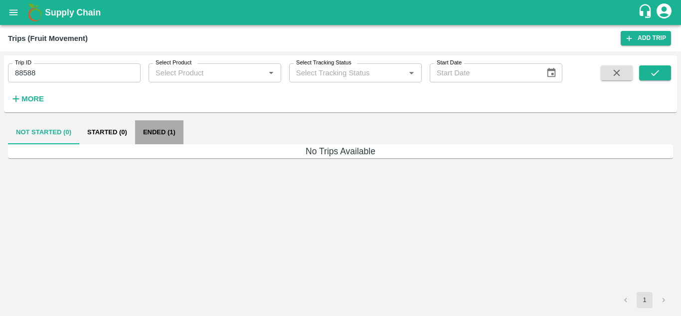
click at [149, 135] on button "Ended (1)" at bounding box center [159, 132] width 48 height 24
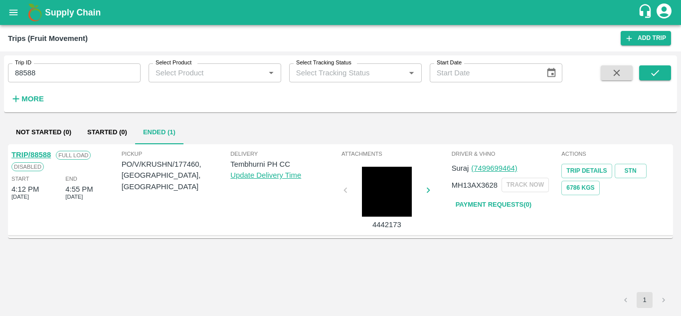
click at [33, 152] on link "TRIP/88588" at bounding box center [30, 155] width 39 height 8
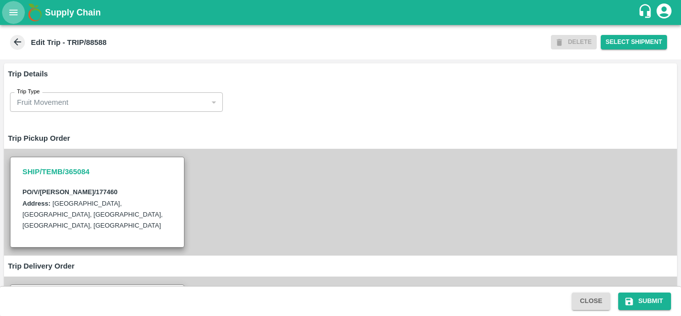
click at [15, 12] on icon "open drawer" at bounding box center [13, 12] width 11 height 11
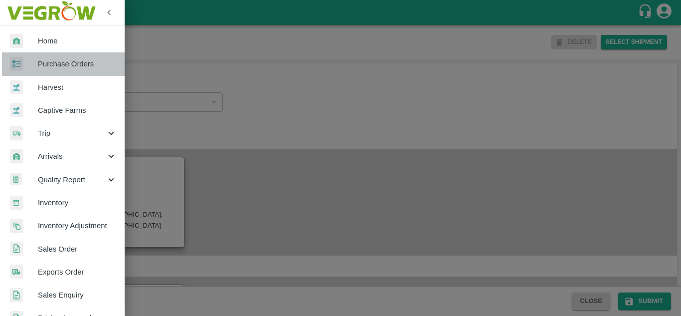
click at [72, 64] on span "Purchase Orders" at bounding box center [77, 63] width 79 height 11
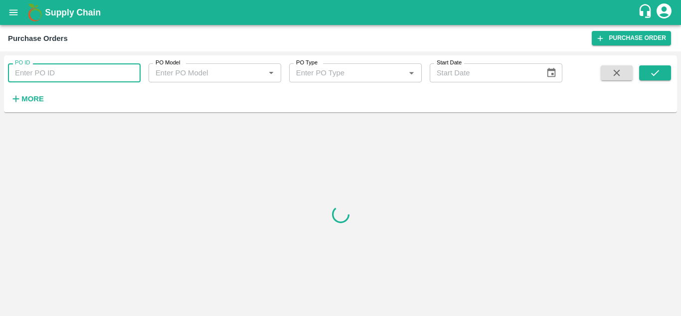
click at [34, 73] on input "PO ID" at bounding box center [74, 72] width 133 height 19
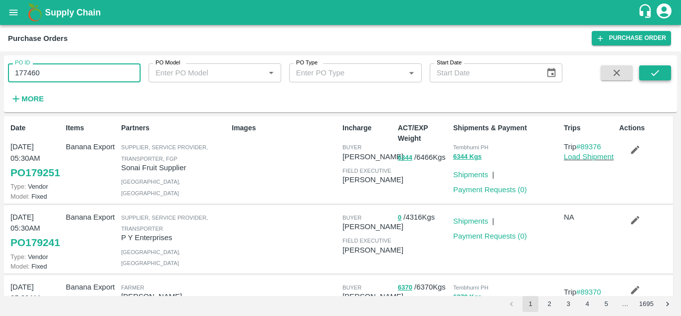
type input "177460"
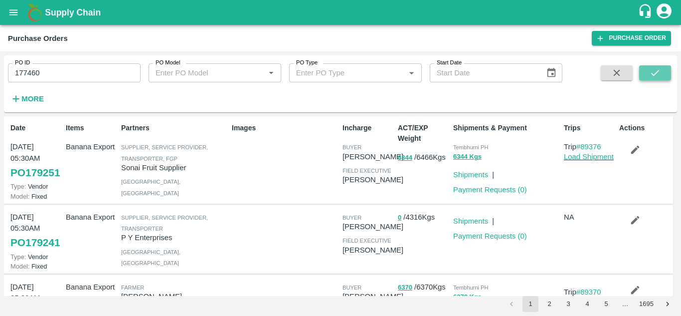
click at [656, 67] on button "submit" at bounding box center [655, 72] width 32 height 15
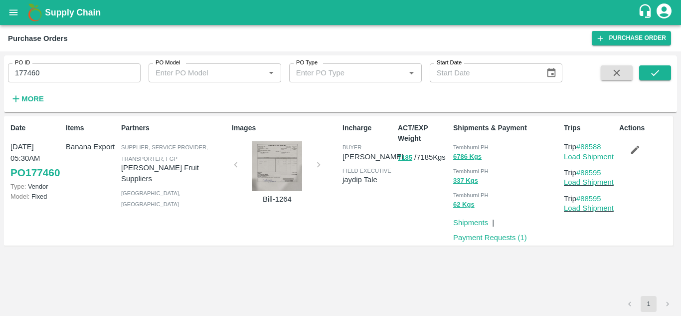
click at [594, 147] on link "#88588" at bounding box center [588, 147] width 25 height 8
click at [603, 156] on link "Load Shipment" at bounding box center [589, 157] width 50 height 8
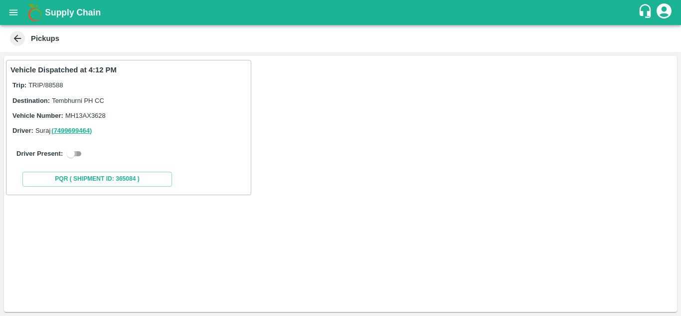
click at [78, 153] on input "checkbox" at bounding box center [71, 154] width 36 height 12
checkbox input "true"
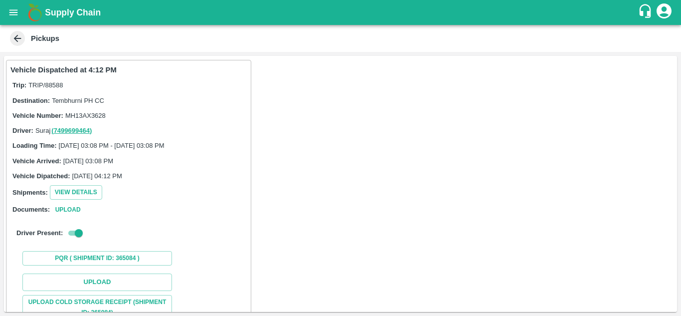
scroll to position [129, 0]
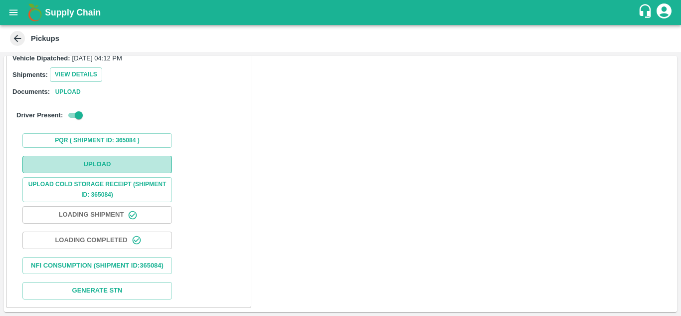
click at [117, 156] on button "Upload" at bounding box center [97, 164] width 150 height 17
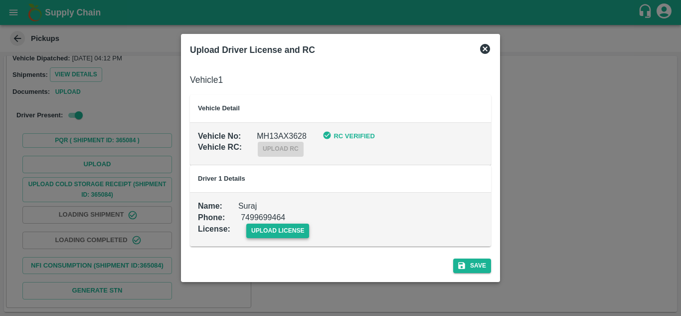
click at [289, 225] on span "upload license" at bounding box center [277, 230] width 63 height 14
click at [0, 0] on input "upload license" at bounding box center [0, 0] width 0 height 0
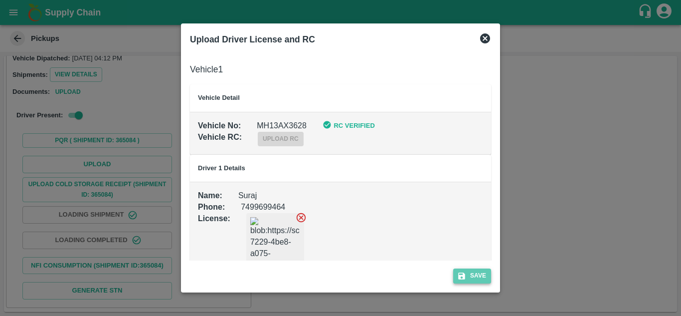
click at [468, 274] on button "Save" at bounding box center [472, 275] width 38 height 14
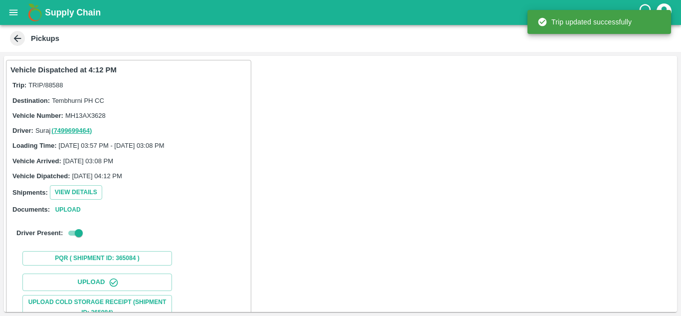
scroll to position [155, 0]
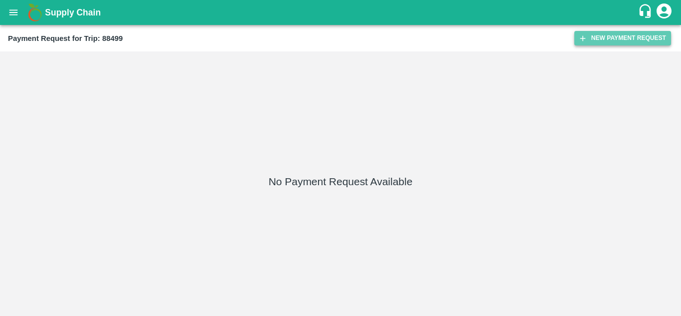
click at [607, 40] on button "New Payment Request" at bounding box center [622, 38] width 97 height 14
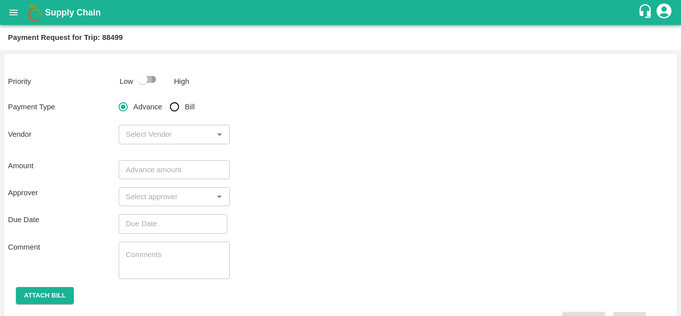
click at [154, 74] on input "checkbox" at bounding box center [142, 79] width 57 height 19
checkbox input "true"
click at [177, 106] on input "Bill" at bounding box center [174, 107] width 20 height 20
radio input "true"
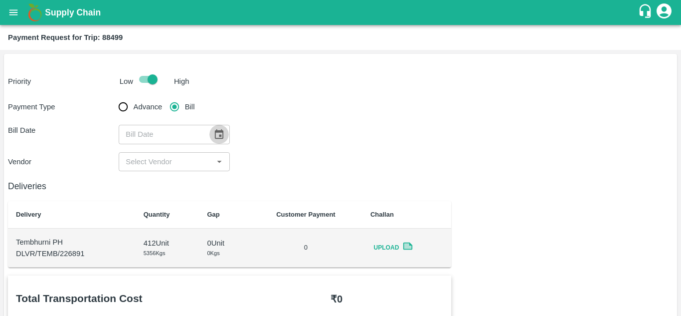
click at [225, 136] on button "Choose date" at bounding box center [218, 134] width 19 height 19
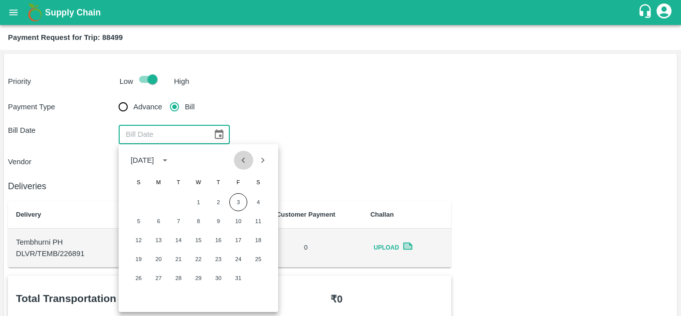
click at [243, 158] on icon "Previous month" at bounding box center [243, 160] width 11 height 11
click at [133, 240] on button "14" at bounding box center [139, 240] width 18 height 18
type input "14/09/2025"
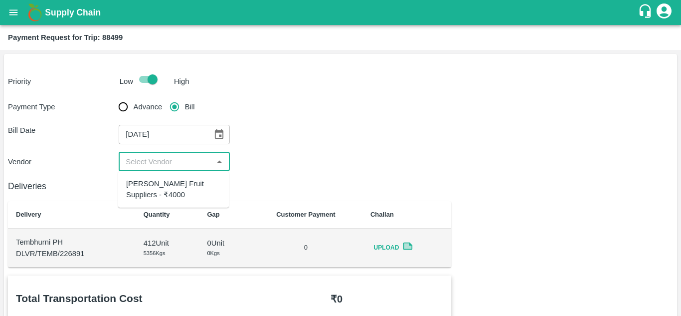
click at [152, 163] on input "input" at bounding box center [166, 161] width 88 height 13
click at [156, 194] on div "Krushna Fruit Suppliers - ₹4000" at bounding box center [173, 189] width 95 height 22
type input "Krushna Fruit Suppliers - ₹4000"
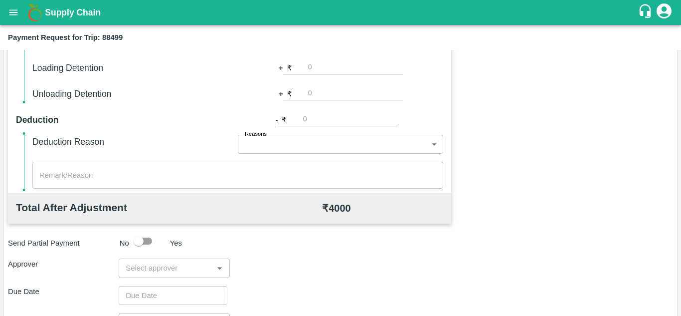
scroll to position [357, 0]
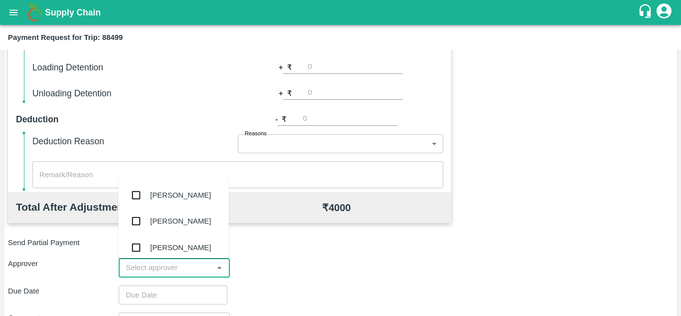
click at [147, 263] on input "input" at bounding box center [166, 267] width 88 height 13
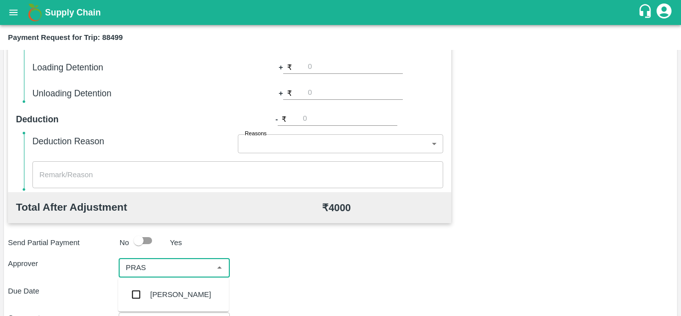
type input "PRASA"
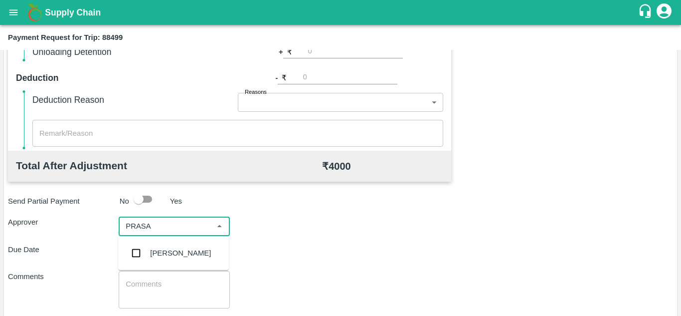
scroll to position [401, 0]
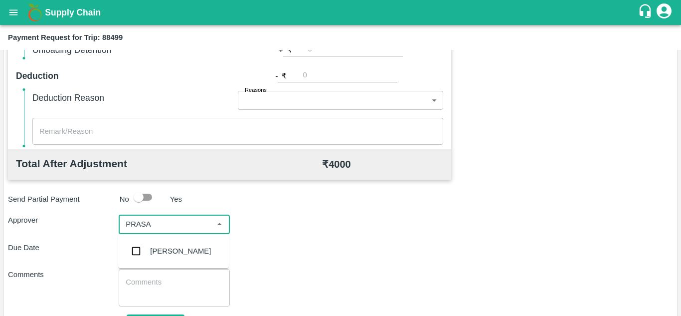
click at [183, 248] on div "[PERSON_NAME]" at bounding box center [180, 250] width 61 height 11
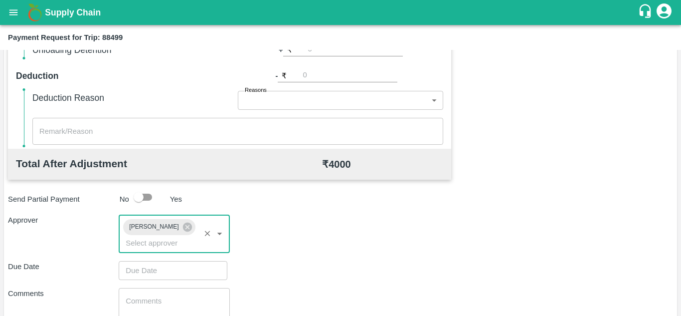
type input "DD/MM/YYYY hh:mm aa"
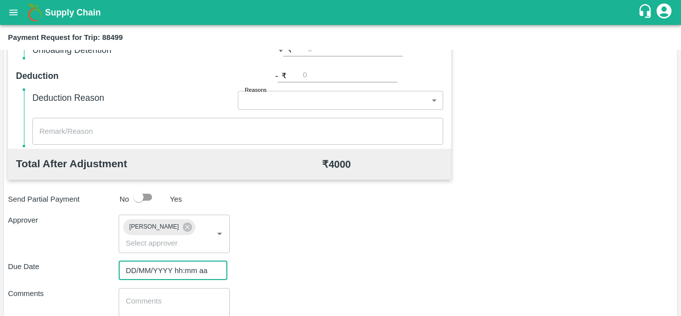
click at [131, 266] on input "DD/MM/YYYY hh:mm aa" at bounding box center [170, 270] width 102 height 19
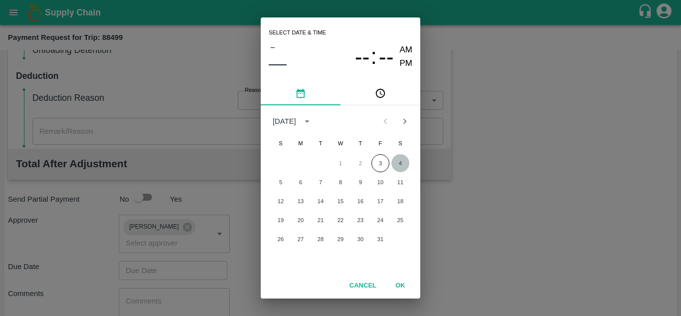
click at [398, 162] on button "4" at bounding box center [400, 163] width 18 height 18
type input "[DATE] 12:00 AM"
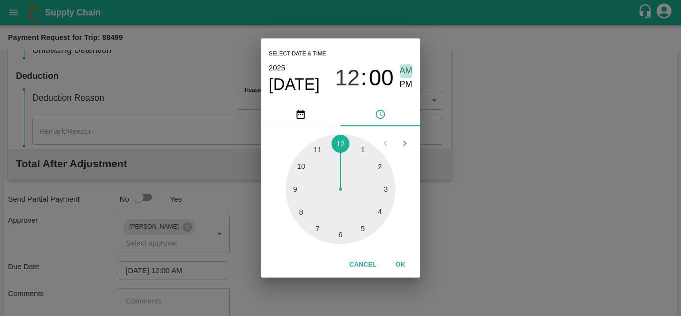
click at [402, 71] on span "AM" at bounding box center [406, 70] width 13 height 13
click at [395, 267] on button "OK" at bounding box center [400, 264] width 32 height 17
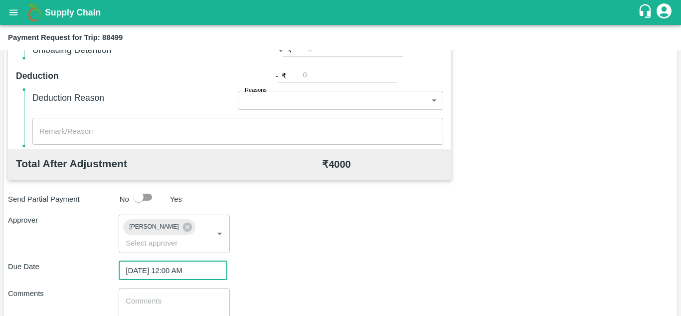
scroll to position [473, 0]
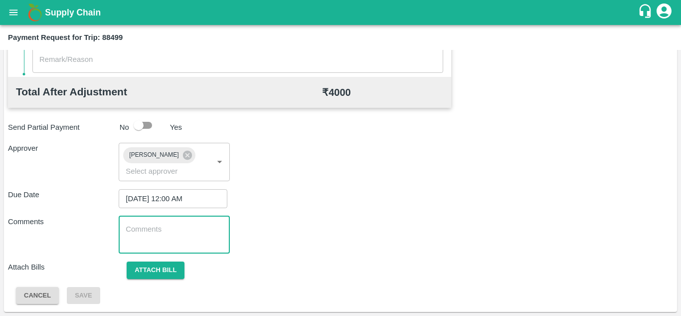
click at [182, 240] on textarea at bounding box center [174, 234] width 97 height 21
paste textarea "Transport Bill"
type textarea "Transport Bill"
click at [357, 212] on div "Total Transportation Cost ₹ 4000 Advance payment - ₹ Additional Charges(+) Inam…" at bounding box center [340, 53] width 665 height 501
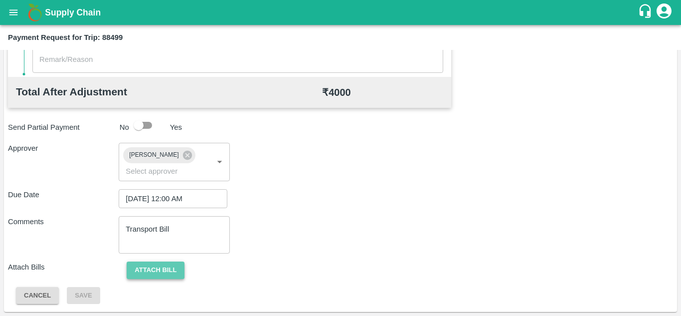
click at [161, 272] on button "Attach bill" at bounding box center [156, 269] width 58 height 17
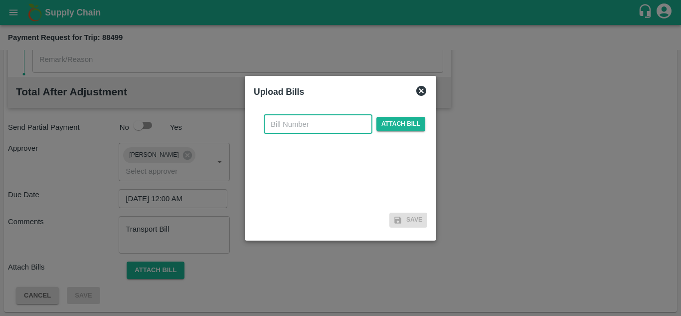
click at [284, 126] on input "text" at bounding box center [318, 124] width 109 height 19
type input "1263"
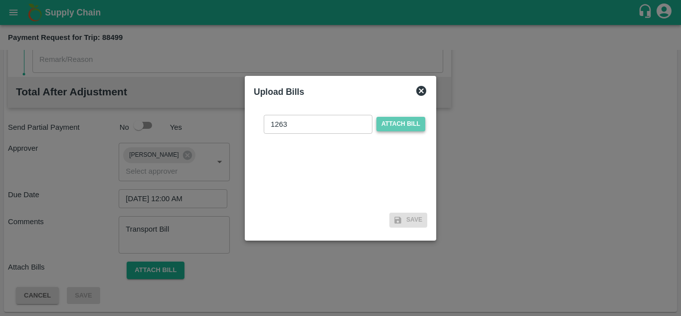
click at [399, 121] on span "Attach bill" at bounding box center [400, 124] width 49 height 14
click at [0, 0] on input "Attach bill" at bounding box center [0, 0] width 0 height 0
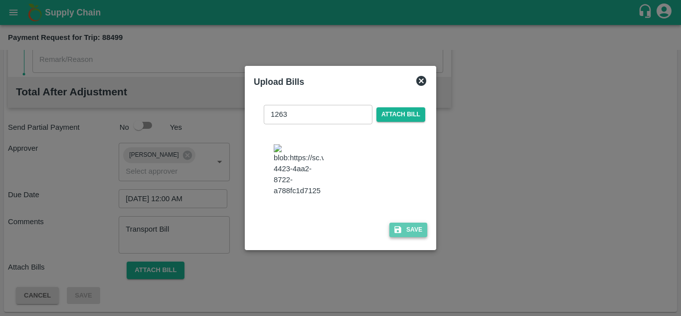
click at [424, 236] on button "Save" at bounding box center [408, 229] width 38 height 14
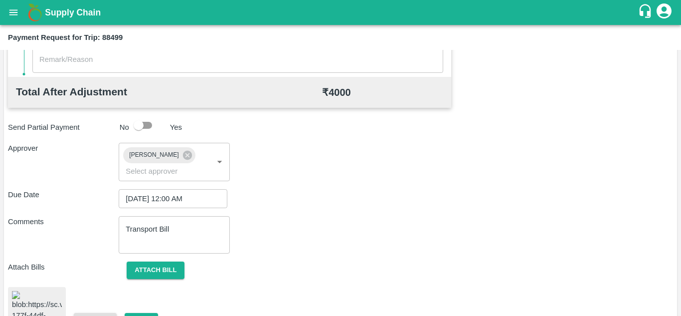
scroll to position [539, 0]
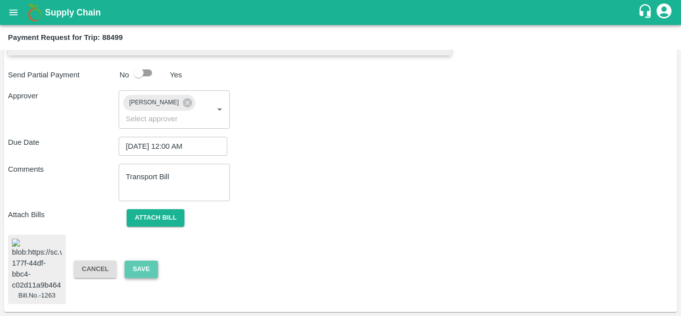
click at [138, 262] on button "Save" at bounding box center [141, 268] width 33 height 17
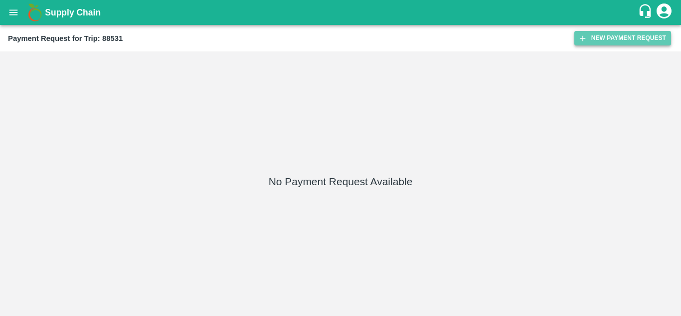
click at [607, 35] on button "New Payment Request" at bounding box center [622, 38] width 97 height 14
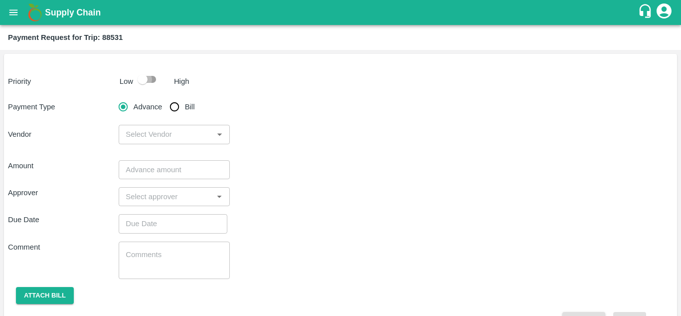
click at [157, 79] on input "checkbox" at bounding box center [142, 79] width 57 height 19
checkbox input "true"
click at [183, 112] on input "Bill" at bounding box center [174, 107] width 20 height 20
radio input "true"
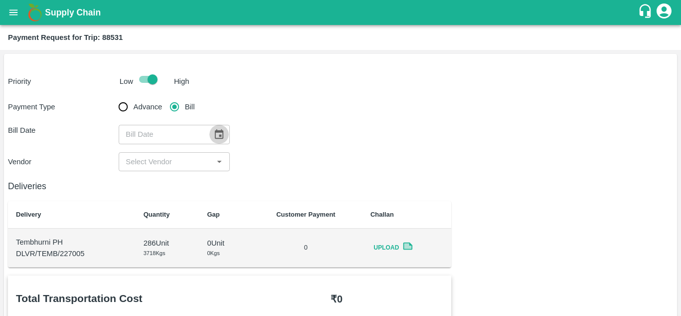
click at [217, 137] on icon "Choose date" at bounding box center [218, 134] width 11 height 11
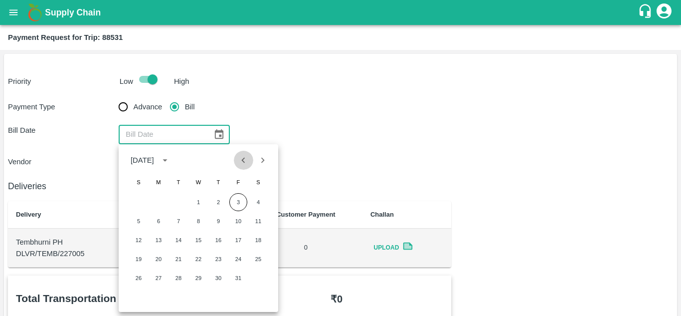
click at [245, 158] on icon "Previous month" at bounding box center [243, 160] width 11 height 11
click at [221, 235] on button "18" at bounding box center [218, 240] width 18 height 18
type input "[DATE]"
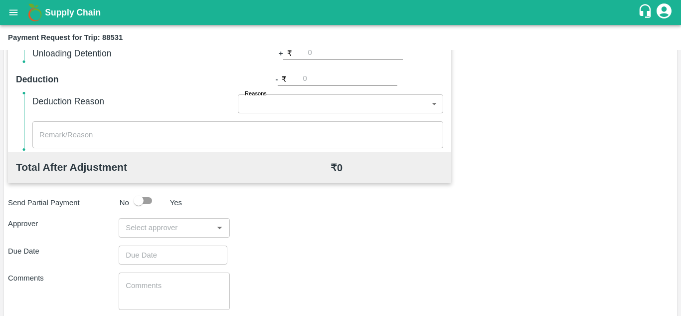
scroll to position [401, 0]
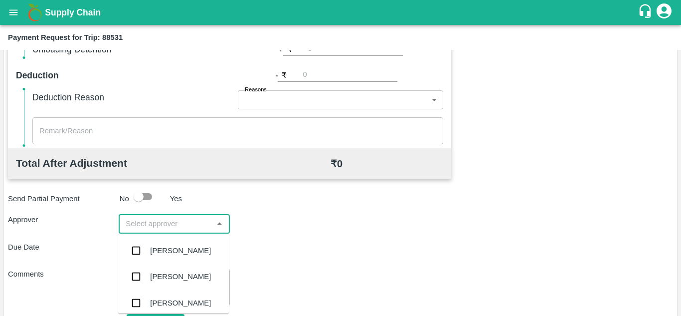
click at [137, 228] on input "input" at bounding box center [166, 223] width 88 height 13
type input "PRASA"
click at [168, 247] on div "[PERSON_NAME]" at bounding box center [180, 250] width 61 height 11
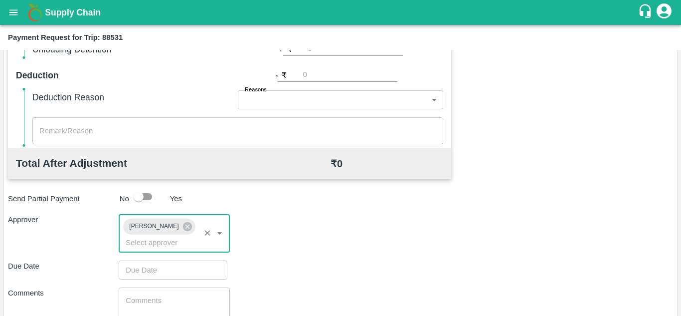
type input "DD/MM/YYYY hh:mm aa"
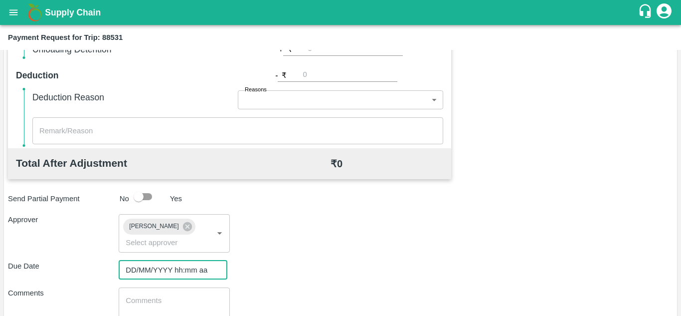
click at [138, 266] on input "DD/MM/YYYY hh:mm aa" at bounding box center [170, 269] width 102 height 19
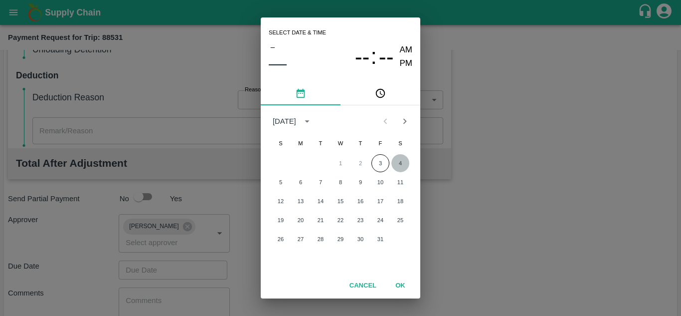
click at [401, 164] on button "4" at bounding box center [400, 163] width 18 height 18
type input "[DATE] 12:00 AM"
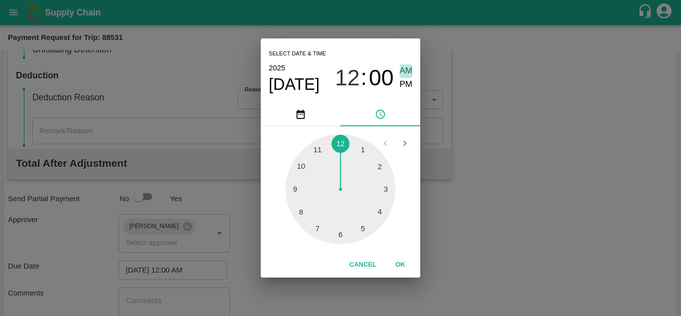
click at [406, 68] on span "AM" at bounding box center [406, 70] width 13 height 13
click at [400, 261] on button "OK" at bounding box center [400, 264] width 32 height 17
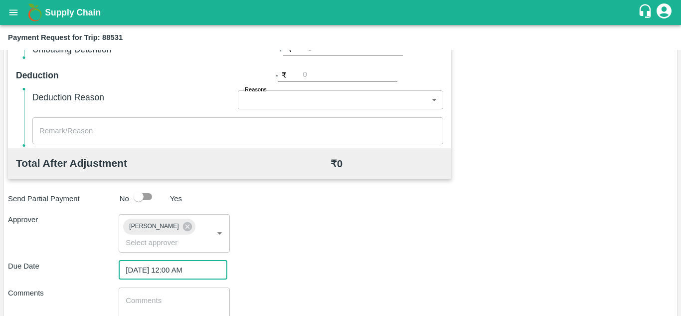
scroll to position [473, 0]
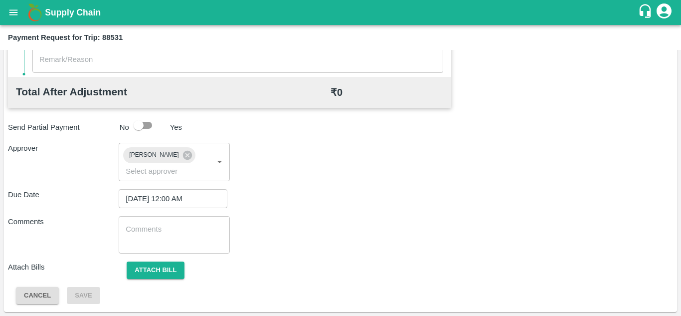
click at [123, 235] on div "x ​" at bounding box center [174, 234] width 111 height 37
paste textarea "Transport Bill"
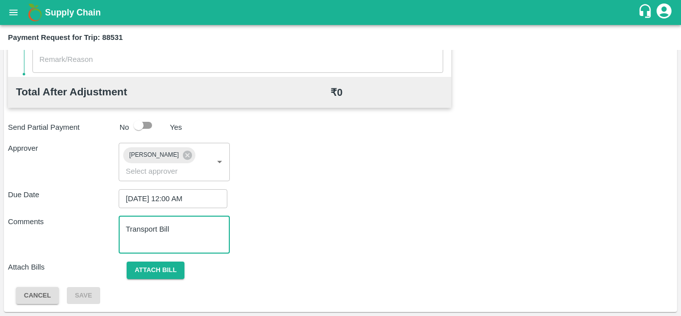
type textarea "Transport Bill"
click at [318, 247] on div "Comments Transport Bill x ​" at bounding box center [340, 234] width 665 height 37
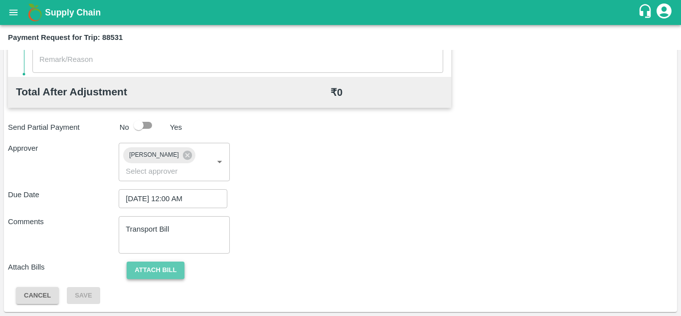
click at [156, 268] on button "Attach bill" at bounding box center [156, 269] width 58 height 17
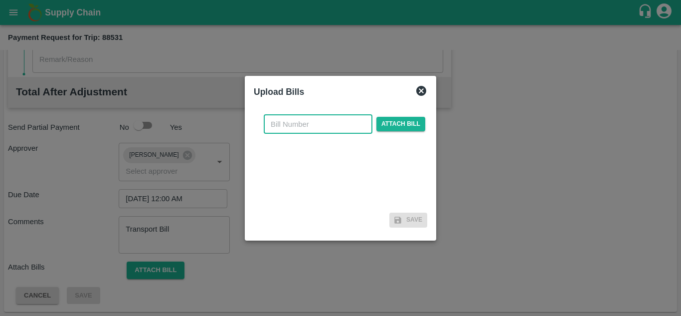
click at [286, 119] on input "text" at bounding box center [318, 124] width 109 height 19
type input "AT/T/CHIFU-0186"
click at [404, 123] on span "Attach bill" at bounding box center [400, 124] width 49 height 14
click at [0, 0] on input "Attach bill" at bounding box center [0, 0] width 0 height 0
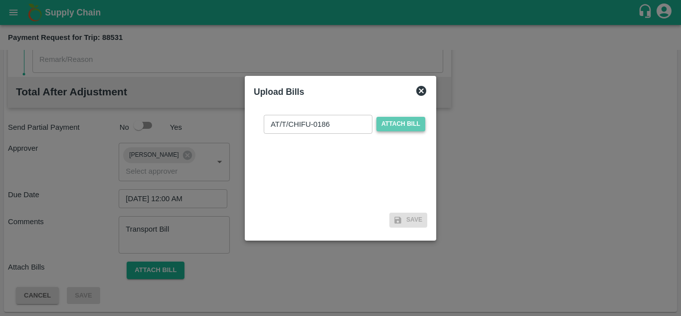
click at [393, 127] on span "Attach bill" at bounding box center [400, 124] width 49 height 14
click at [0, 0] on input "Attach bill" at bounding box center [0, 0] width 0 height 0
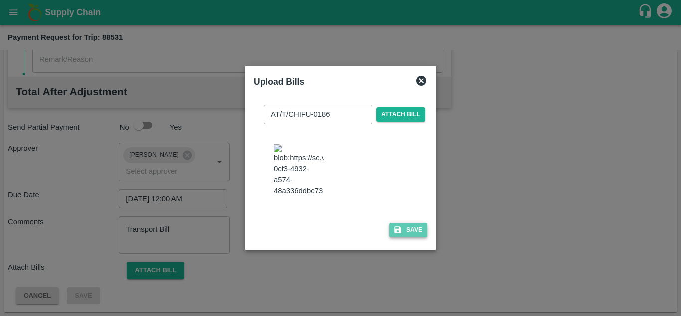
click at [411, 237] on button "Save" at bounding box center [408, 229] width 38 height 14
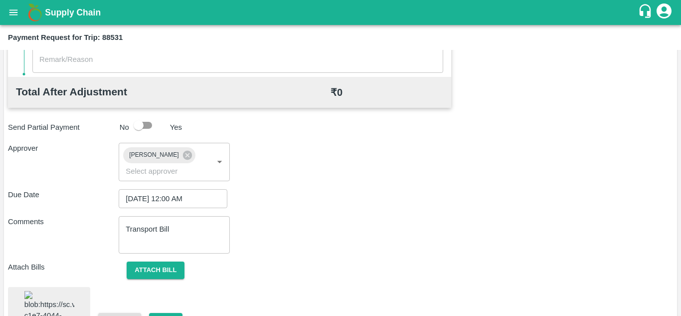
scroll to position [561, 0]
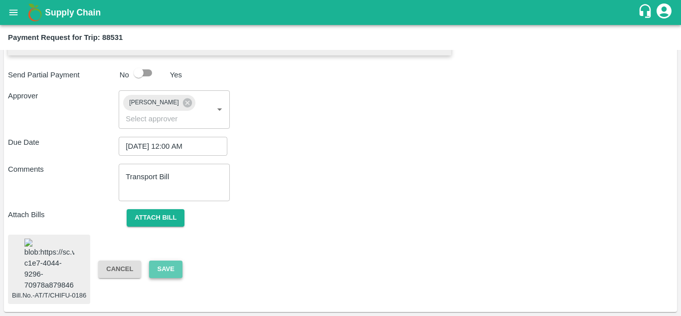
click at [166, 260] on button "Save" at bounding box center [165, 268] width 33 height 17
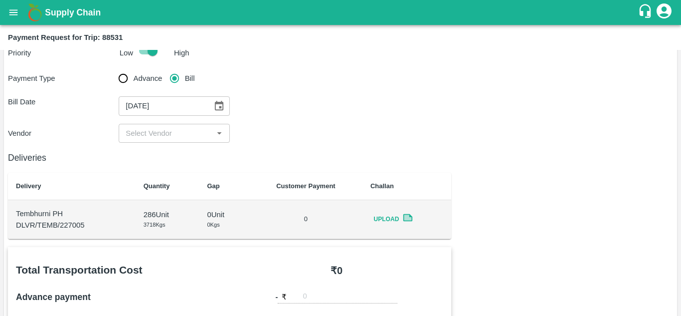
scroll to position [0, 0]
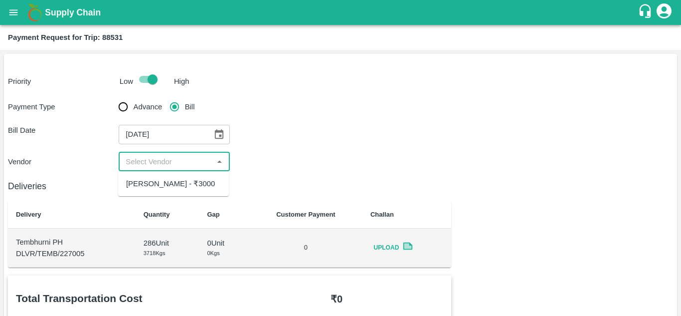
click at [192, 160] on input "input" at bounding box center [166, 161] width 88 height 13
click at [157, 180] on div "[PERSON_NAME] - ₹3000" at bounding box center [170, 183] width 89 height 11
type input "[PERSON_NAME] - ₹3000"
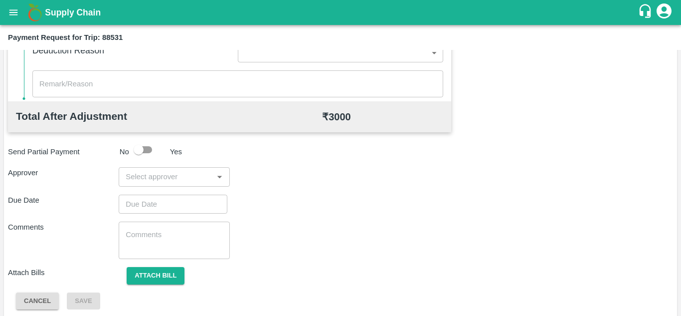
scroll to position [454, 0]
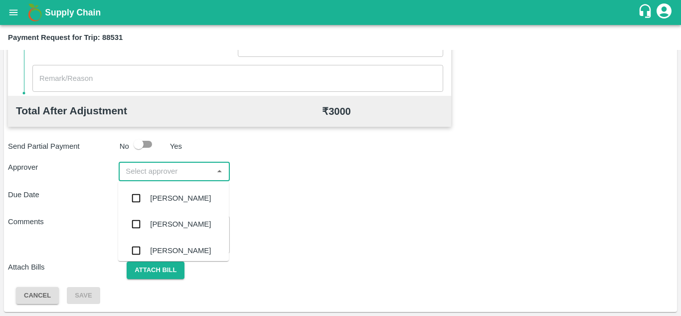
click at [141, 173] on input "input" at bounding box center [166, 170] width 88 height 13
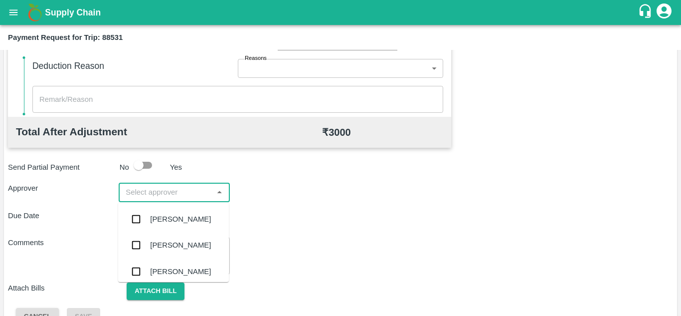
scroll to position [433, 0]
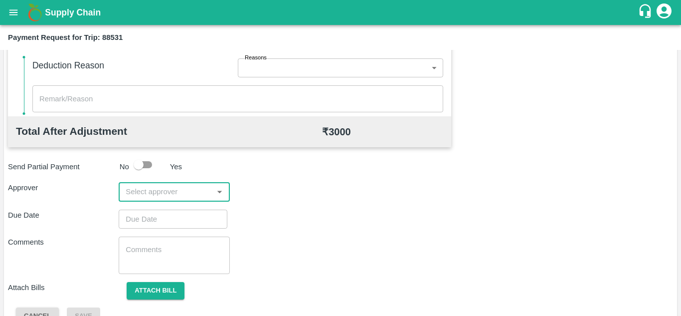
click at [142, 194] on input "input" at bounding box center [166, 191] width 88 height 13
type input "O"
type input "PRASA"
click at [184, 213] on div "[PERSON_NAME]" at bounding box center [180, 218] width 61 height 11
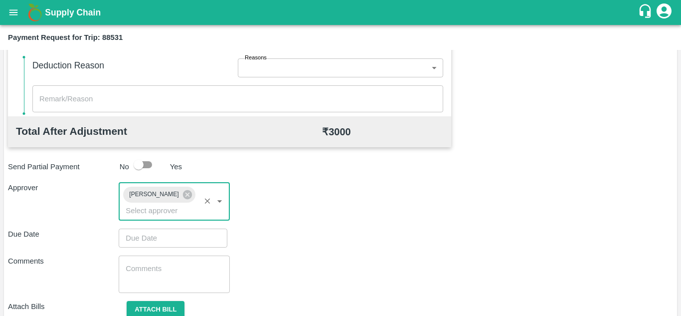
type input "DD/MM/YYYY hh:mm aa"
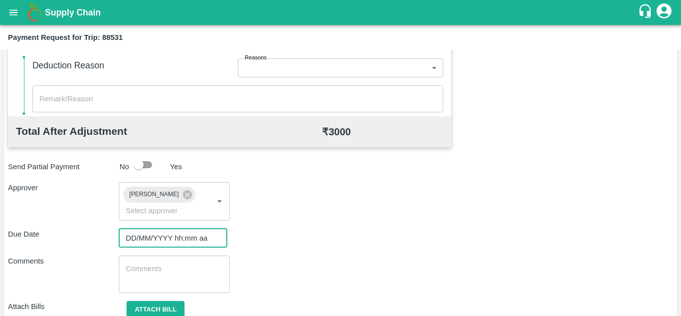
click at [128, 235] on input "DD/MM/YYYY hh:mm aa" at bounding box center [170, 237] width 102 height 19
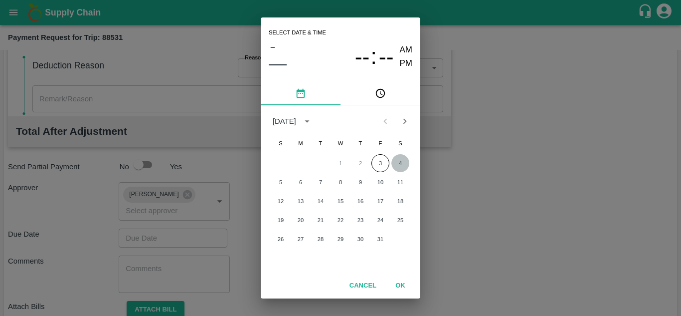
click at [399, 163] on button "4" at bounding box center [400, 163] width 18 height 18
type input "[DATE] 12:00 AM"
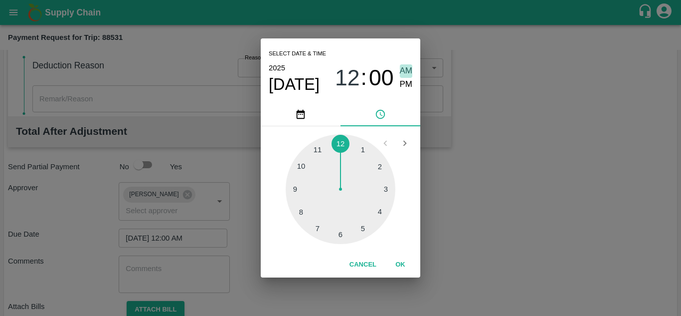
click at [405, 70] on span "AM" at bounding box center [406, 70] width 13 height 13
click at [407, 261] on button "OK" at bounding box center [400, 264] width 32 height 17
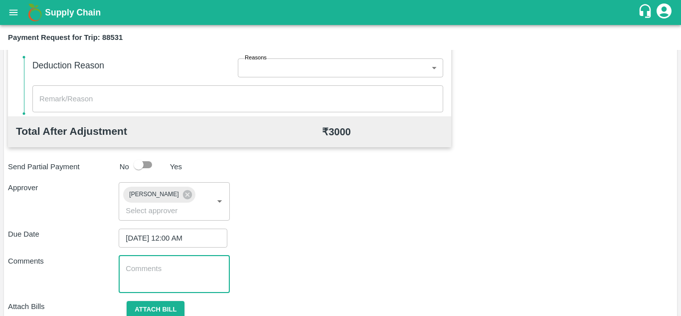
click at [151, 272] on textarea at bounding box center [174, 273] width 97 height 21
paste textarea "Transport Bill"
type textarea "Transport Bill"
click at [278, 260] on div "Comments Transport Bill x ​" at bounding box center [340, 273] width 665 height 37
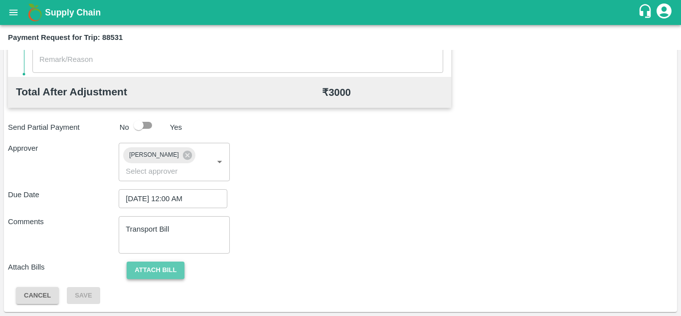
click at [155, 264] on button "Attach bill" at bounding box center [156, 269] width 58 height 17
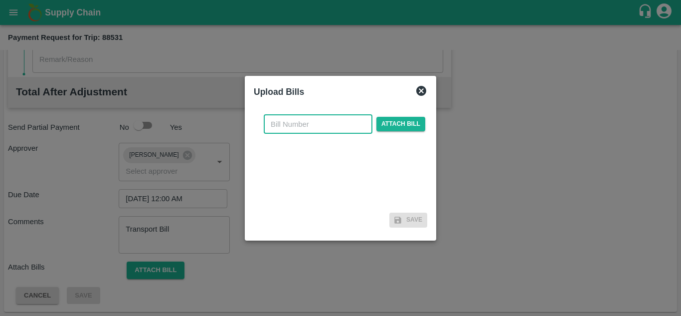
click at [289, 122] on input "text" at bounding box center [318, 124] width 109 height 19
type input "AT/T/CHIFU-0186"
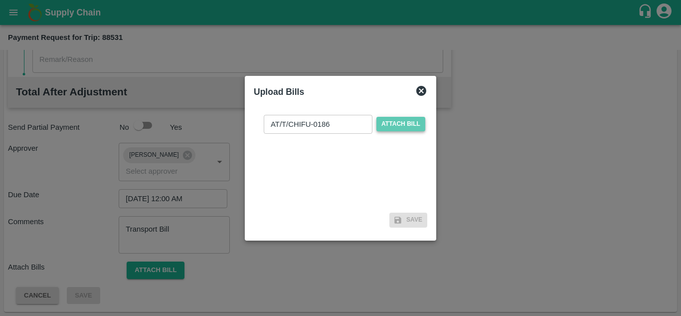
click at [386, 123] on span "Attach bill" at bounding box center [400, 124] width 49 height 14
click at [0, 0] on input "Attach bill" at bounding box center [0, 0] width 0 height 0
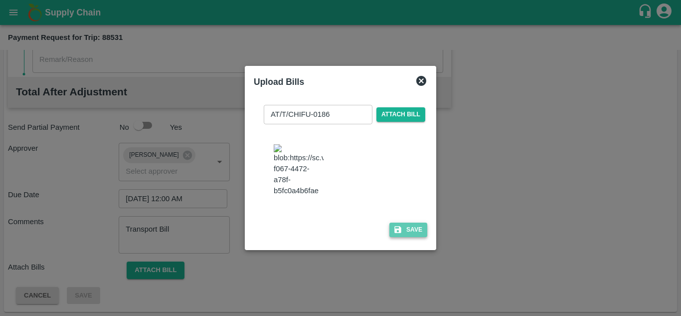
click at [415, 237] on button "Save" at bounding box center [408, 229] width 38 height 14
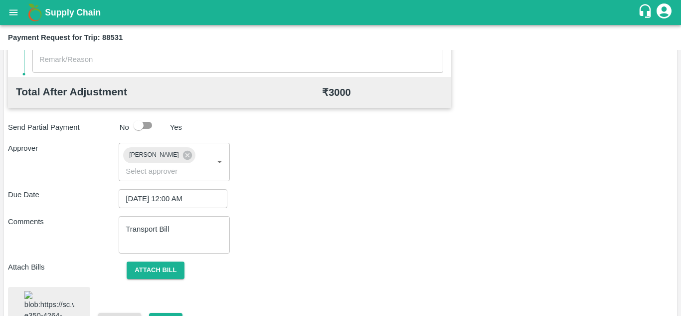
scroll to position [561, 0]
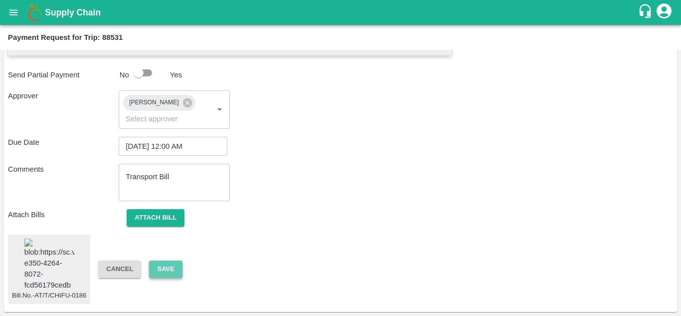
click at [164, 260] on button "Save" at bounding box center [165, 268] width 33 height 17
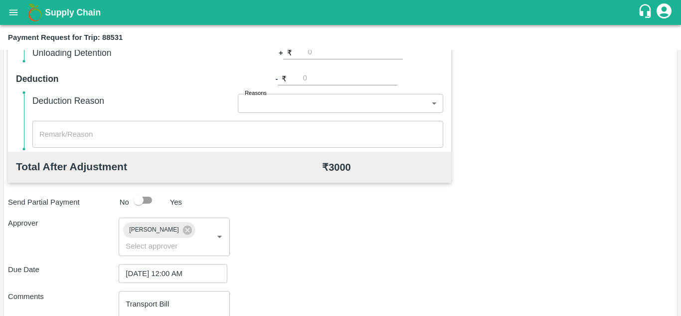
scroll to position [403, 0]
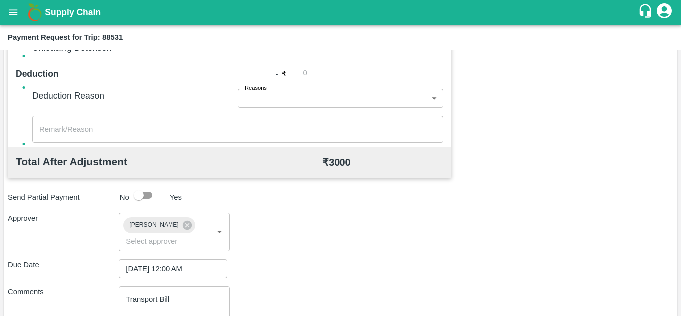
click at [320, 253] on div "Total Transportation Cost ₹ 3000 Advance payment - ₹ Additional Charges(+) Inam…" at bounding box center [340, 149] width 665 height 554
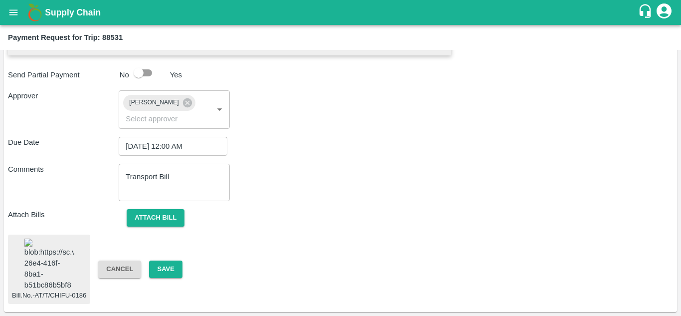
scroll to position [561, 0]
click at [173, 260] on button "Save" at bounding box center [165, 268] width 33 height 17
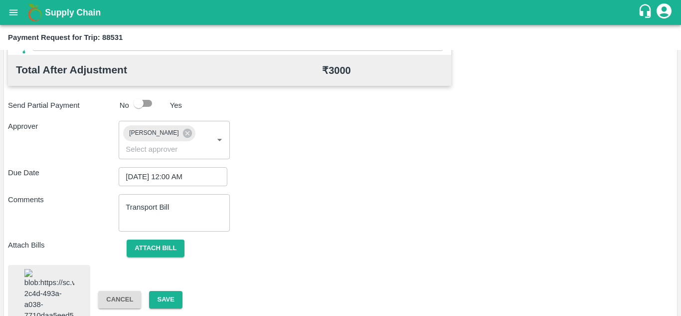
scroll to position [561, 0]
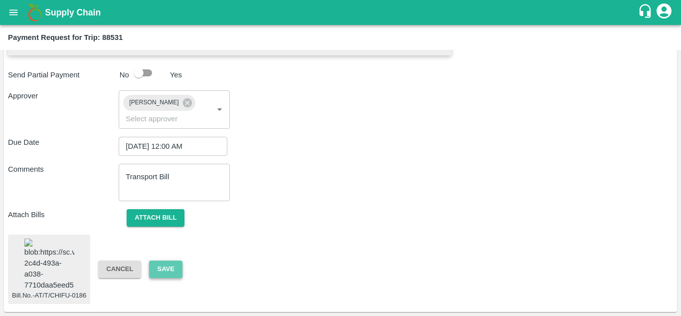
click at [163, 260] on button "Save" at bounding box center [165, 268] width 33 height 17
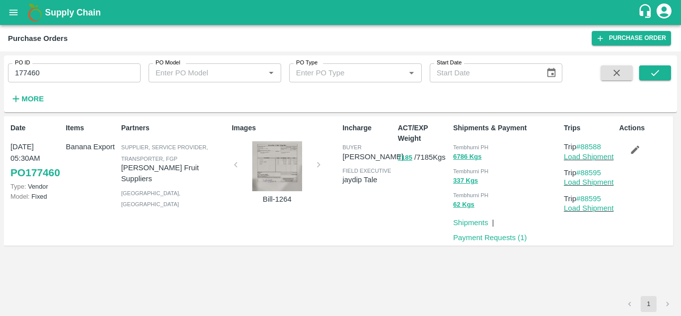
drag, startPoint x: 57, startPoint y: 62, endPoint x: 48, endPoint y: 72, distance: 13.4
click at [48, 72] on div "PO ID 177460 PO ID" at bounding box center [70, 68] width 141 height 27
click at [48, 72] on input "177460" at bounding box center [74, 72] width 133 height 19
type input "177270"
click at [655, 69] on icon "submit" at bounding box center [655, 72] width 11 height 11
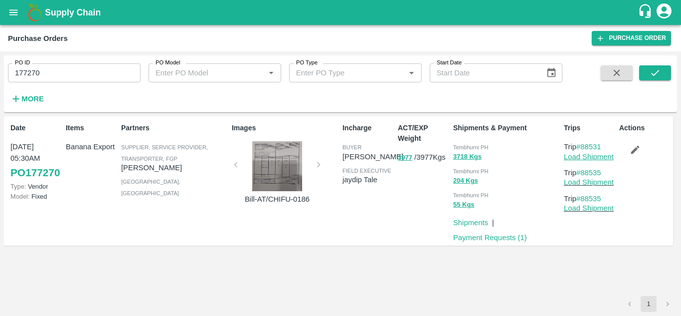
click at [586, 155] on link "Load Shipment" at bounding box center [589, 157] width 50 height 8
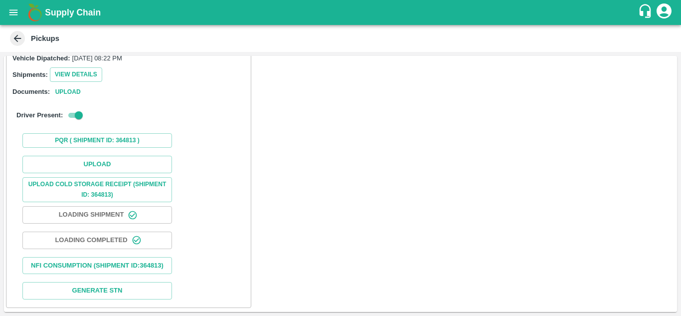
scroll to position [129, 0]
click at [94, 156] on button "Upload" at bounding box center [97, 164] width 150 height 17
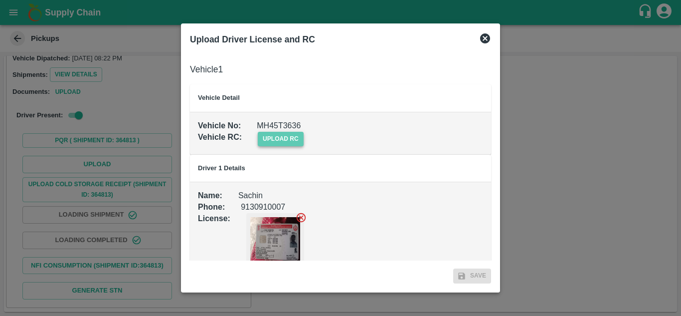
click at [278, 136] on span "upload rc" at bounding box center [281, 139] width 46 height 14
click at [0, 0] on input "upload rc" at bounding box center [0, 0] width 0 height 0
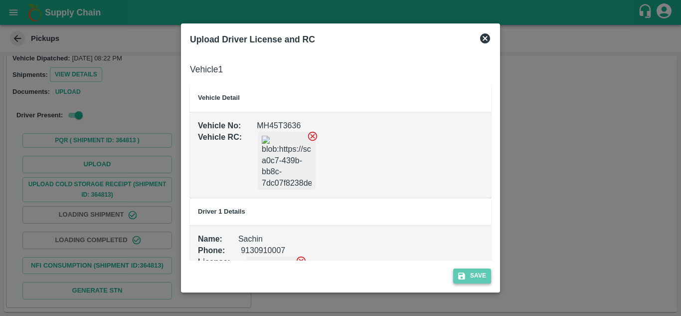
click at [472, 271] on button "Save" at bounding box center [472, 275] width 38 height 14
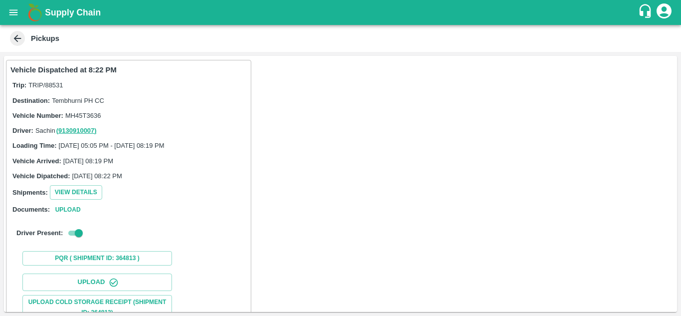
scroll to position [155, 0]
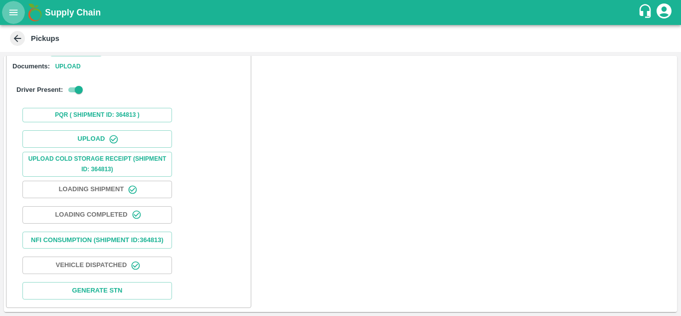
click at [13, 14] on icon "open drawer" at bounding box center [13, 11] width 8 height 5
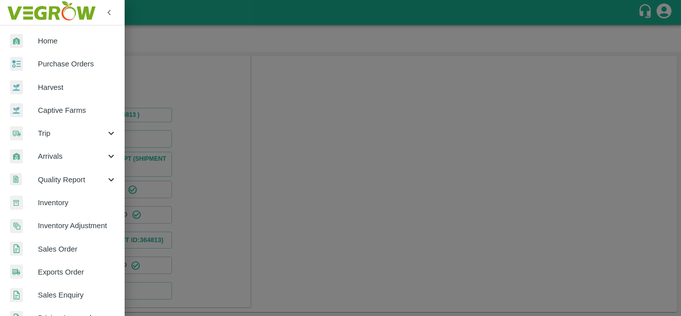
click at [70, 64] on span "Purchase Orders" at bounding box center [77, 63] width 79 height 11
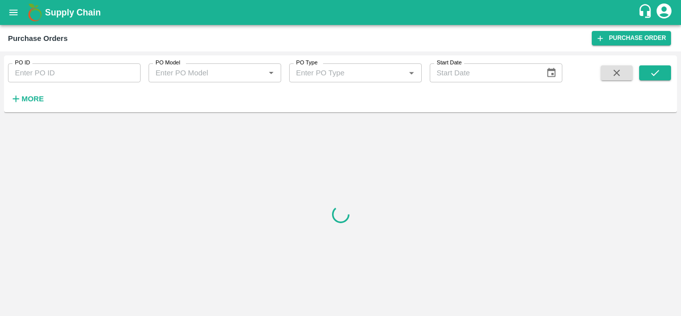
click at [49, 80] on input "PO ID" at bounding box center [74, 72] width 133 height 19
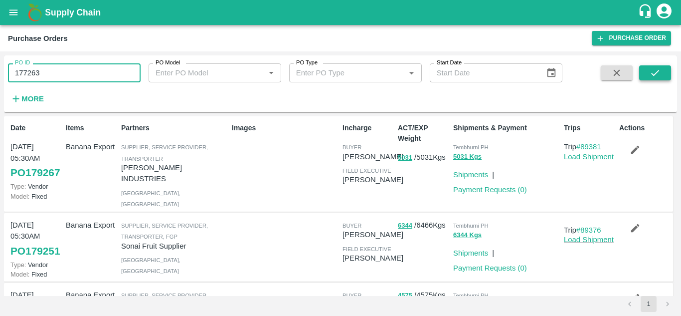
type input "177263"
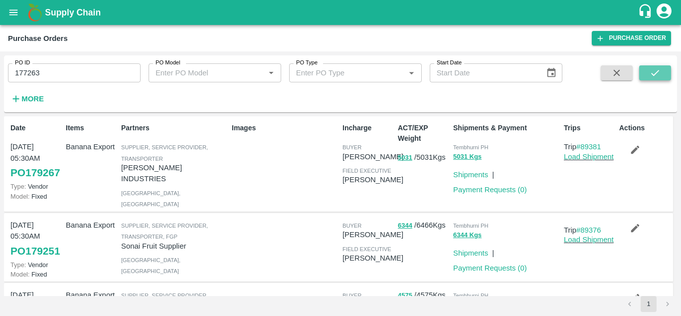
click at [655, 68] on icon "submit" at bounding box center [655, 72] width 11 height 11
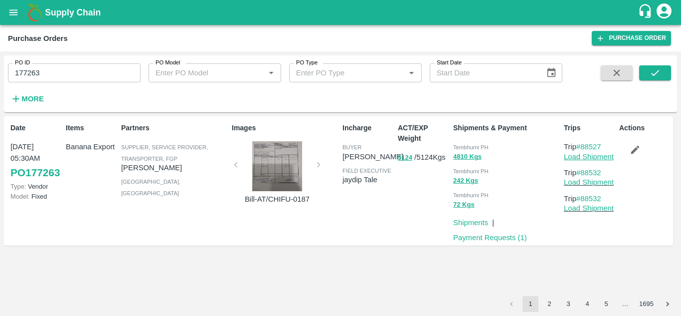
click at [595, 156] on link "Load Shipment" at bounding box center [589, 157] width 50 height 8
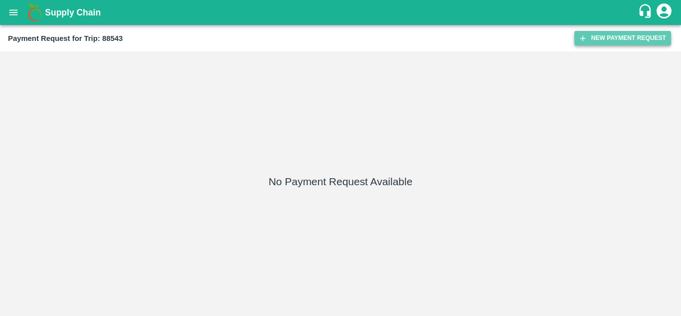
click at [612, 38] on button "New Payment Request" at bounding box center [622, 38] width 97 height 14
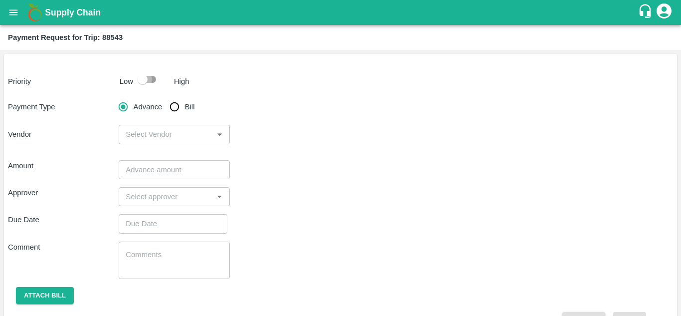
click at [149, 80] on input "checkbox" at bounding box center [142, 79] width 57 height 19
checkbox input "true"
click at [174, 107] on input "Bill" at bounding box center [174, 107] width 20 height 20
radio input "true"
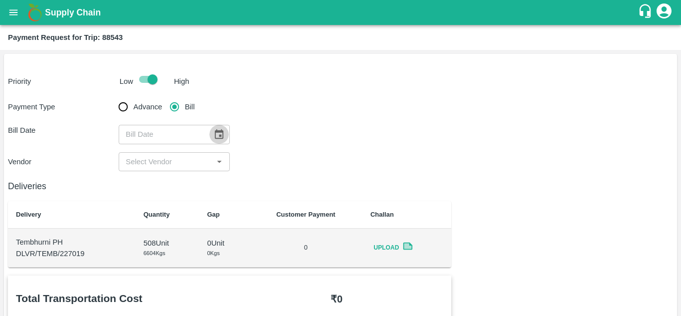
click at [217, 133] on icon "Choose date" at bounding box center [218, 134] width 11 height 11
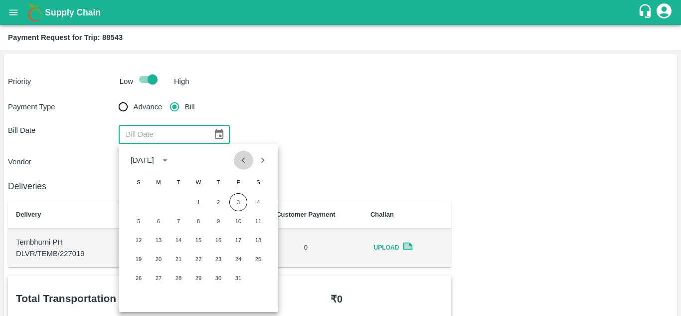
click at [241, 160] on icon "Previous month" at bounding box center [243, 160] width 11 height 11
click at [216, 237] on button "18" at bounding box center [218, 240] width 18 height 18
type input "[DATE]"
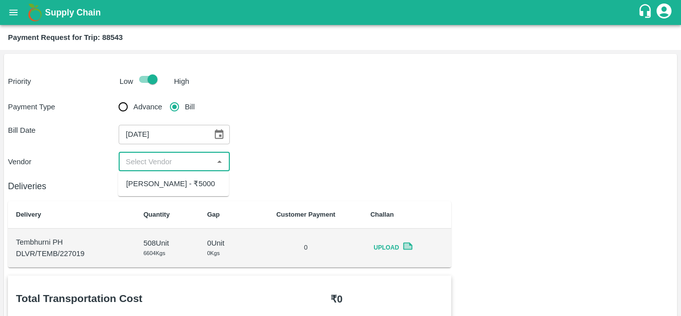
click at [174, 161] on input "input" at bounding box center [166, 161] width 88 height 13
click at [165, 186] on div "[PERSON_NAME] - ₹5000" at bounding box center [170, 183] width 89 height 11
type input "[PERSON_NAME] - ₹5000"
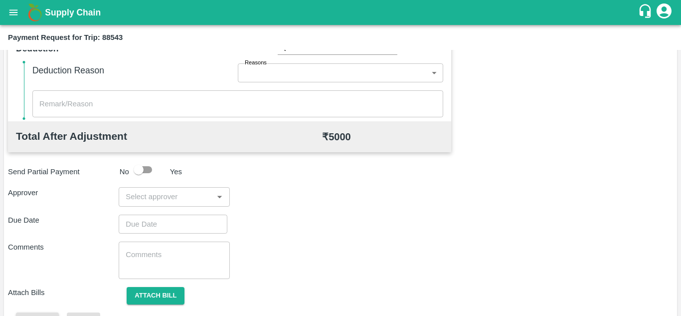
scroll to position [429, 0]
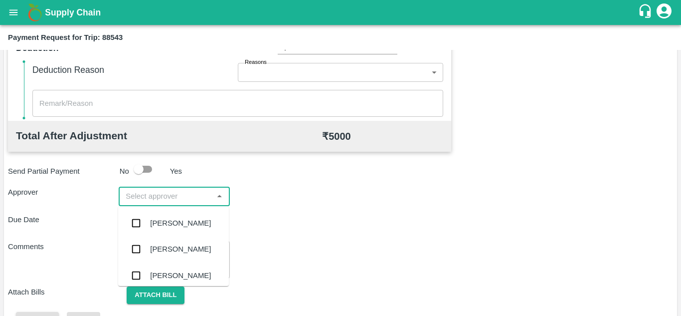
click at [154, 199] on input "input" at bounding box center [166, 195] width 88 height 13
type input "PRASA"
click at [170, 222] on div "[PERSON_NAME]" at bounding box center [180, 222] width 61 height 11
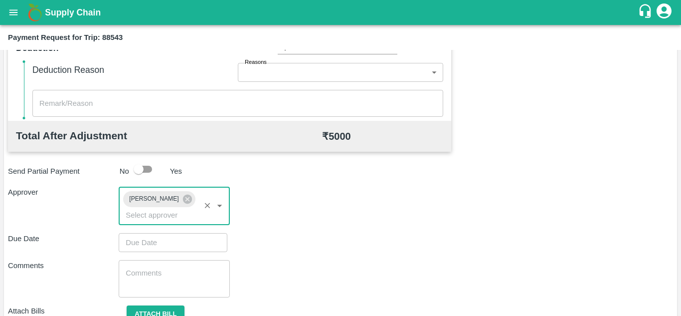
type input "DD/MM/YYYY hh:mm aa"
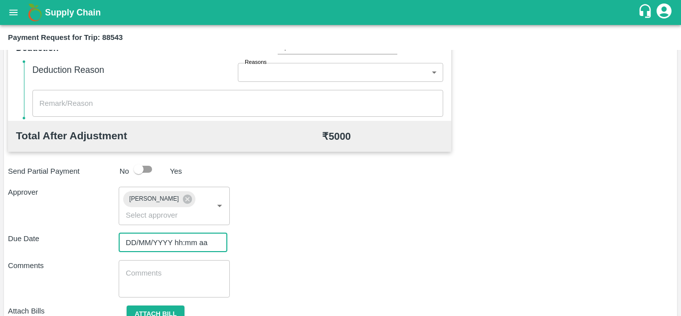
click at [132, 249] on input "DD/MM/YYYY hh:mm aa" at bounding box center [170, 242] width 102 height 19
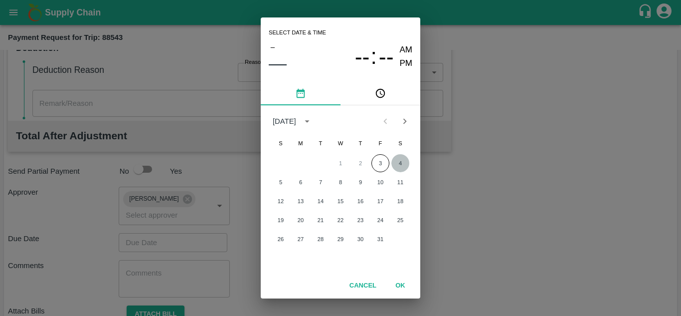
click at [399, 162] on button "4" at bounding box center [400, 163] width 18 height 18
type input "[DATE] 12:00 AM"
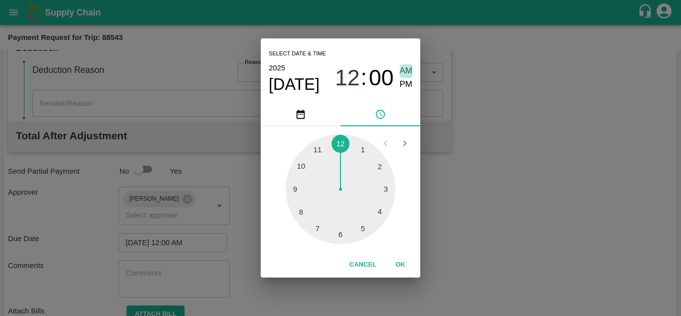
click at [408, 66] on span "AM" at bounding box center [406, 70] width 13 height 13
click at [401, 263] on button "OK" at bounding box center [400, 264] width 32 height 17
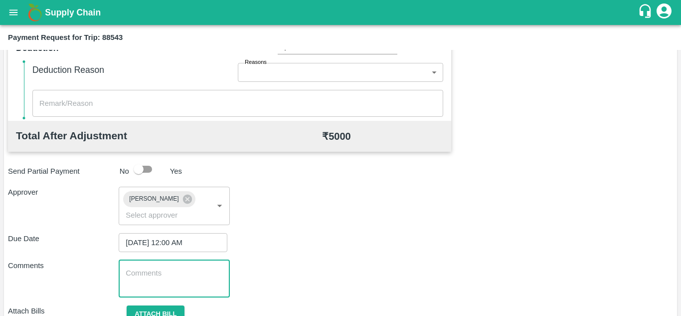
click at [148, 276] on textarea at bounding box center [174, 278] width 97 height 21
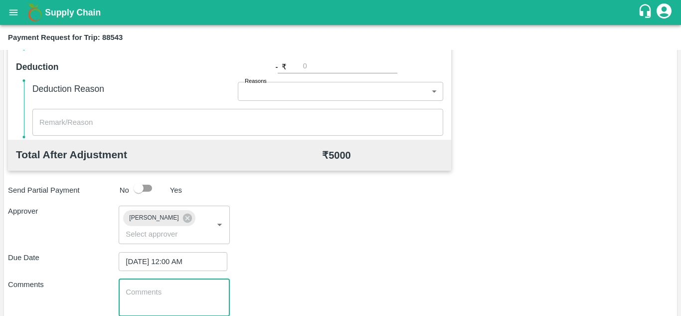
scroll to position [473, 0]
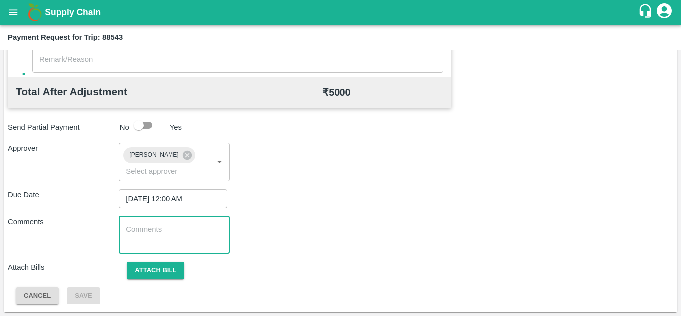
click at [150, 233] on textarea at bounding box center [174, 234] width 97 height 21
paste textarea "Transport Bill"
type textarea "Transport Bill"
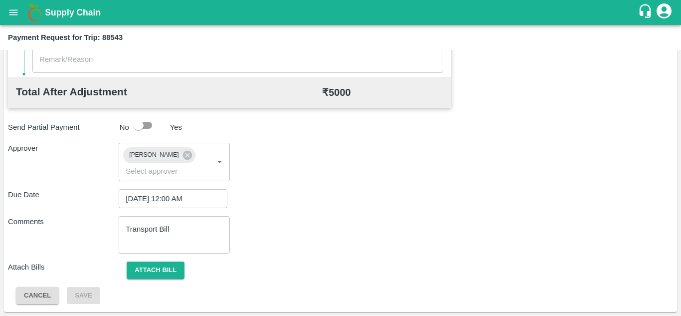
click at [414, 212] on div "Total Transportation Cost ₹ 5000 Advance payment - ₹ Additional Charges(+) Inam…" at bounding box center [340, 53] width 665 height 501
click at [142, 269] on button "Attach bill" at bounding box center [156, 269] width 58 height 17
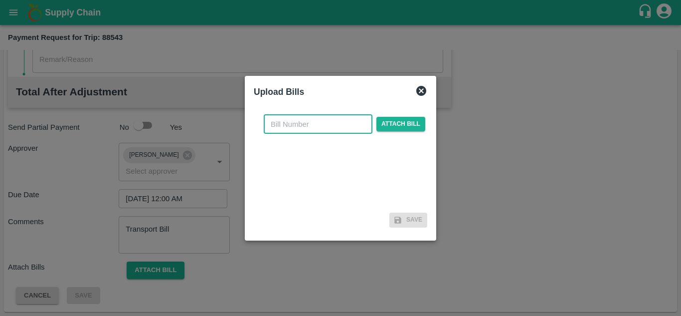
click at [285, 126] on input "text" at bounding box center [318, 124] width 109 height 19
type input "AT/T/CHIFU-018"
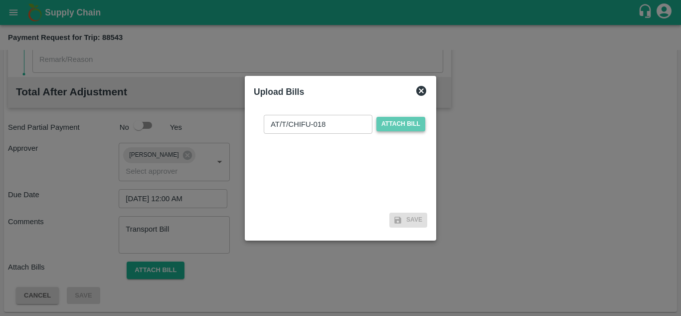
click at [403, 122] on span "Attach bill" at bounding box center [400, 124] width 49 height 14
click at [0, 0] on input "Attach bill" at bounding box center [0, 0] width 0 height 0
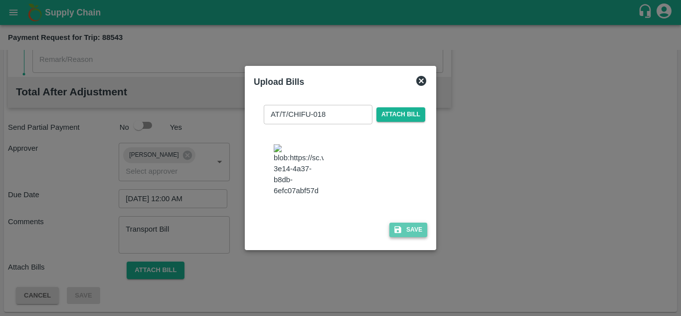
click at [410, 235] on button "Save" at bounding box center [408, 229] width 38 height 14
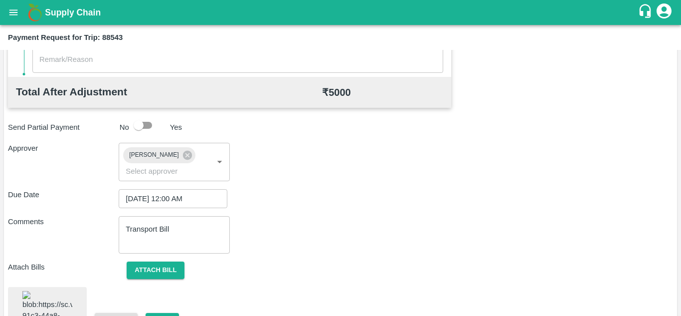
scroll to position [541, 0]
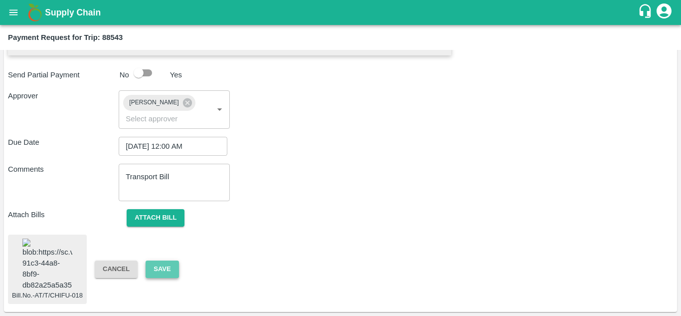
click at [163, 262] on button "Save" at bounding box center [162, 268] width 33 height 17
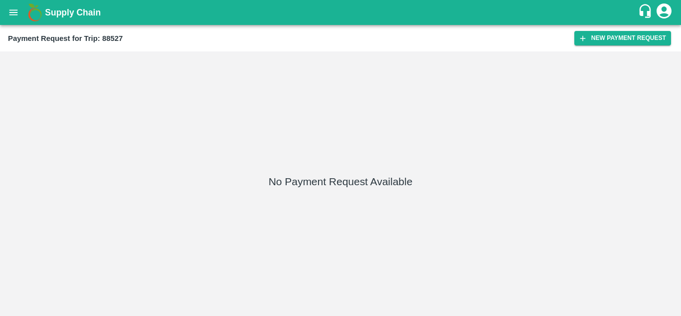
click at [630, 29] on div "Payment Request for Trip: 88527 New Payment Request" at bounding box center [340, 38] width 681 height 26
click at [605, 35] on button "New Payment Request" at bounding box center [622, 38] width 97 height 14
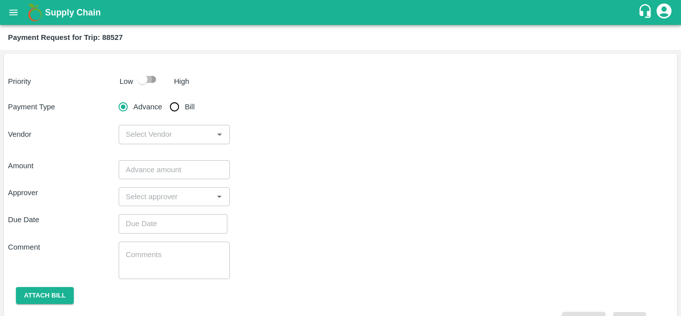
click at [155, 76] on input "checkbox" at bounding box center [142, 79] width 57 height 19
checkbox input "true"
click at [174, 110] on input "Bill" at bounding box center [174, 107] width 20 height 20
radio input "true"
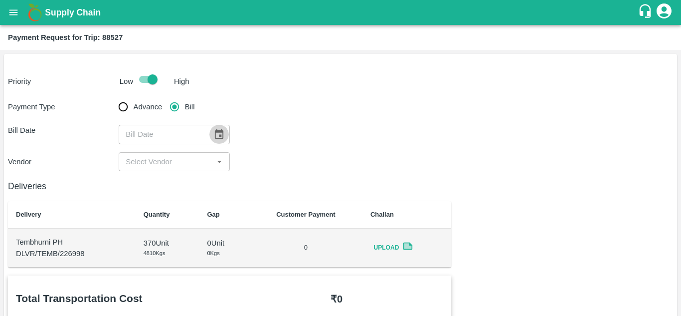
click at [215, 138] on icon "Choose date" at bounding box center [219, 133] width 8 height 9
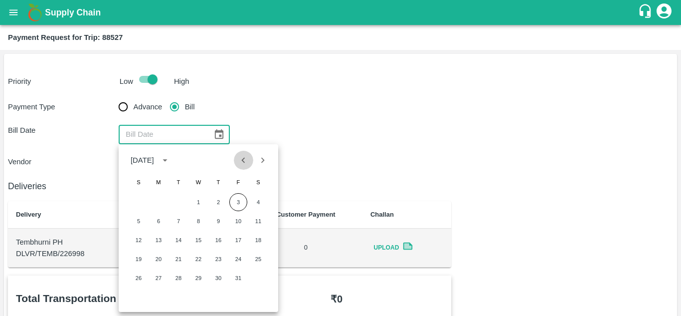
click at [241, 162] on icon "Previous month" at bounding box center [243, 160] width 11 height 11
click at [219, 236] on button "18" at bounding box center [218, 240] width 18 height 18
type input "[DATE]"
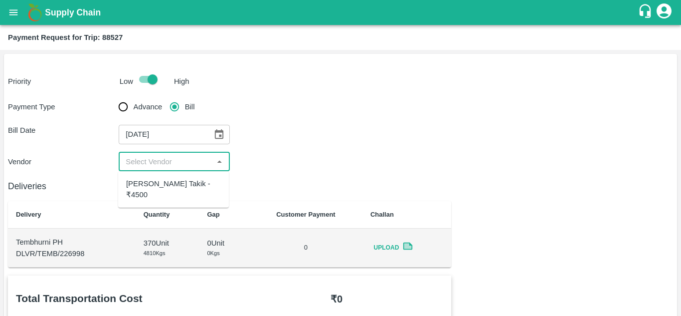
click at [179, 159] on input "input" at bounding box center [166, 161] width 88 height 13
click at [161, 180] on div "[PERSON_NAME] Takik - ₹4500" at bounding box center [173, 189] width 95 height 22
type input "[PERSON_NAME] Takik - ₹4500"
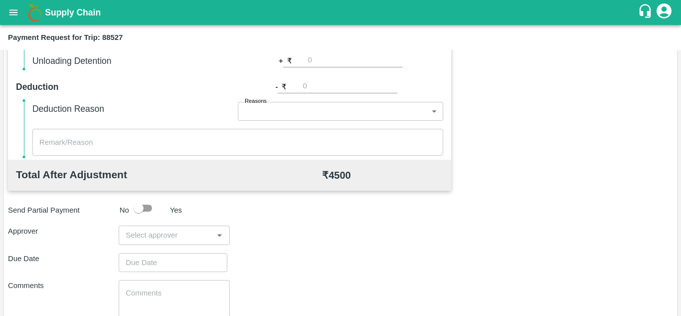
scroll to position [394, 0]
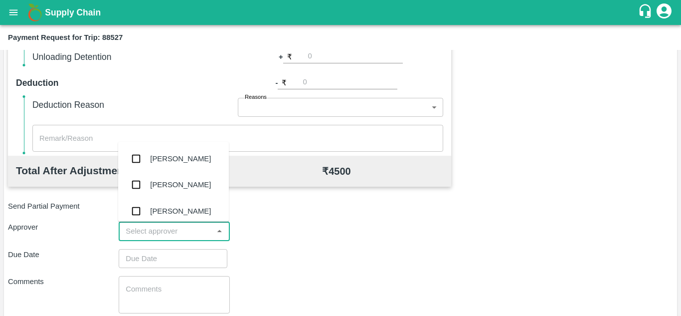
click at [151, 228] on input "input" at bounding box center [166, 230] width 88 height 13
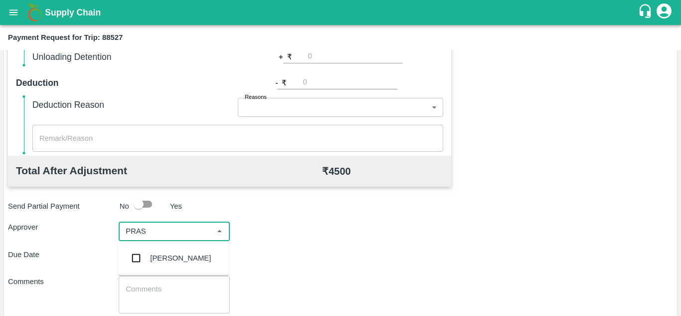
type input "PRASA"
click at [180, 262] on div "[PERSON_NAME]" at bounding box center [180, 257] width 61 height 11
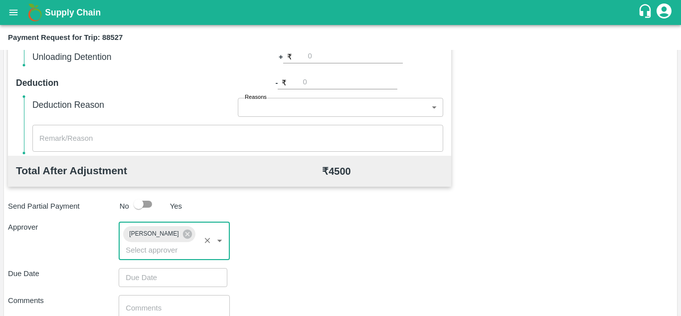
type input "DD/MM/YYYY hh:mm aa"
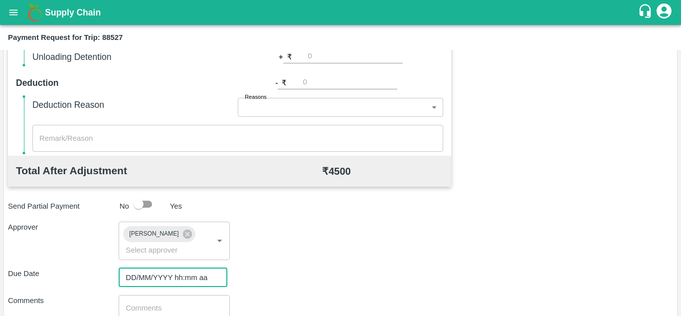
click at [129, 273] on input "DD/MM/YYYY hh:mm aa" at bounding box center [170, 277] width 102 height 19
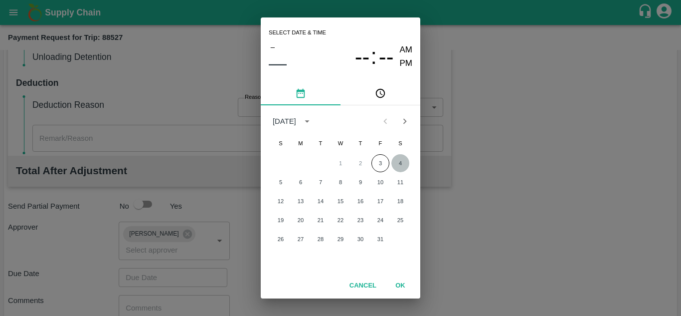
click at [400, 164] on button "4" at bounding box center [400, 163] width 18 height 18
type input "[DATE] 12:00 AM"
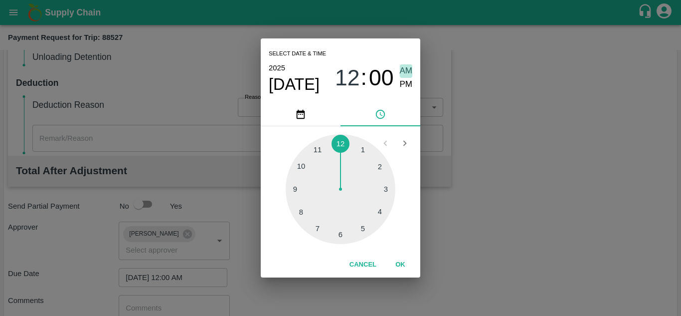
click at [407, 67] on span "AM" at bounding box center [406, 70] width 13 height 13
click at [398, 257] on button "OK" at bounding box center [400, 264] width 32 height 17
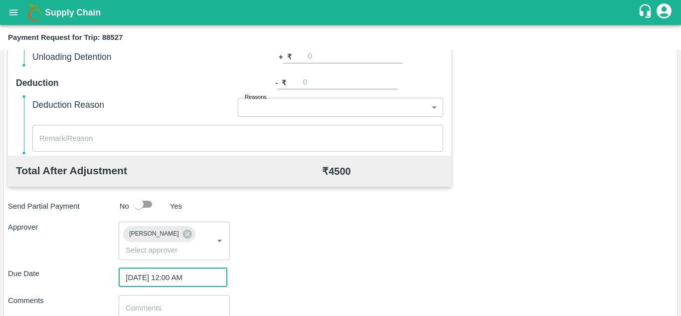
scroll to position [473, 0]
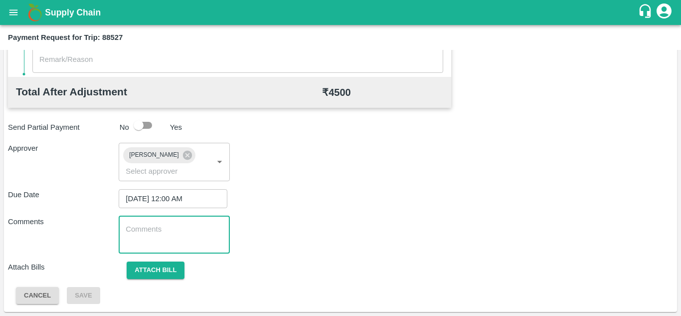
click at [174, 239] on textarea at bounding box center [174, 234] width 97 height 21
paste textarea "Transport Bill"
type textarea "Transport Bill"
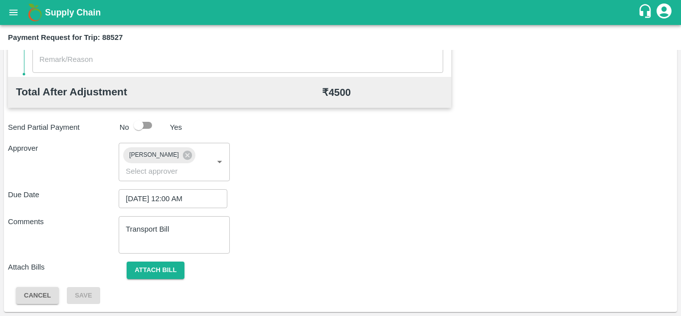
click at [312, 245] on div "Comments Transport Bill x ​" at bounding box center [340, 234] width 665 height 37
click at [159, 261] on button "Attach bill" at bounding box center [156, 269] width 58 height 17
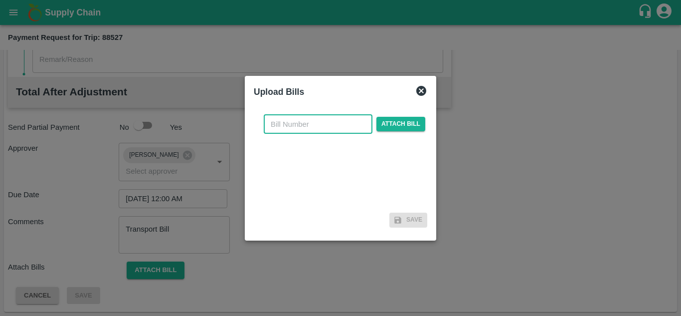
click at [274, 127] on input "text" at bounding box center [318, 124] width 109 height 19
type input "AT/T/CHIFU-0187"
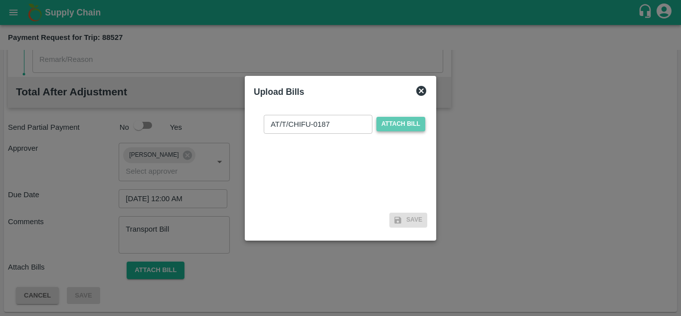
click at [400, 122] on span "Attach bill" at bounding box center [400, 124] width 49 height 14
click at [0, 0] on input "Attach bill" at bounding box center [0, 0] width 0 height 0
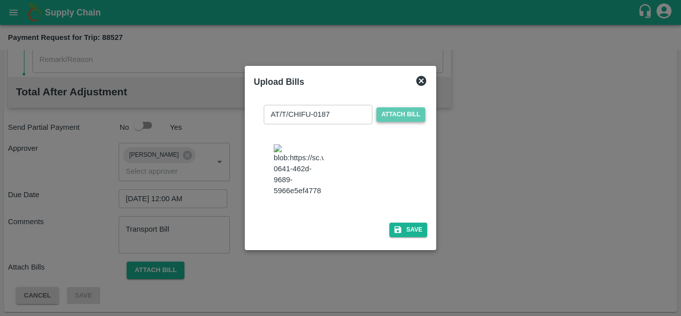
click at [398, 107] on span "Attach bill" at bounding box center [400, 114] width 49 height 14
click at [0, 0] on input "Attach bill" at bounding box center [0, 0] width 0 height 0
click at [403, 237] on button "Save" at bounding box center [408, 229] width 38 height 14
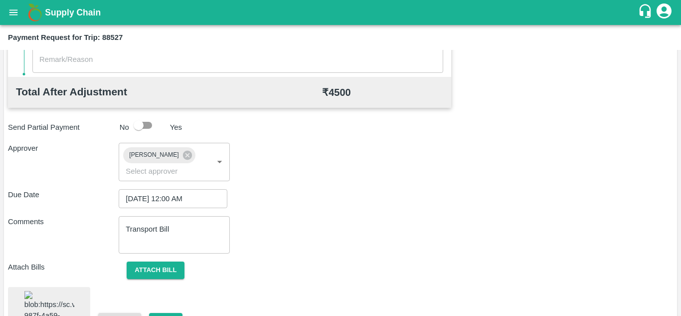
scroll to position [548, 0]
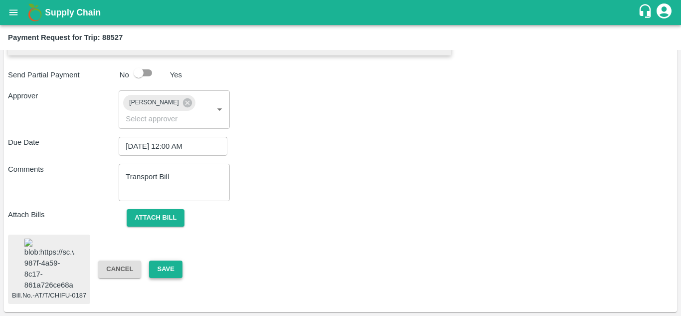
click at [166, 260] on button "Save" at bounding box center [165, 268] width 33 height 17
click at [170, 260] on button "Save" at bounding box center [165, 268] width 33 height 17
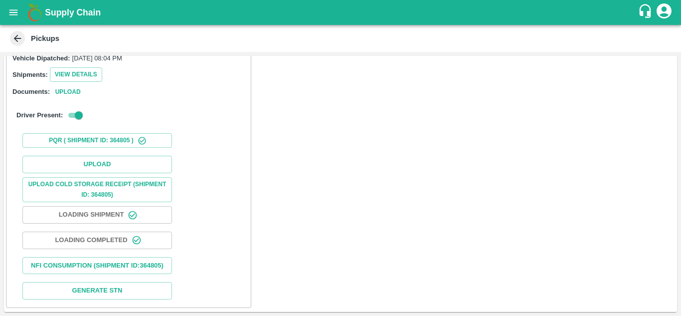
scroll to position [124, 0]
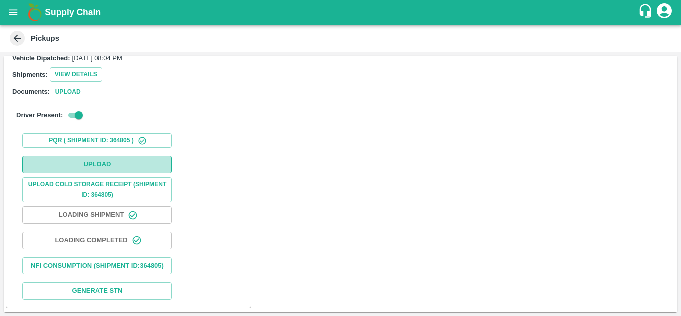
click at [105, 164] on button "Upload" at bounding box center [97, 164] width 150 height 17
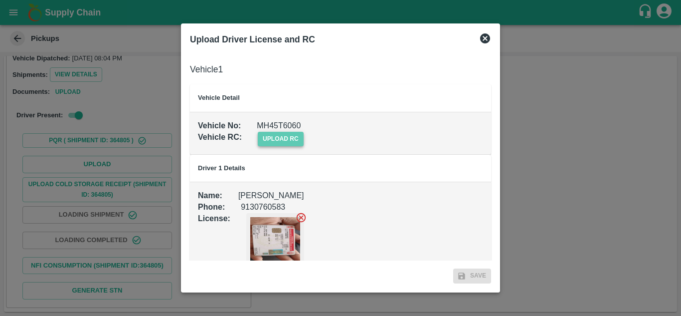
click at [289, 133] on span "upload rc" at bounding box center [281, 139] width 46 height 14
click at [0, 0] on input "upload rc" at bounding box center [0, 0] width 0 height 0
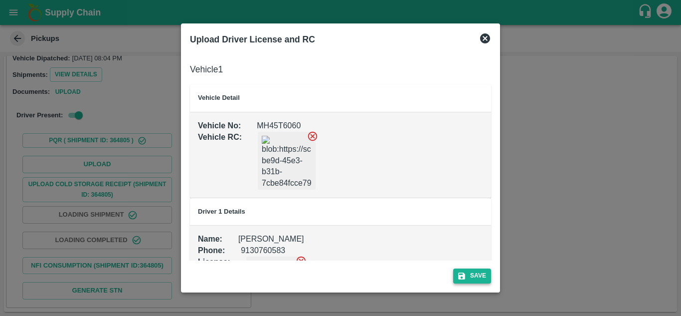
click at [478, 270] on button "Save" at bounding box center [472, 275] width 38 height 14
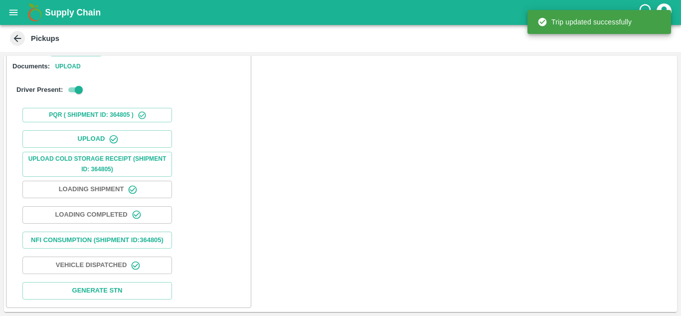
scroll to position [0, 0]
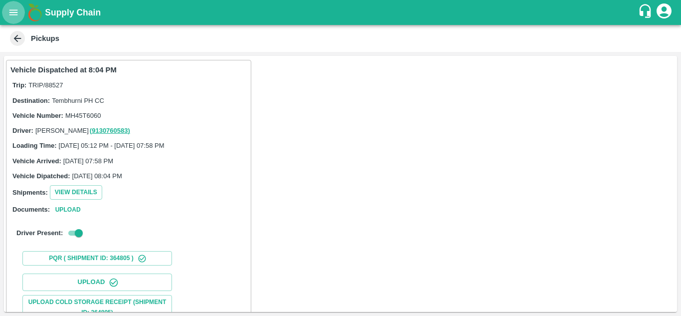
click at [13, 16] on icon "open drawer" at bounding box center [13, 12] width 11 height 11
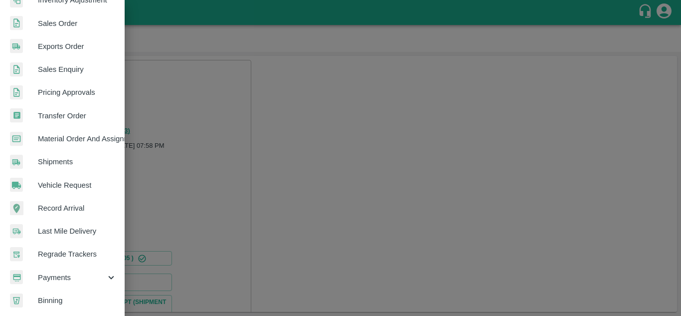
scroll to position [252, 0]
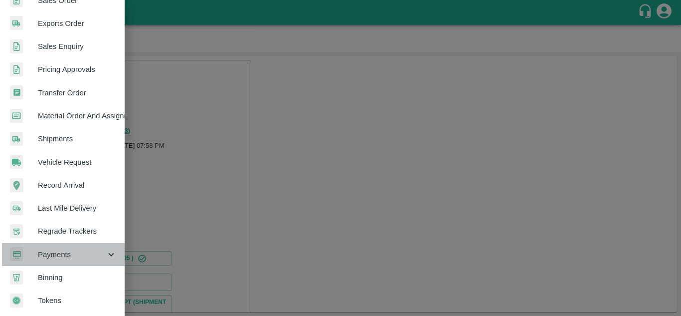
click at [72, 249] on span "Payments" at bounding box center [72, 254] width 68 height 11
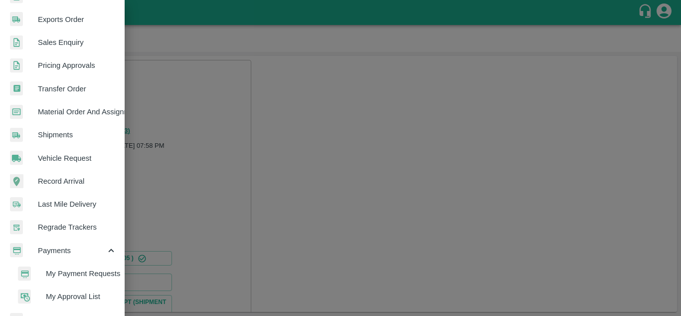
click at [83, 270] on span "My Payment Requests" at bounding box center [81, 273] width 71 height 11
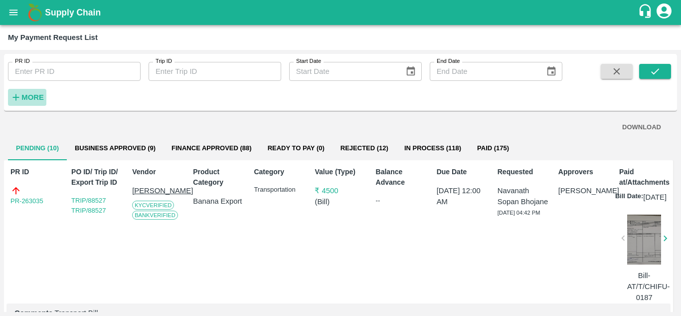
click at [29, 95] on strong "More" at bounding box center [32, 97] width 22 height 8
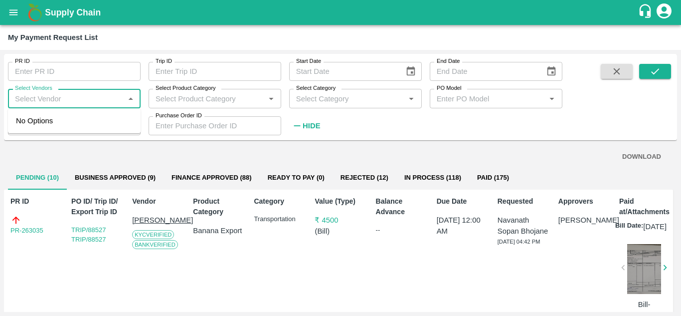
click at [89, 97] on input "Select Vendors" at bounding box center [66, 98] width 110 height 13
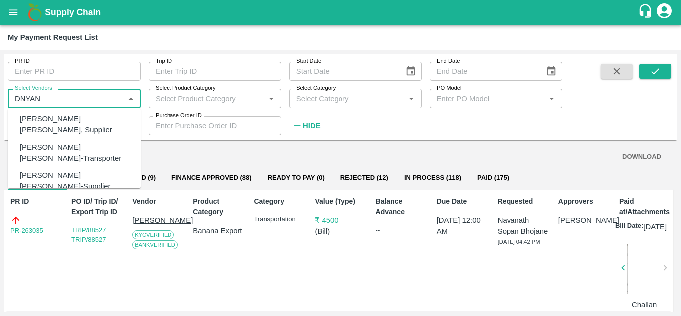
scroll to position [98, 0]
click at [47, 141] on div "Dnyaneshwar Vitthal Godse-Transporter" at bounding box center [76, 152] width 113 height 22
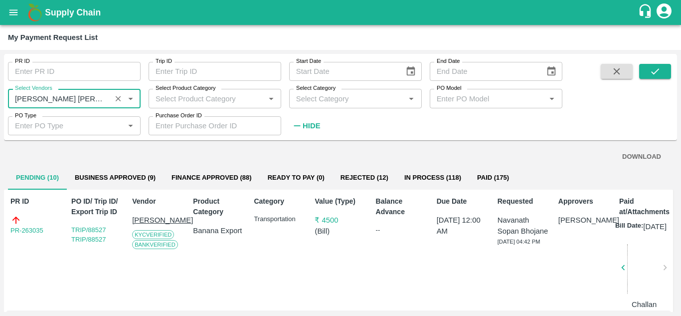
type input "Dnyaneshwar Vitthal Godse-Transporter"
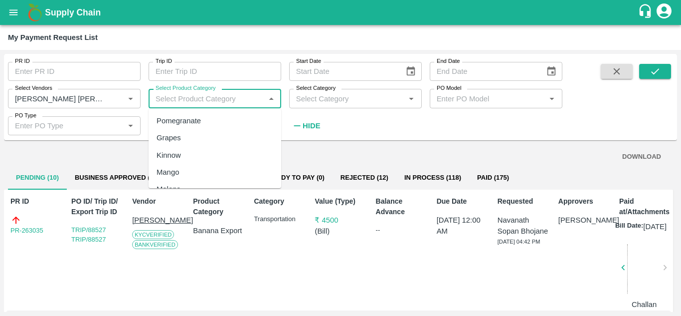
click at [176, 98] on input "Select Product Category" at bounding box center [207, 98] width 110 height 13
click at [186, 120] on div "Banana Export" at bounding box center [181, 120] width 49 height 11
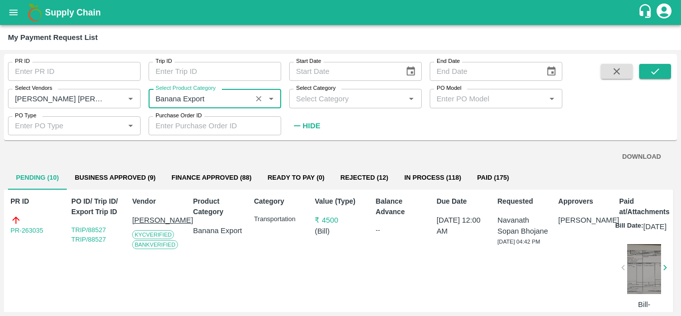
type input "Banana Export"
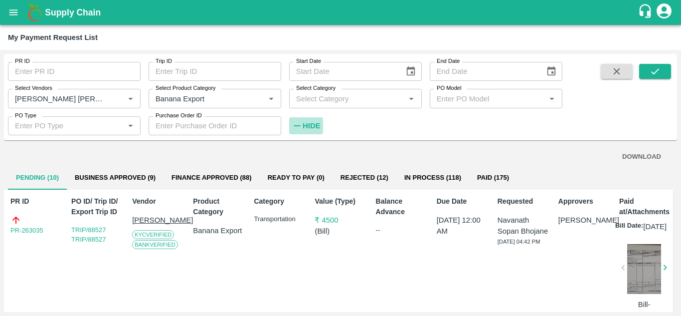
click at [305, 126] on strong "Hide" at bounding box center [311, 126] width 17 height 8
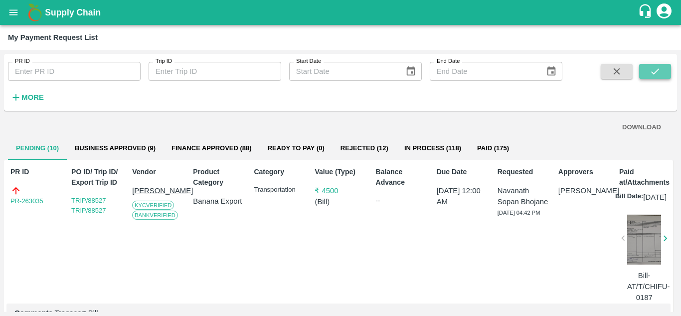
click at [659, 73] on icon "submit" at bounding box center [655, 71] width 11 height 11
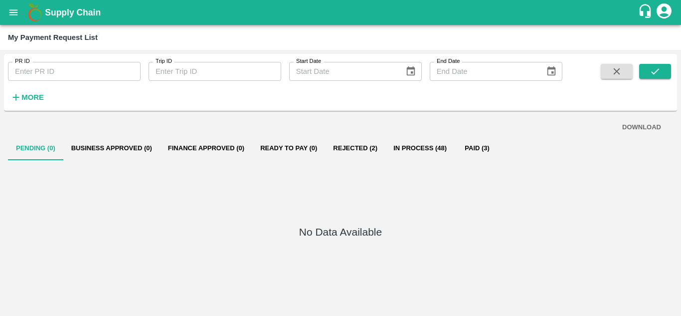
click at [8, 10] on icon "open drawer" at bounding box center [13, 12] width 11 height 11
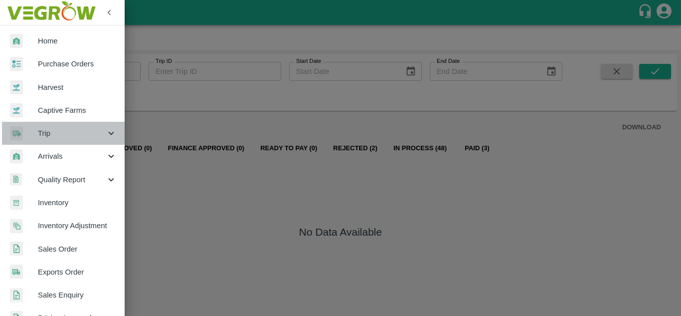
click at [72, 133] on span "Trip" at bounding box center [72, 133] width 68 height 11
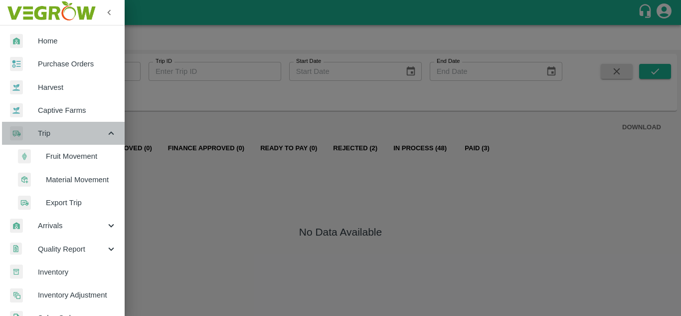
click at [63, 142] on div "Trip" at bounding box center [62, 133] width 125 height 23
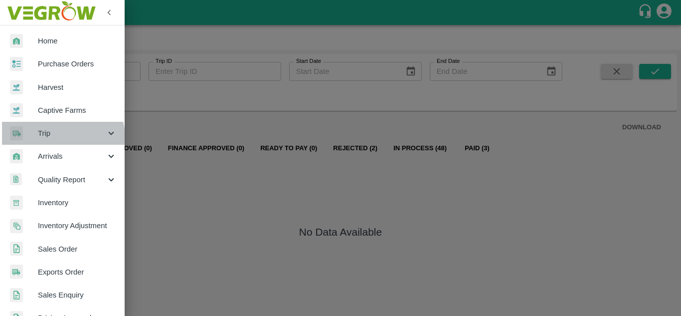
click at [62, 137] on span "Trip" at bounding box center [72, 133] width 68 height 11
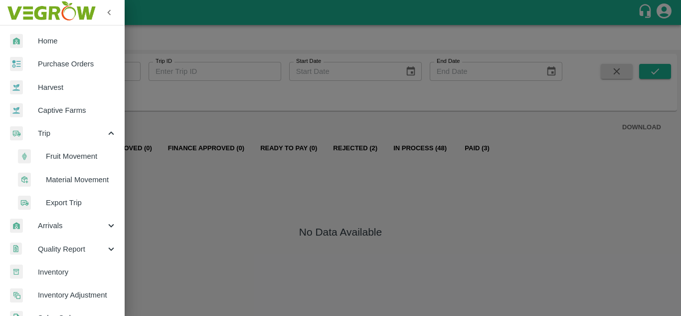
click at [67, 157] on span "Fruit Movement" at bounding box center [81, 156] width 71 height 11
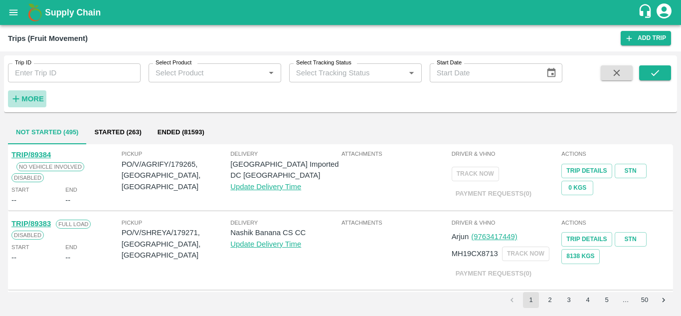
click at [32, 99] on strong "More" at bounding box center [32, 99] width 22 height 8
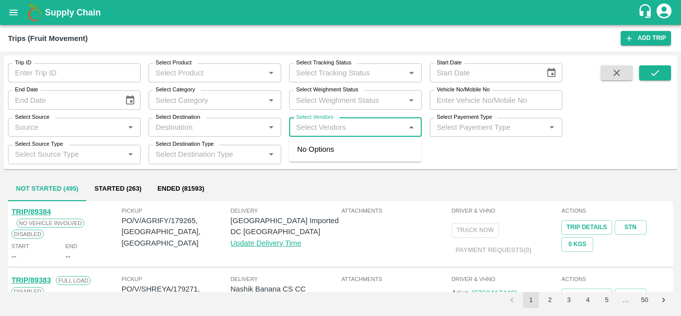
click at [314, 131] on input "Select Vendors" at bounding box center [347, 127] width 110 height 13
type input "krushna"
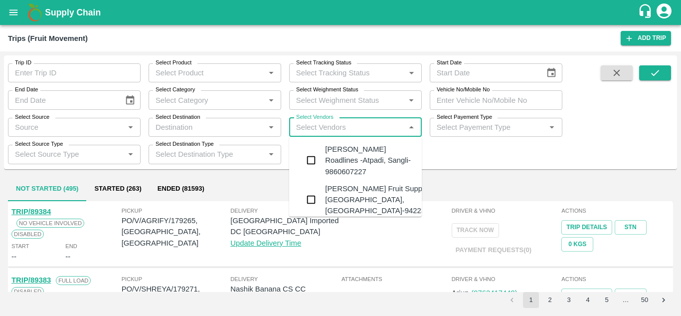
click at [353, 191] on div "Krushna Fruit Suppliers-Kanhergaon, Solapur-9422396907" at bounding box center [385, 199] width 121 height 33
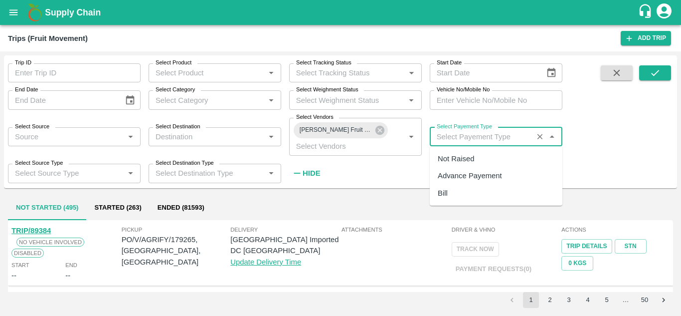
click at [458, 133] on input "Select Payement Type" at bounding box center [481, 136] width 97 height 13
click at [453, 161] on div "Not Raised" at bounding box center [456, 158] width 36 height 11
type input "Not Raised"
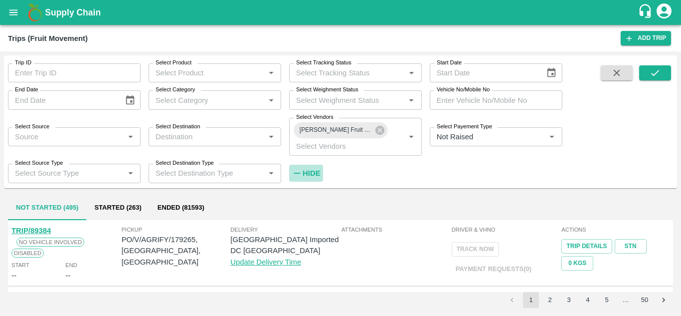
click at [314, 167] on h6 "Hide" at bounding box center [311, 172] width 17 height 13
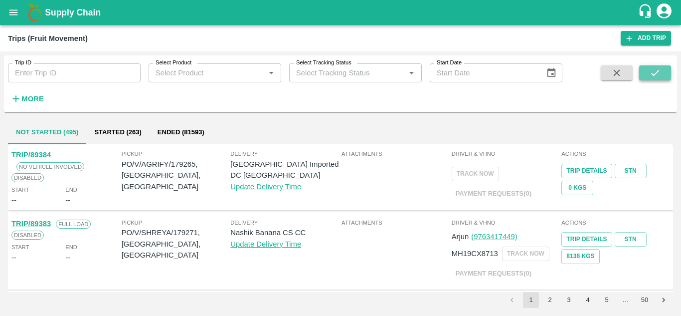
click at [654, 72] on icon "submit" at bounding box center [655, 72] width 11 height 11
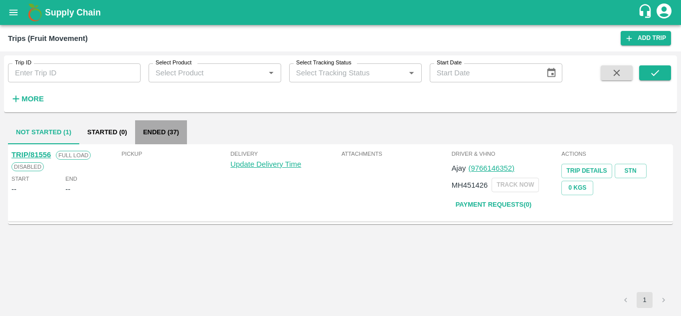
click at [168, 131] on button "Ended (37)" at bounding box center [161, 132] width 52 height 24
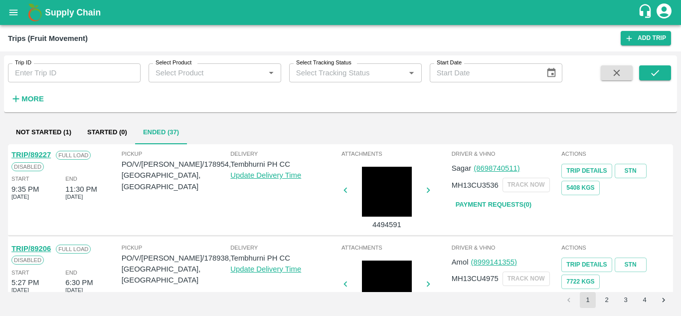
click at [606, 313] on div "Trip ID Trip ID Select Product Select Product   * Select Tracking Status Select…" at bounding box center [340, 183] width 681 height 264
click at [606, 305] on button "2" at bounding box center [607, 300] width 16 height 16
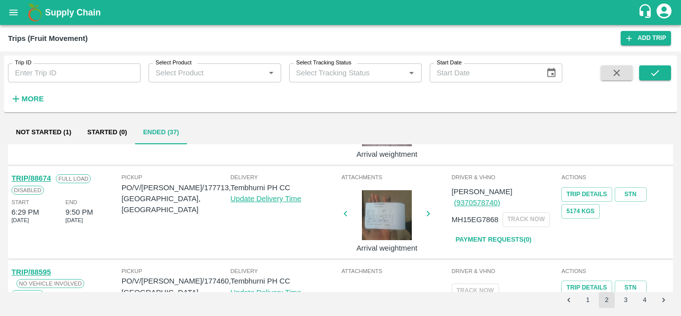
scroll to position [408, 0]
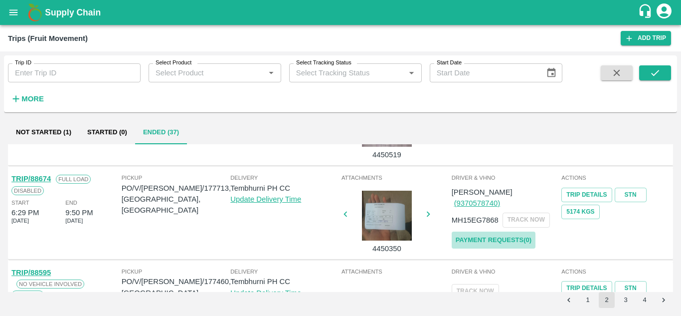
click at [502, 231] on link "Payment Requests( 0 )" at bounding box center [494, 239] width 84 height 17
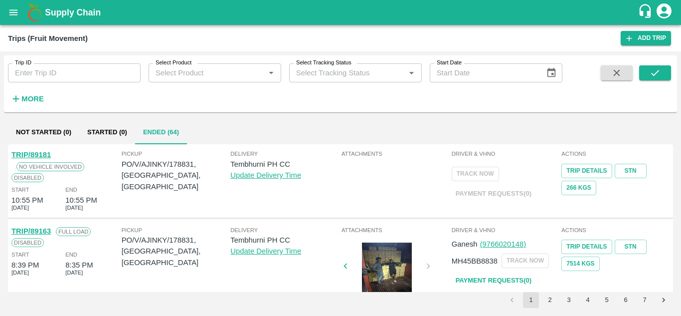
scroll to position [717, 0]
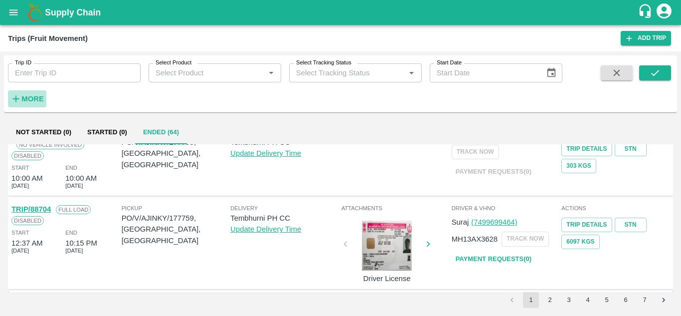
click at [37, 100] on strong "More" at bounding box center [32, 99] width 22 height 8
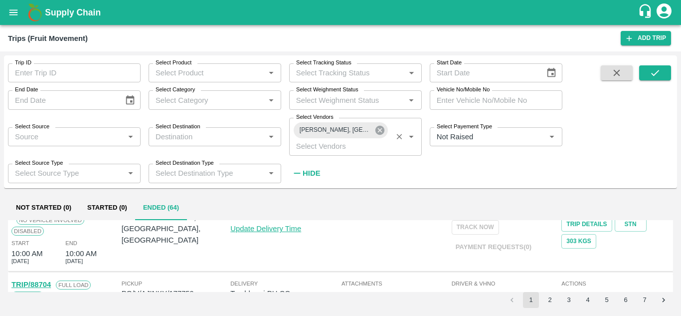
click at [382, 131] on icon at bounding box center [379, 130] width 9 height 9
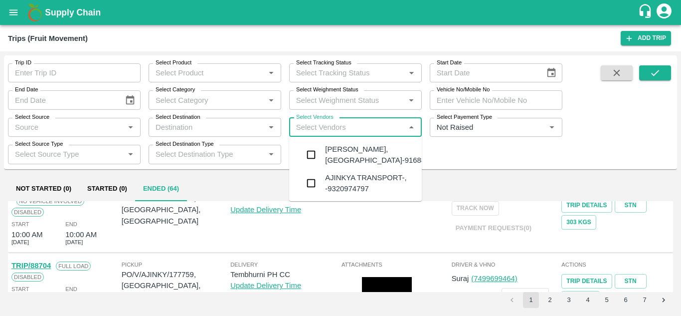
click at [320, 132] on input "Select Vendors" at bounding box center [347, 127] width 110 height 13
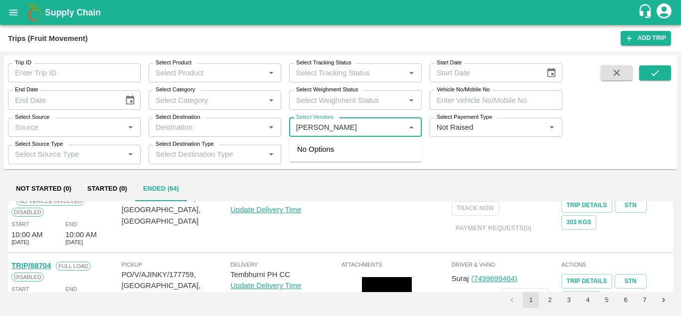
type input "krush"
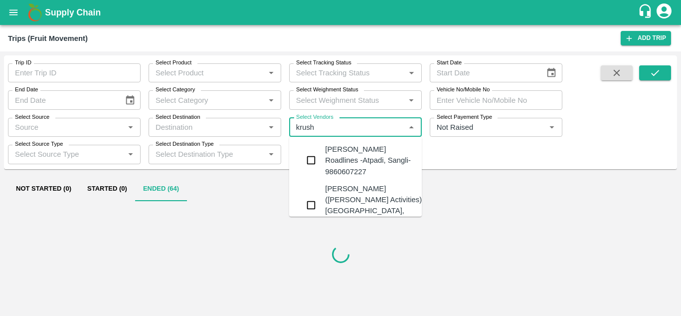
type input "89055"
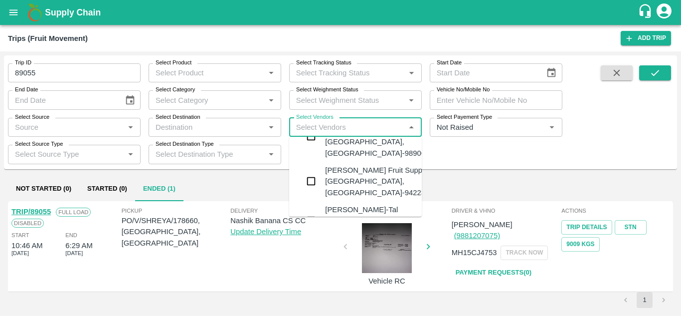
scroll to position [69, 0]
click at [343, 172] on div "[PERSON_NAME] Fruit Suppliers-[GEOGRAPHIC_DATA], [GEOGRAPHIC_DATA]-9422396907" at bounding box center [385, 180] width 121 height 33
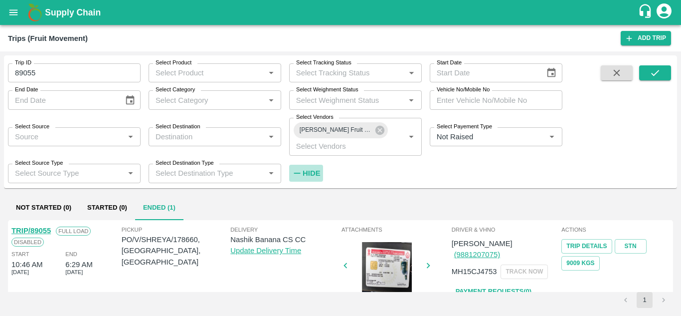
click at [311, 172] on strong "Hide" at bounding box center [311, 173] width 17 height 8
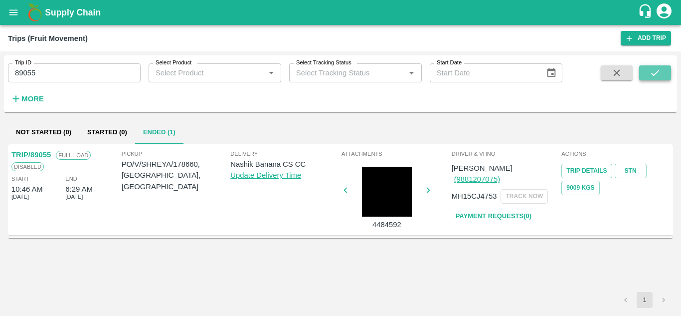
click at [650, 70] on icon "submit" at bounding box center [655, 72] width 11 height 11
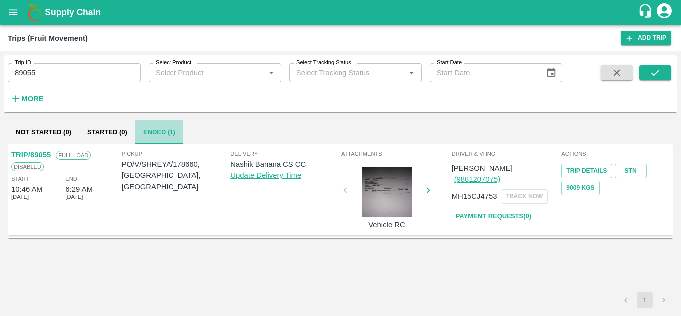
click at [160, 125] on button "Ended (1)" at bounding box center [159, 132] width 48 height 24
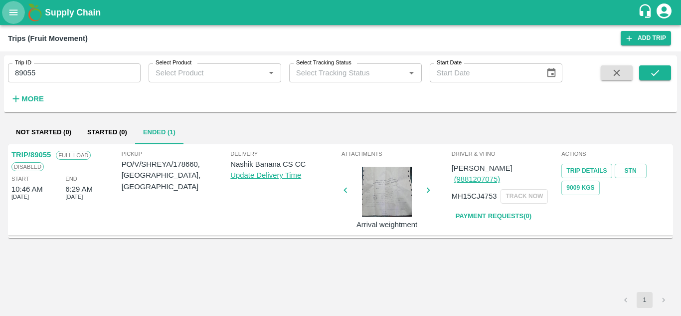
click at [11, 12] on icon "open drawer" at bounding box center [13, 12] width 11 height 11
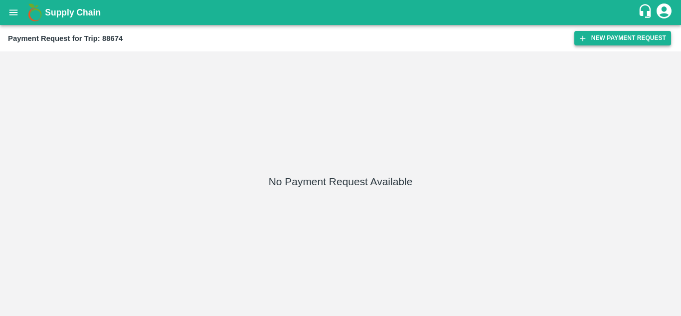
click at [627, 37] on button "New Payment Request" at bounding box center [622, 38] width 97 height 14
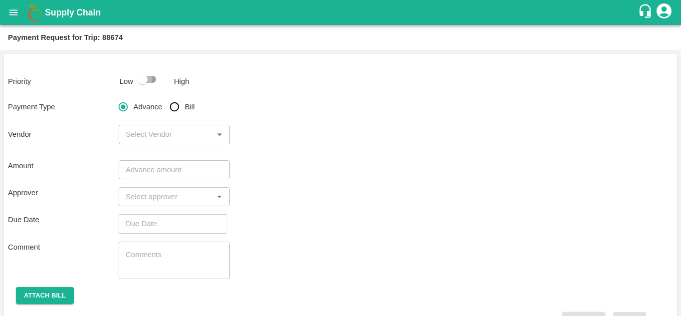
click at [150, 75] on input "checkbox" at bounding box center [142, 79] width 57 height 19
checkbox input "true"
click at [178, 118] on div "Payment Type Advance Bill Vendor ​" at bounding box center [340, 120] width 665 height 47
click at [176, 109] on input "Bill" at bounding box center [174, 107] width 20 height 20
radio input "true"
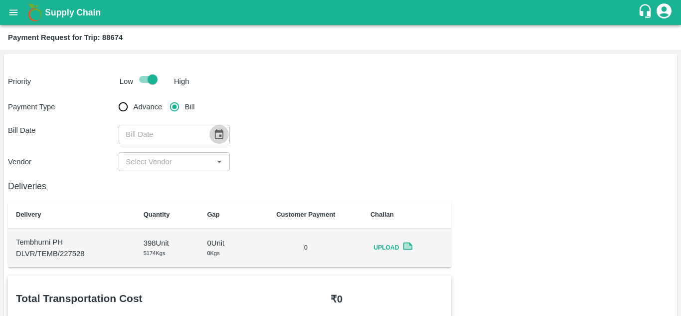
click at [215, 135] on icon "Choose date" at bounding box center [219, 133] width 8 height 9
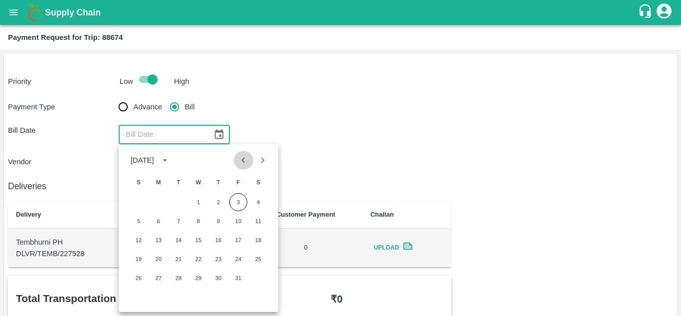
click at [244, 158] on icon "Previous month" at bounding box center [243, 160] width 11 height 11
click at [256, 238] on button "20" at bounding box center [258, 240] width 18 height 18
type input "[DATE]"
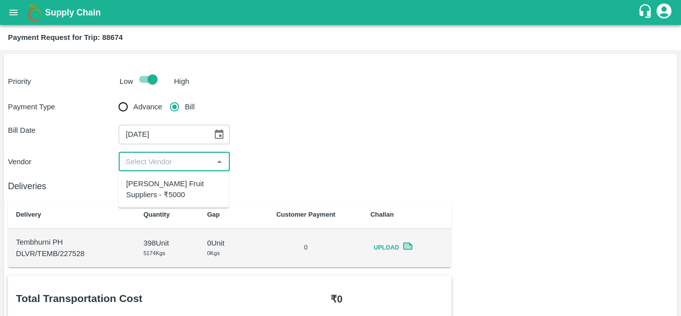
click at [164, 156] on input "input" at bounding box center [166, 161] width 88 height 13
click at [151, 184] on div "[PERSON_NAME] Fruit Suppliers - ₹5000" at bounding box center [173, 189] width 95 height 22
type input "[PERSON_NAME] Fruit Suppliers - ₹5000"
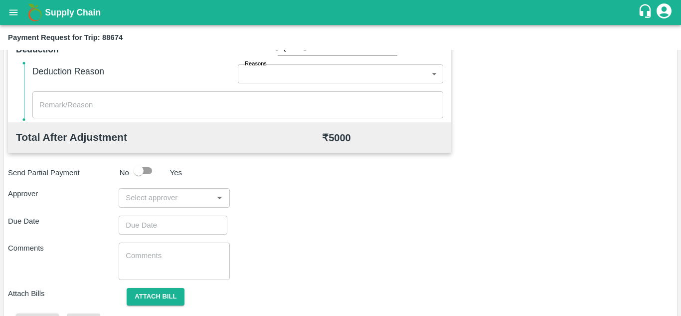
scroll to position [433, 0]
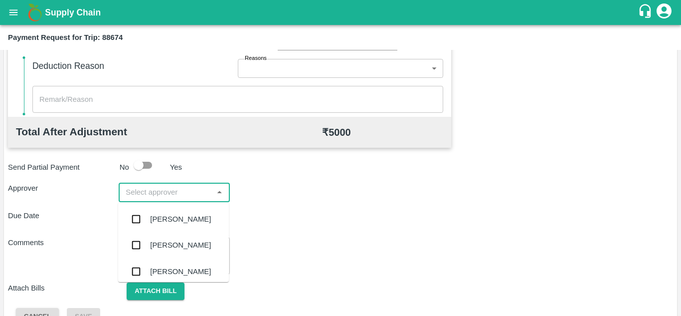
click at [149, 191] on input "input" at bounding box center [166, 191] width 88 height 13
type input "PRASA"
click at [169, 216] on div "[PERSON_NAME]" at bounding box center [180, 218] width 61 height 11
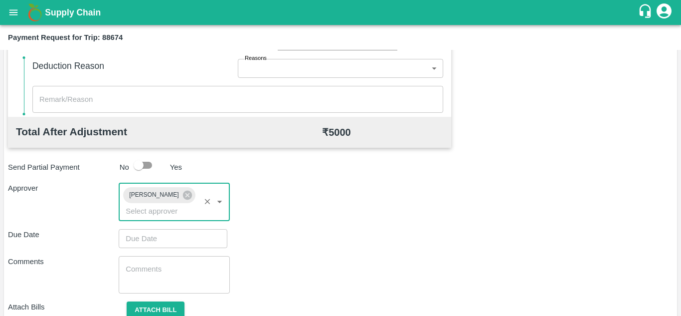
type input "DD/MM/YYYY hh:mm aa"
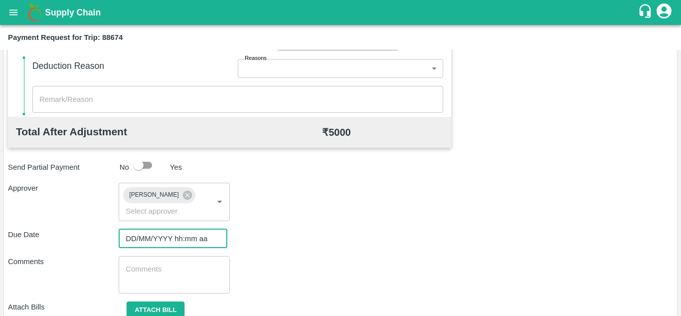
click at [142, 241] on input "DD/MM/YYYY hh:mm aa" at bounding box center [170, 238] width 102 height 19
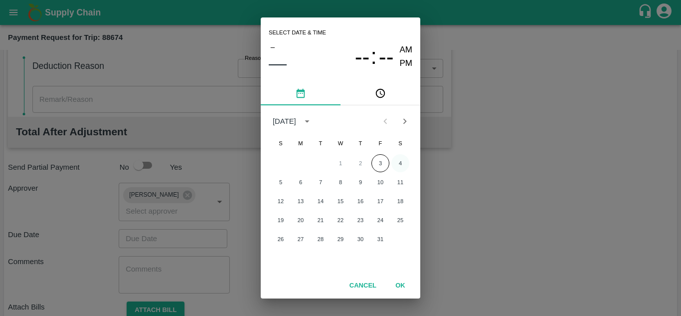
click at [400, 165] on button "4" at bounding box center [400, 163] width 18 height 18
type input "[DATE] 12:00 AM"
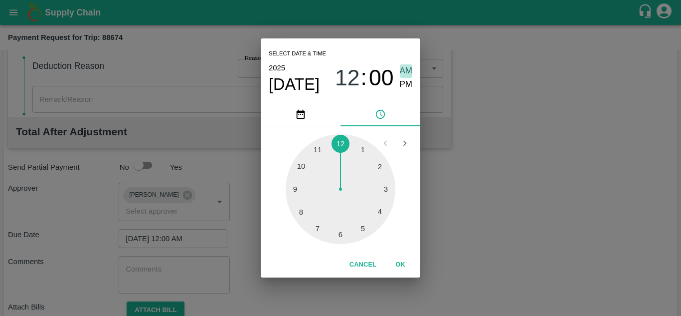
click at [407, 69] on span "AM" at bounding box center [406, 70] width 13 height 13
click at [403, 265] on button "OK" at bounding box center [400, 264] width 32 height 17
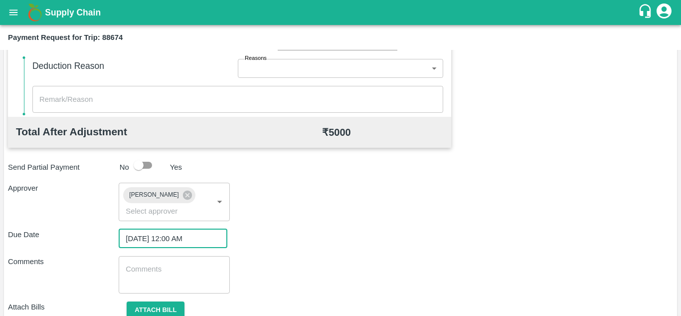
click at [346, 247] on div "Due Date [DATE] 12:00 AM ​" at bounding box center [340, 238] width 665 height 19
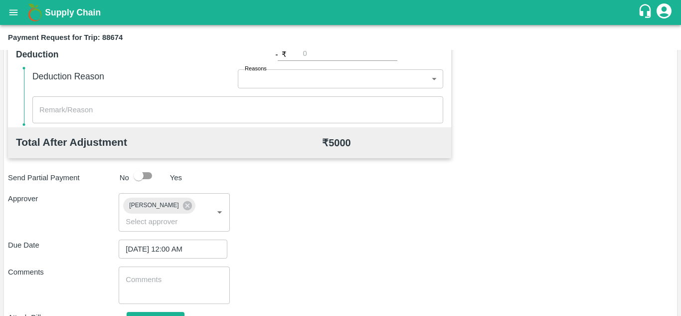
scroll to position [473, 0]
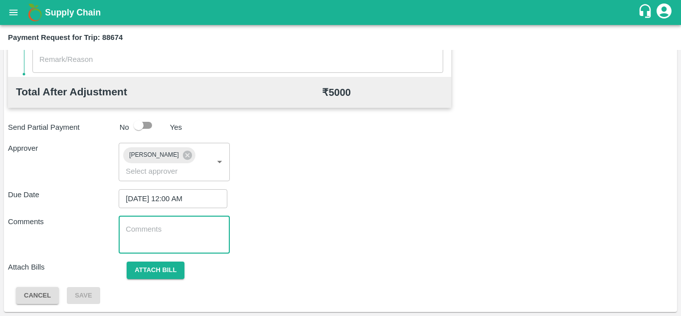
click at [148, 238] on textarea at bounding box center [174, 234] width 97 height 21
paste textarea "Transport Bill"
type textarea "Transport Bill"
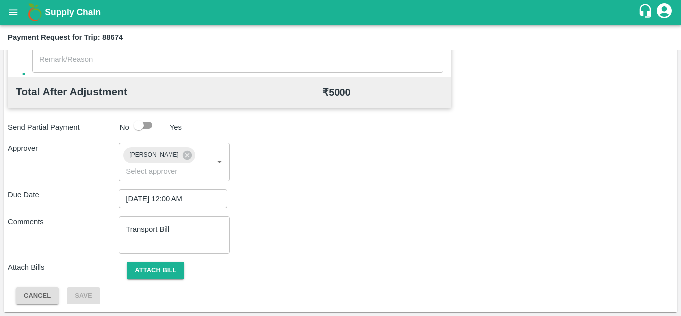
click at [325, 232] on div "Comments Transport Bill x ​" at bounding box center [340, 234] width 665 height 37
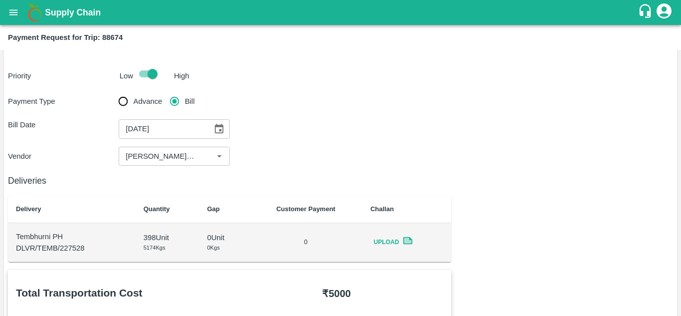
scroll to position [0, 0]
